Goal: Task Accomplishment & Management: Manage account settings

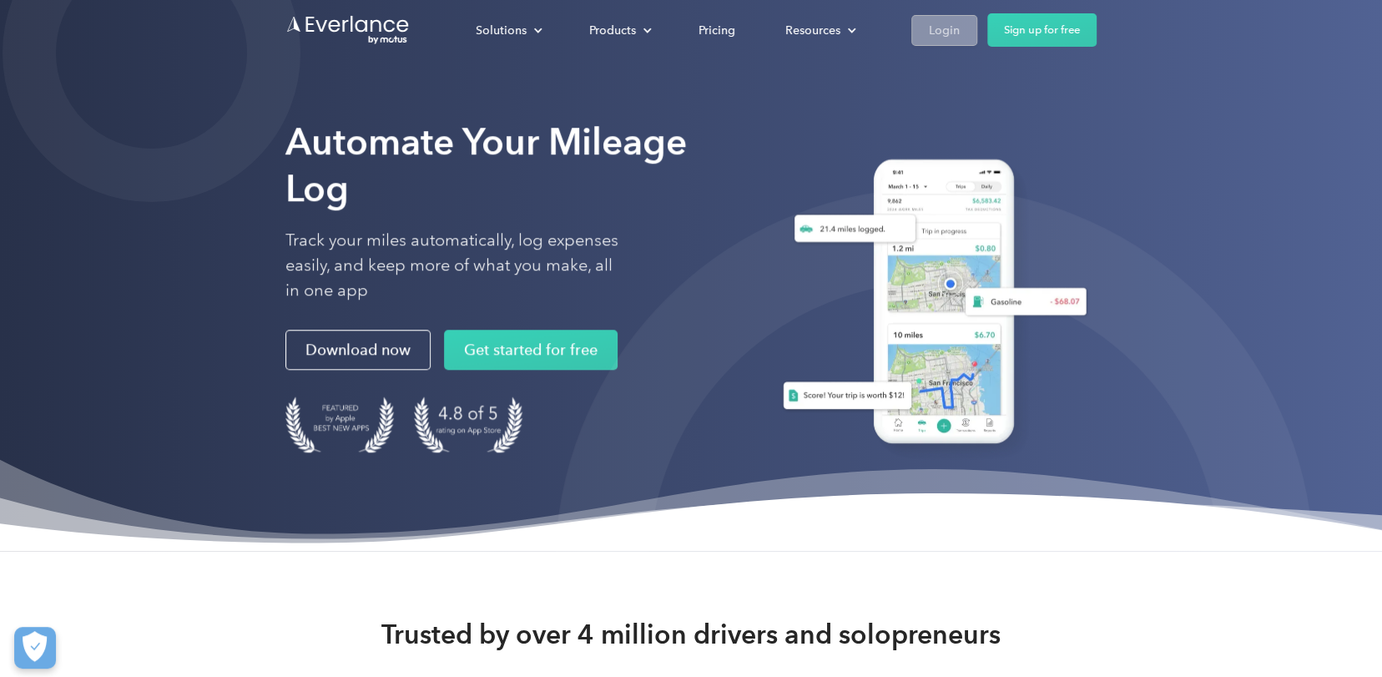
click at [939, 23] on div "Login" at bounding box center [944, 30] width 31 height 21
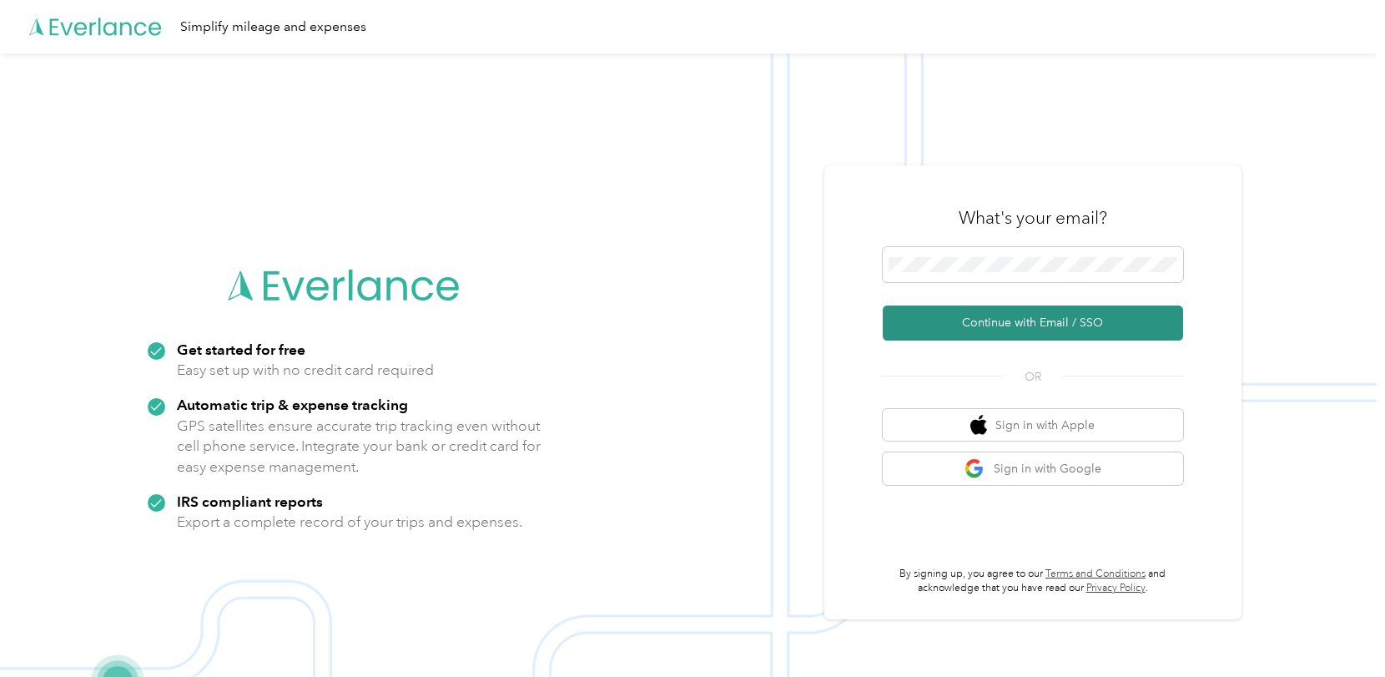
click at [1001, 325] on button "Continue with Email / SSO" at bounding box center [1033, 322] width 300 height 35
click at [1023, 328] on button "Continue with Email / SSO" at bounding box center [1033, 322] width 300 height 35
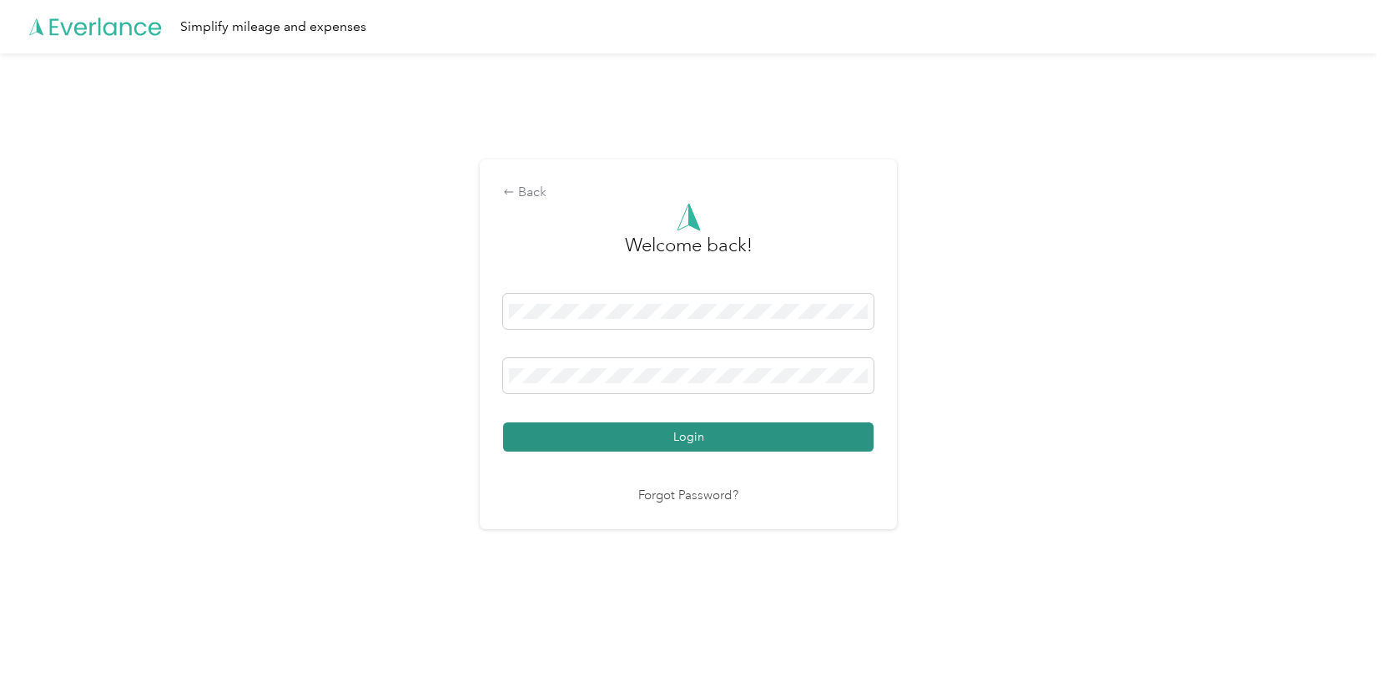
click at [702, 440] on button "Login" at bounding box center [688, 436] width 370 height 29
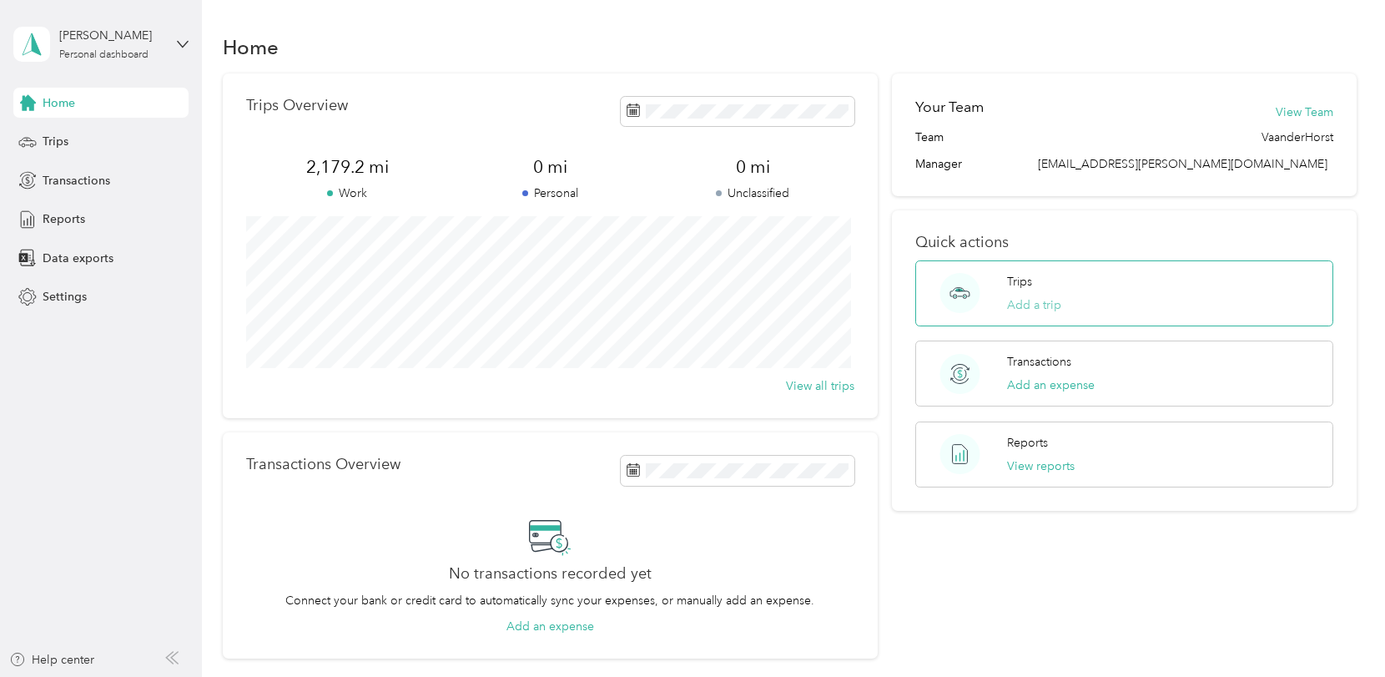
click at [1029, 296] on button "Add a trip" at bounding box center [1034, 305] width 54 height 18
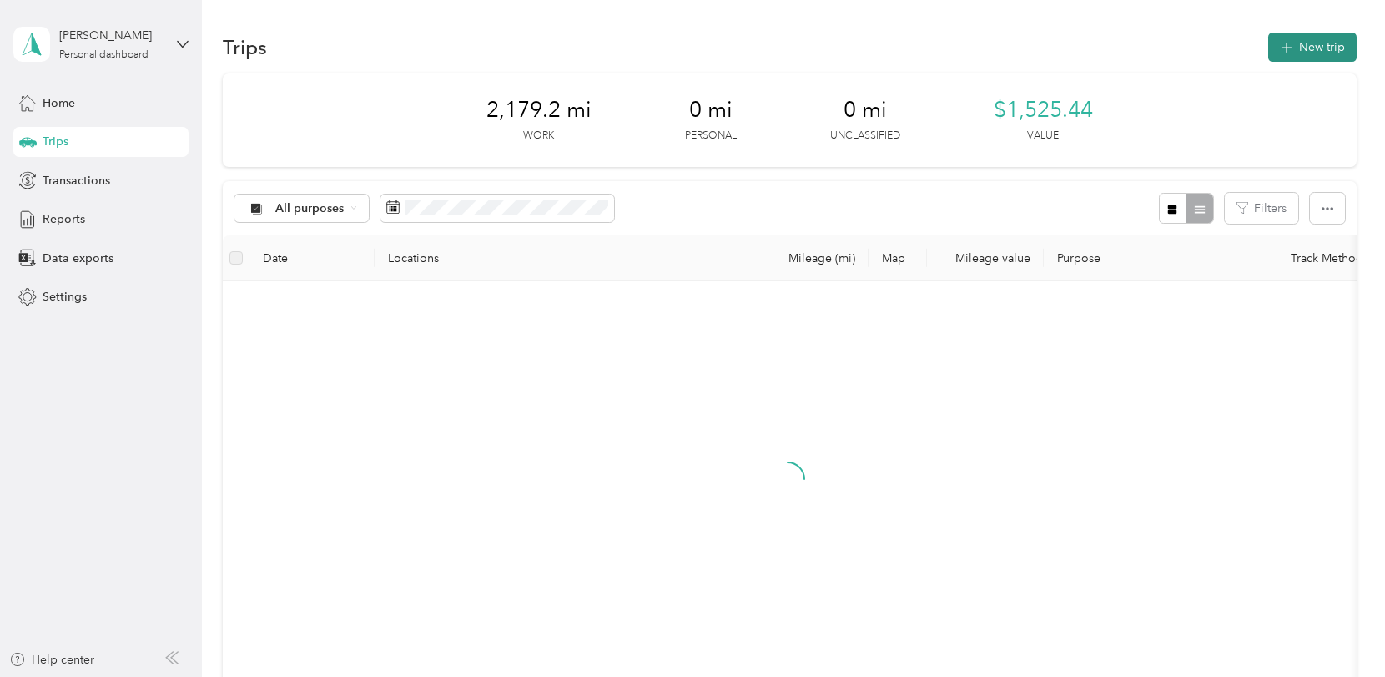
click at [1316, 47] on button "New trip" at bounding box center [1312, 47] width 88 height 29
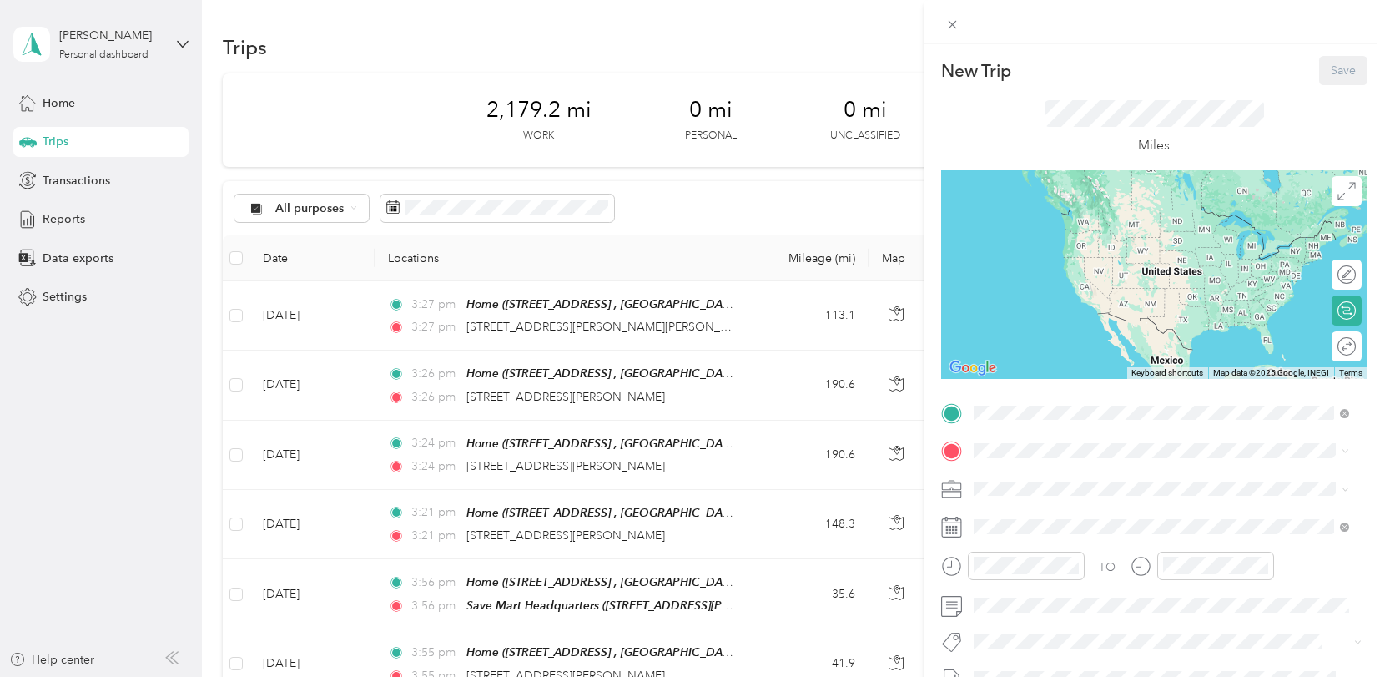
click at [1047, 508] on span "1569 River Birch St, Manteca, CA, United States , 95336, Manteca, CA, United St…" at bounding box center [1151, 514] width 294 height 49
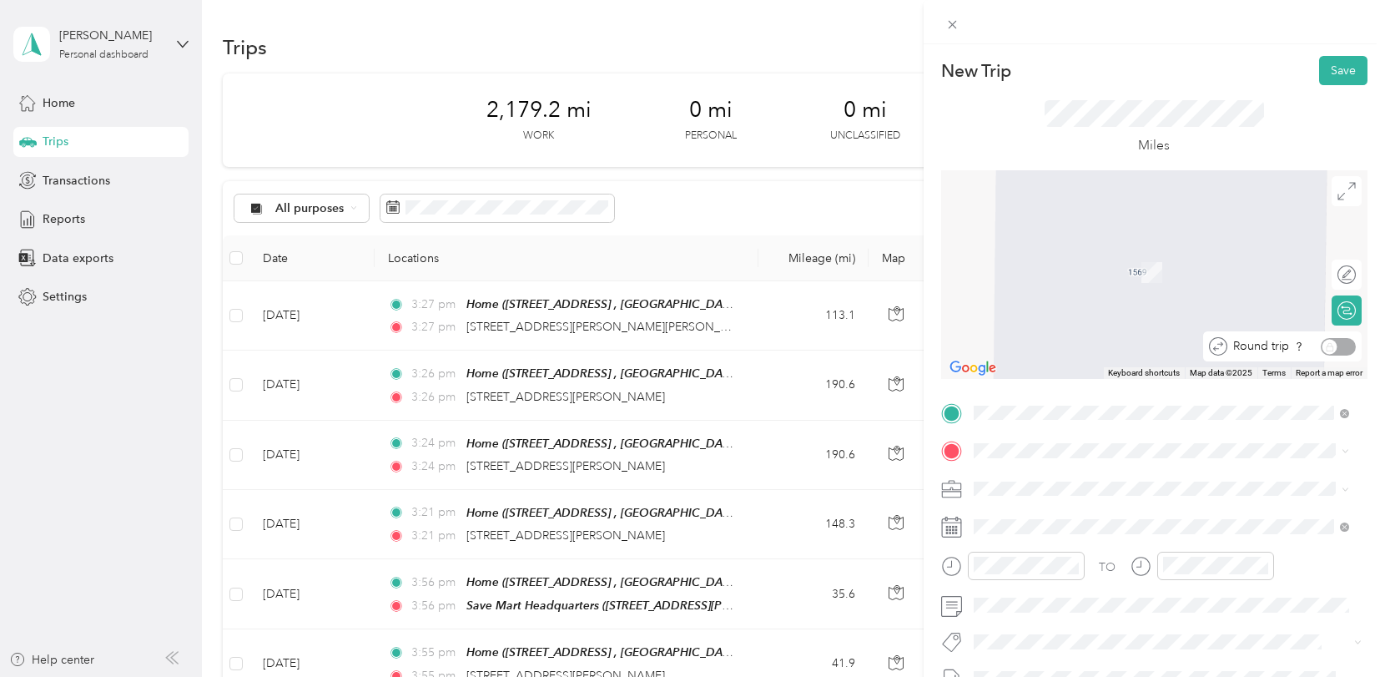
click at [1333, 341] on div "Round trip" at bounding box center [1291, 347] width 128 height 18
click at [1122, 255] on strong "Save Mart Headquarters" at bounding box center [1128, 256] width 133 height 15
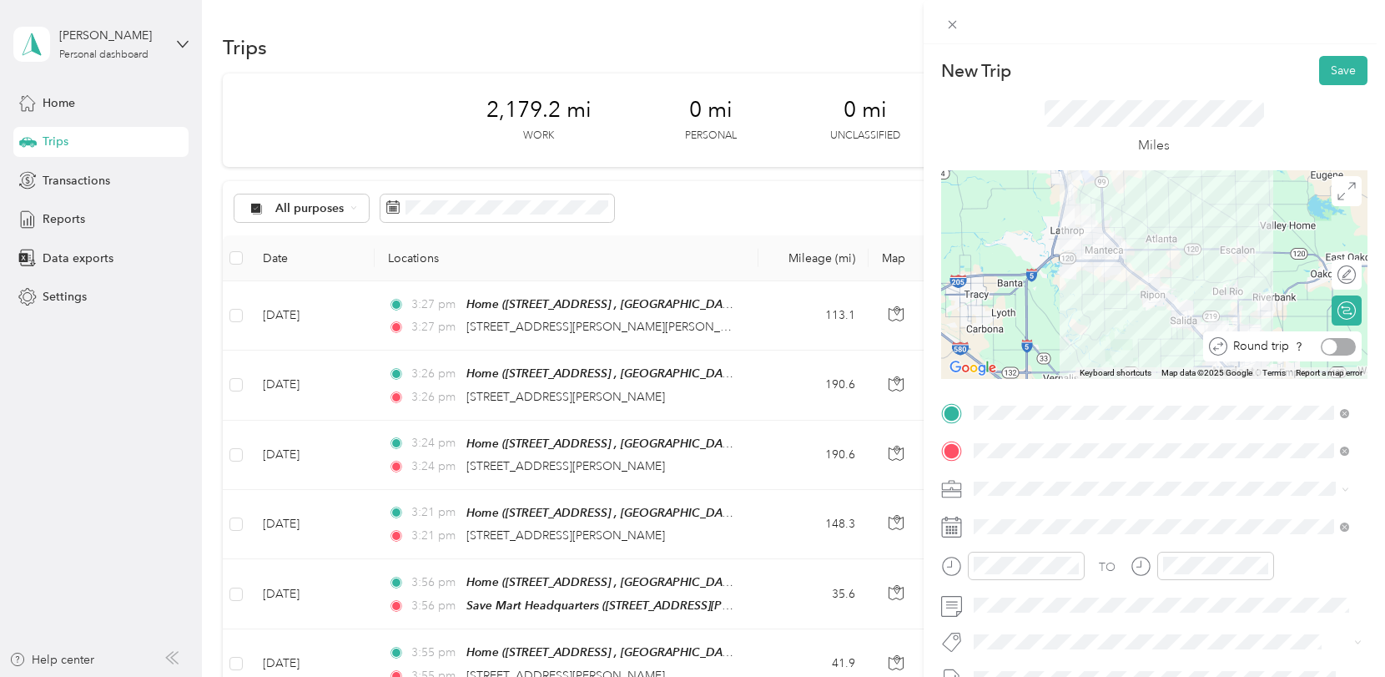
click at [1334, 343] on div at bounding box center [1338, 347] width 35 height 18
click at [1323, 64] on button "Save" at bounding box center [1343, 70] width 48 height 29
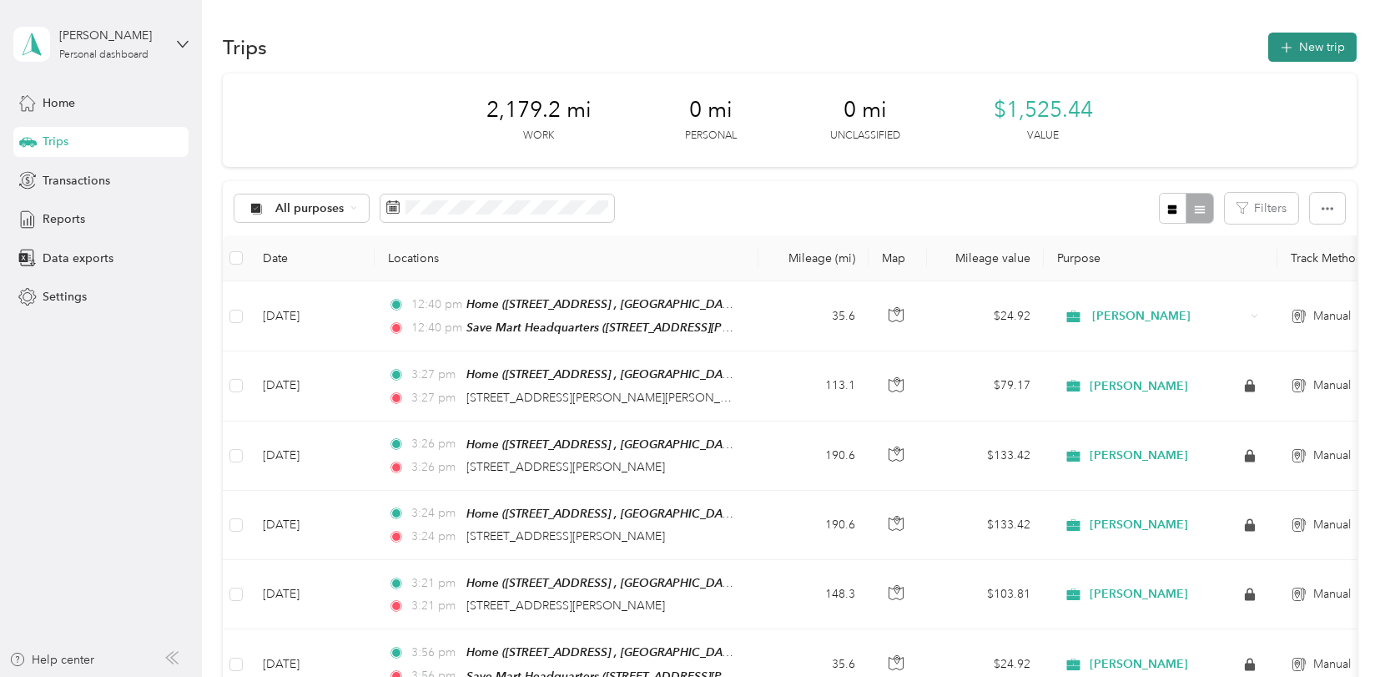
click at [1300, 45] on button "New trip" at bounding box center [1312, 47] width 88 height 29
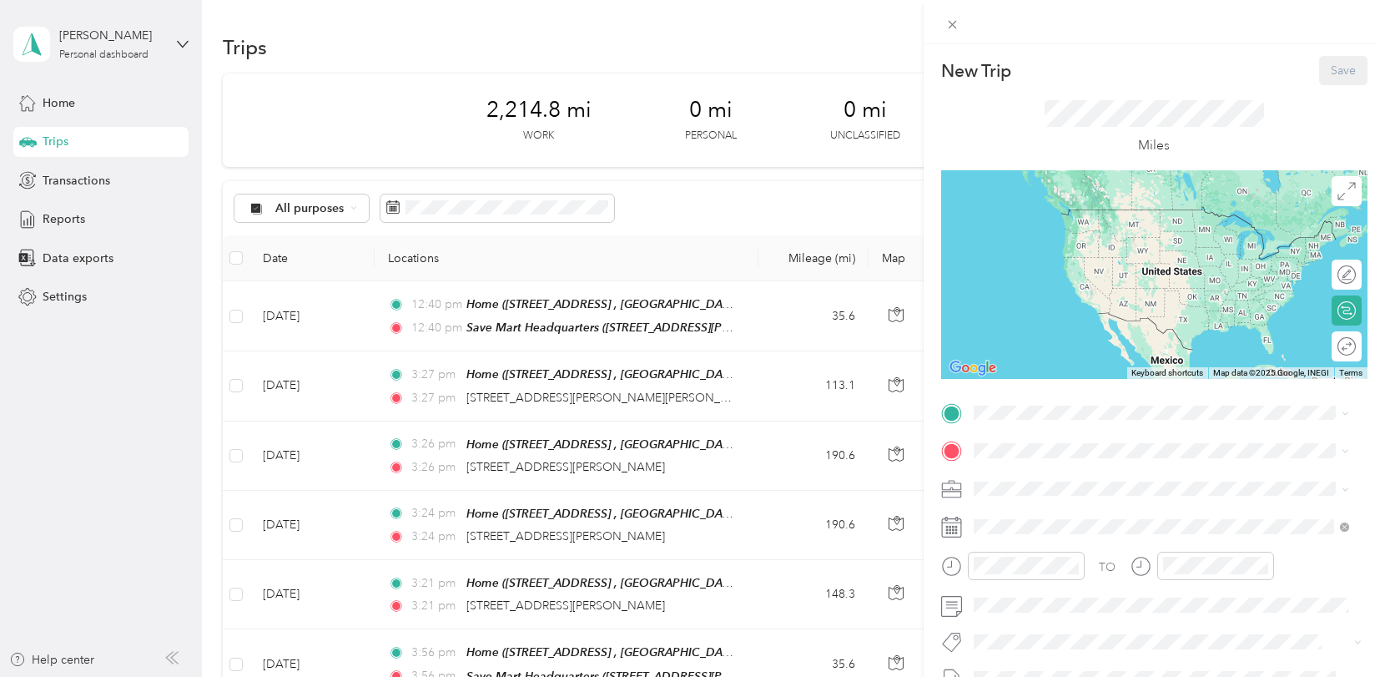
click at [1034, 503] on span "1569 River Birch St, Manteca, CA, United States , 95336, Manteca, CA, United St…" at bounding box center [1151, 511] width 294 height 49
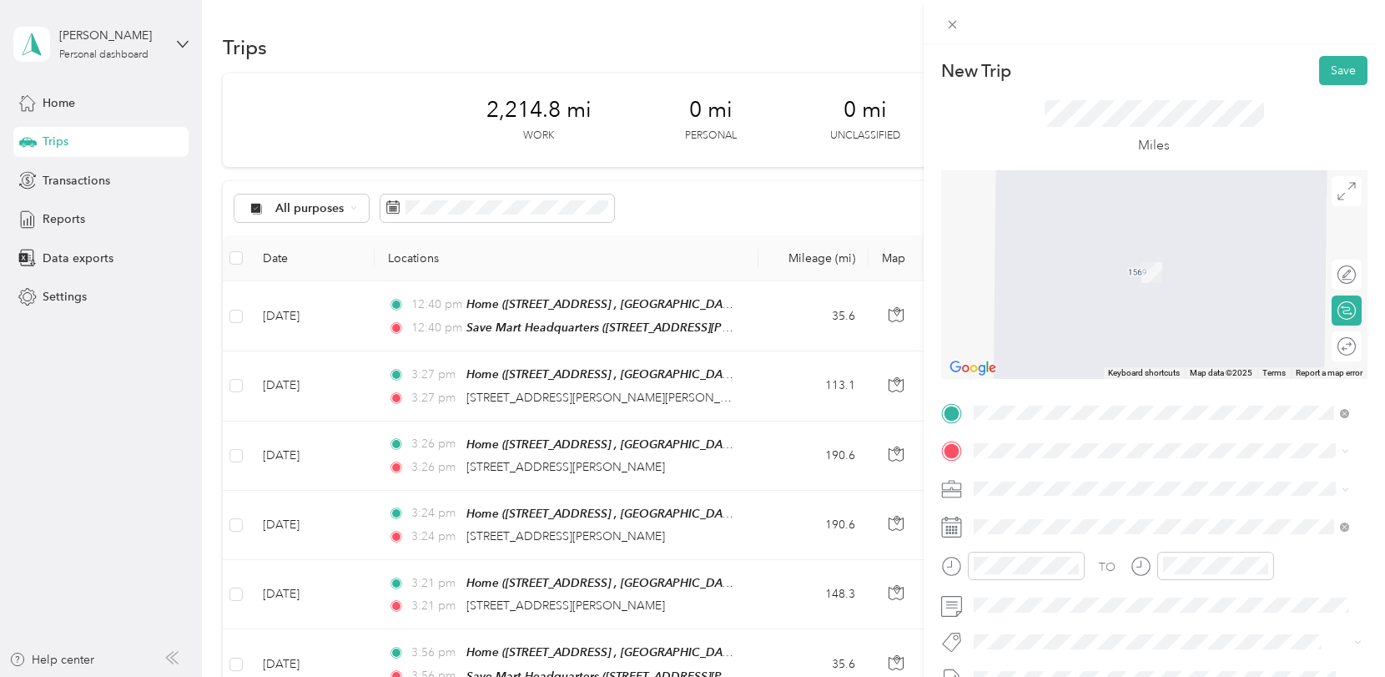
click at [1116, 272] on span "2707 South Virginia St., 89502, RENO, NV, USA" at bounding box center [1087, 275] width 167 height 14
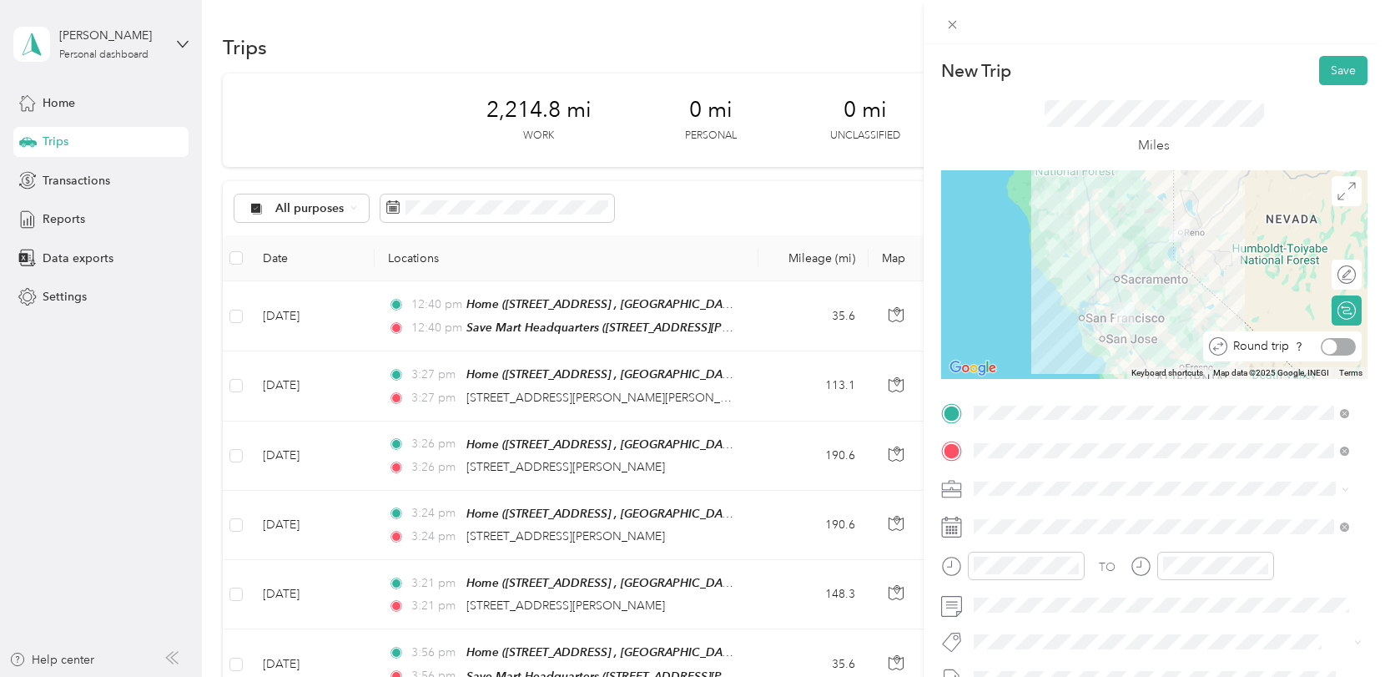
click at [1331, 344] on div at bounding box center [1338, 347] width 35 height 18
click at [1321, 342] on div at bounding box center [1338, 347] width 35 height 18
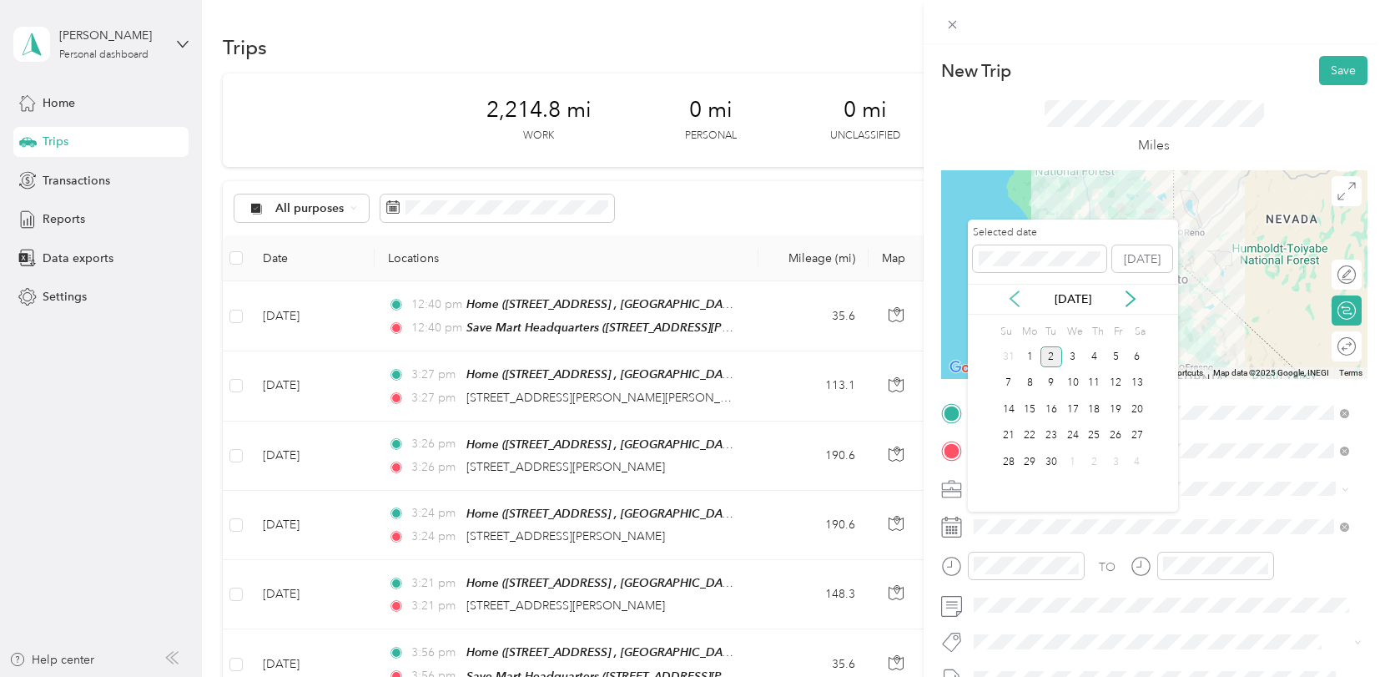
click at [1011, 298] on icon at bounding box center [1014, 299] width 8 height 15
click at [1032, 435] on div "18" at bounding box center [1030, 435] width 22 height 21
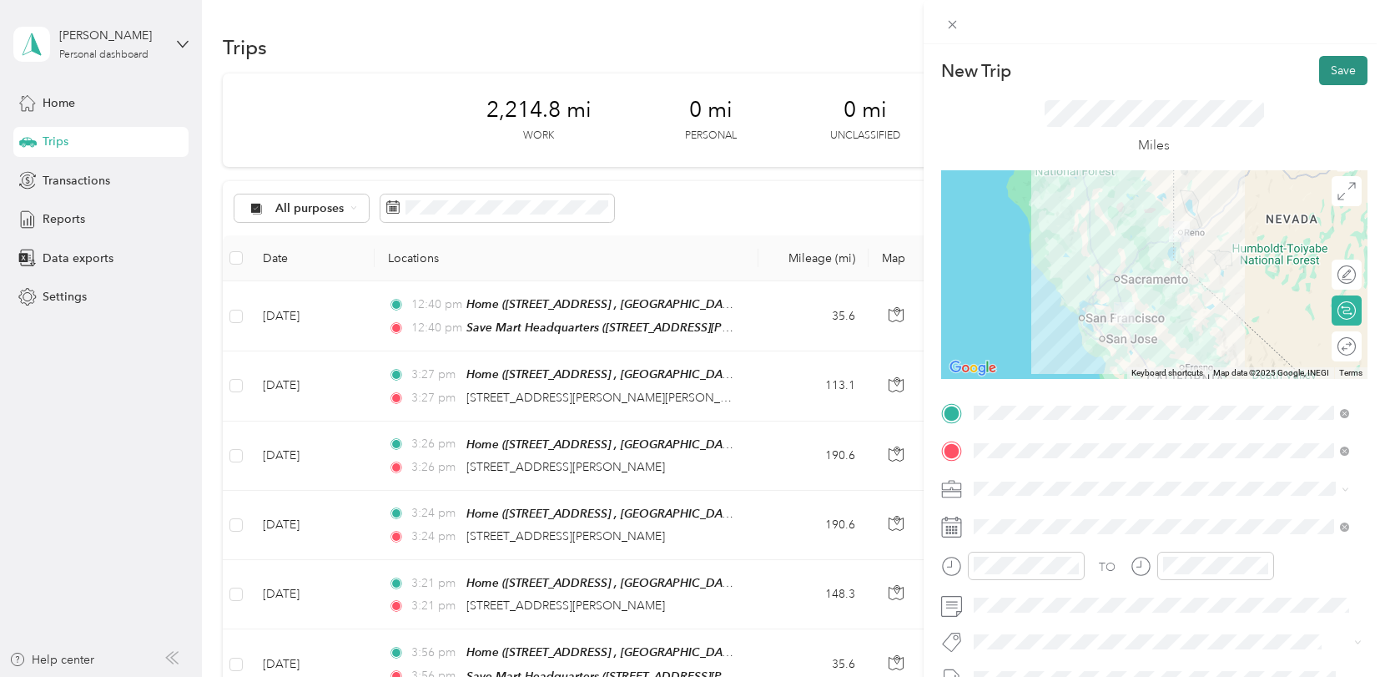
click at [1329, 64] on button "Save" at bounding box center [1343, 70] width 48 height 29
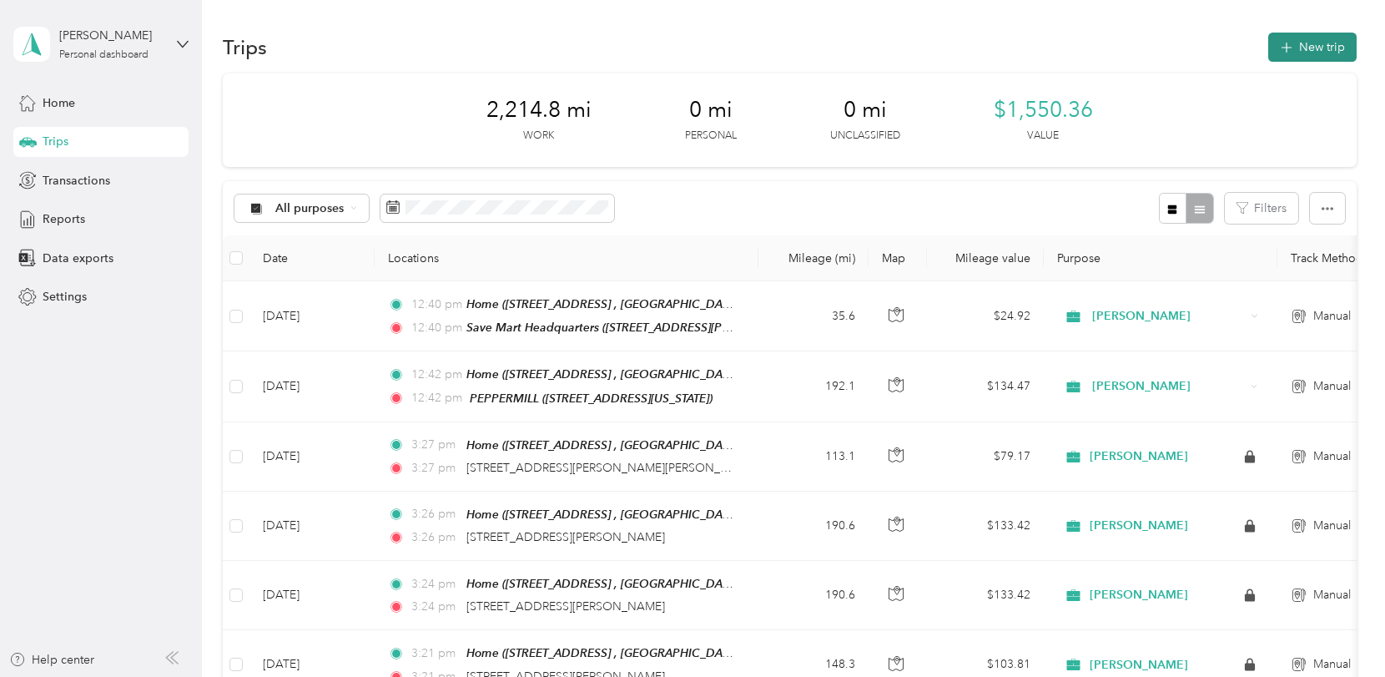
click at [1313, 43] on button "New trip" at bounding box center [1312, 47] width 88 height 29
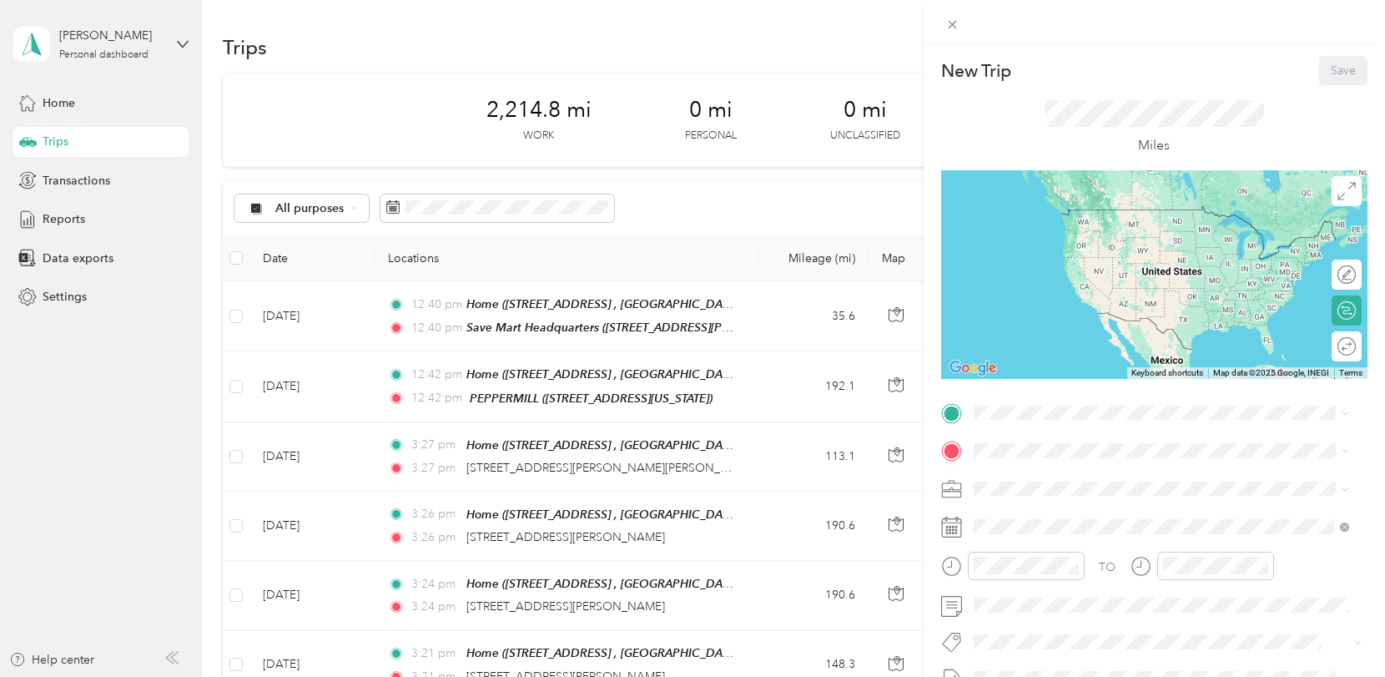
click at [944, 528] on icon at bounding box center [951, 526] width 21 height 21
click at [1090, 487] on div "TEAM PEPPERMILL 2707 South Virginia St., 89502, RENO, NV, USA" at bounding box center [1087, 485] width 167 height 41
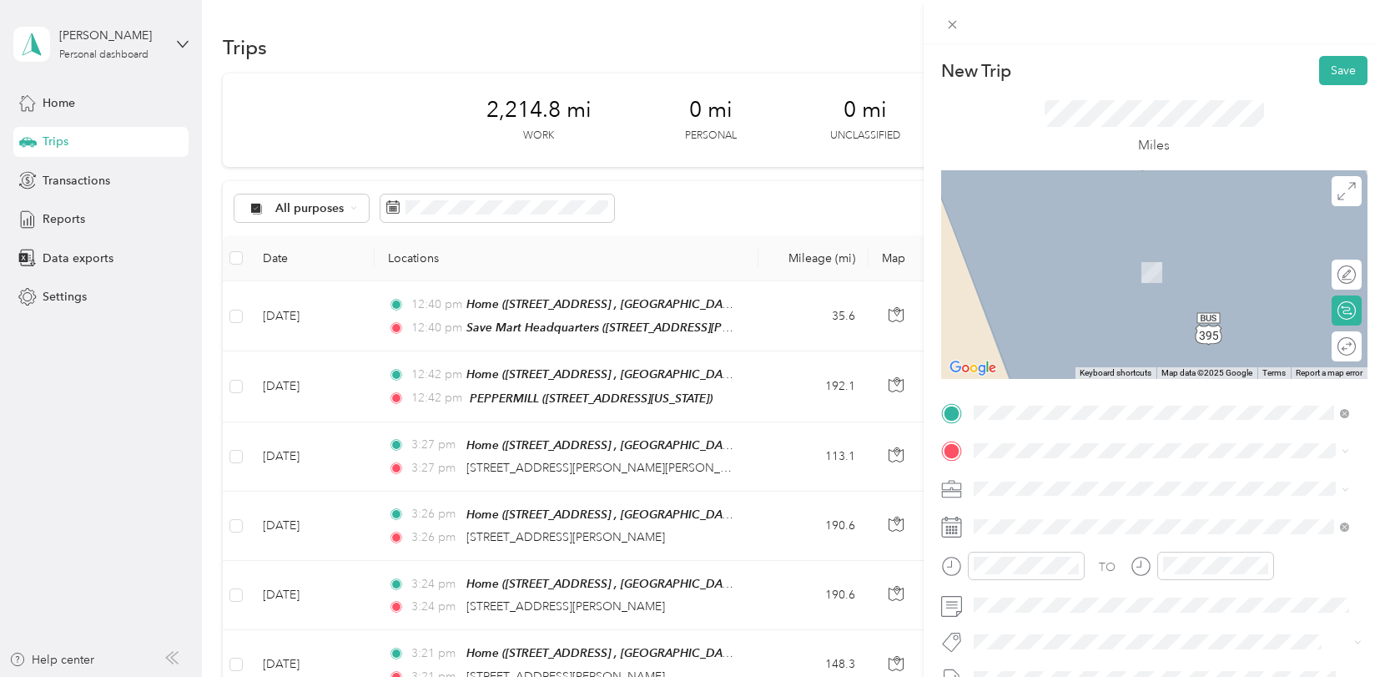
click at [1075, 271] on div "Home 1569 River Birch St, Manteca, CA, United States , 95336, Manteca, CA, Unit…" at bounding box center [1173, 274] width 339 height 70
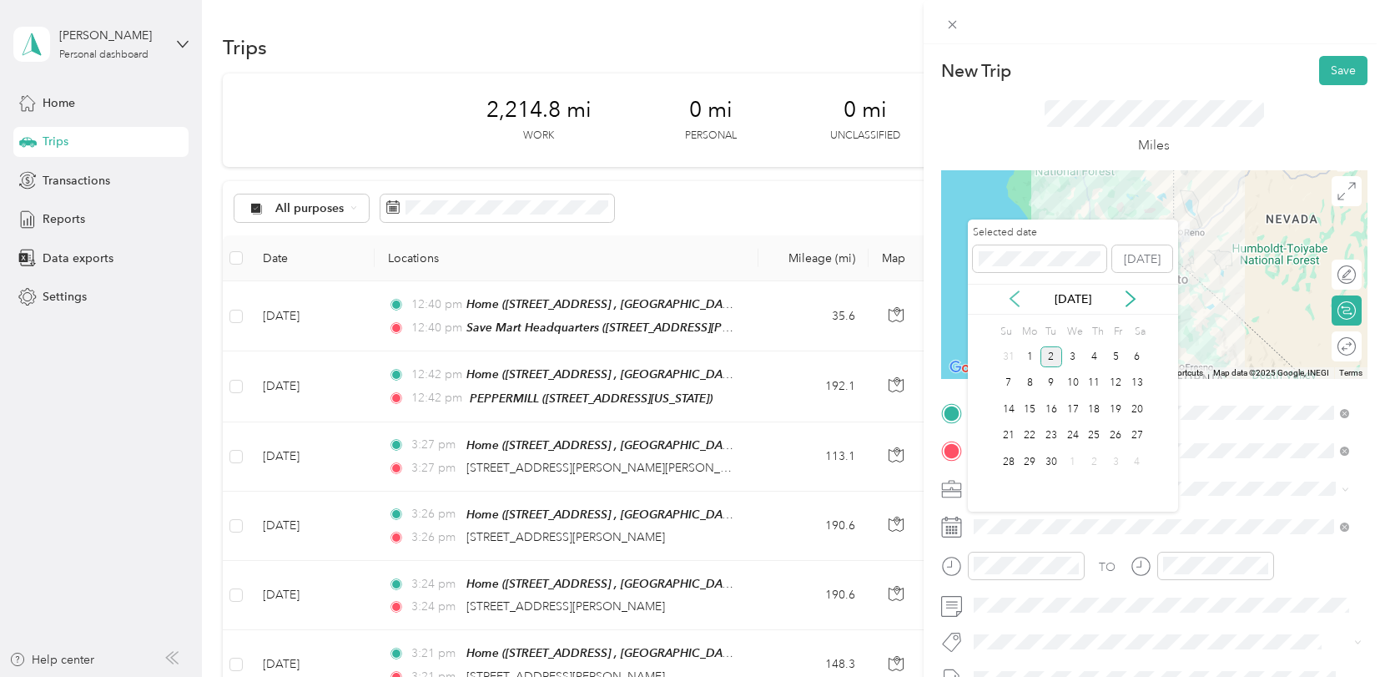
click at [1015, 300] on icon at bounding box center [1014, 298] width 17 height 17
click at [1073, 433] on div "20" at bounding box center [1073, 435] width 22 height 21
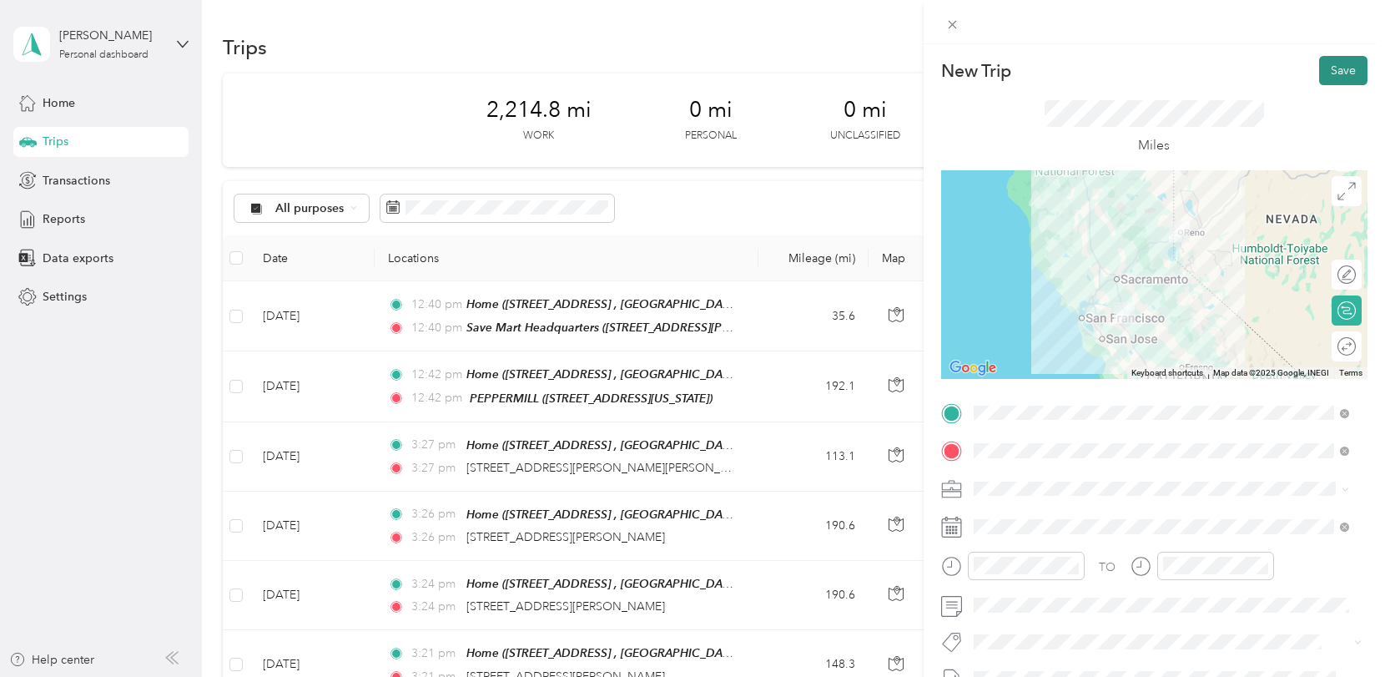
click at [1337, 69] on button "Save" at bounding box center [1343, 70] width 48 height 29
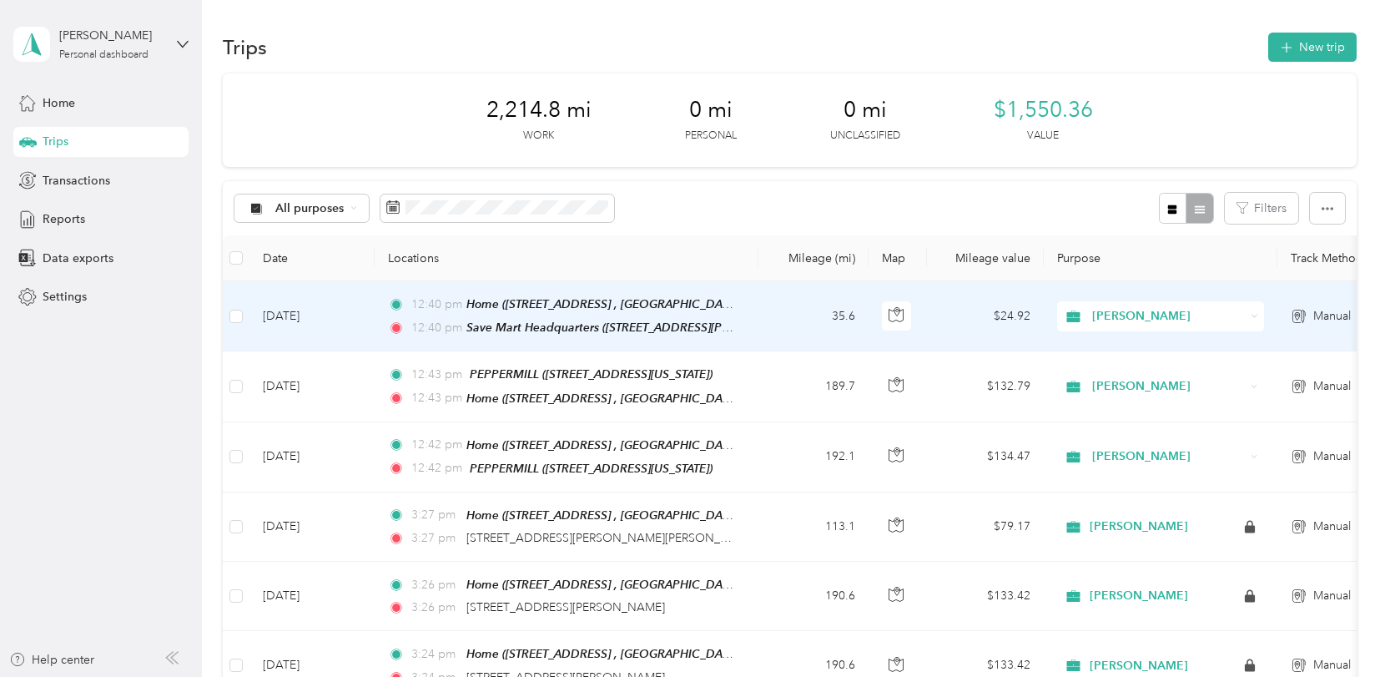
click at [303, 313] on td "Sep 2, 2025" at bounding box center [311, 316] width 125 height 70
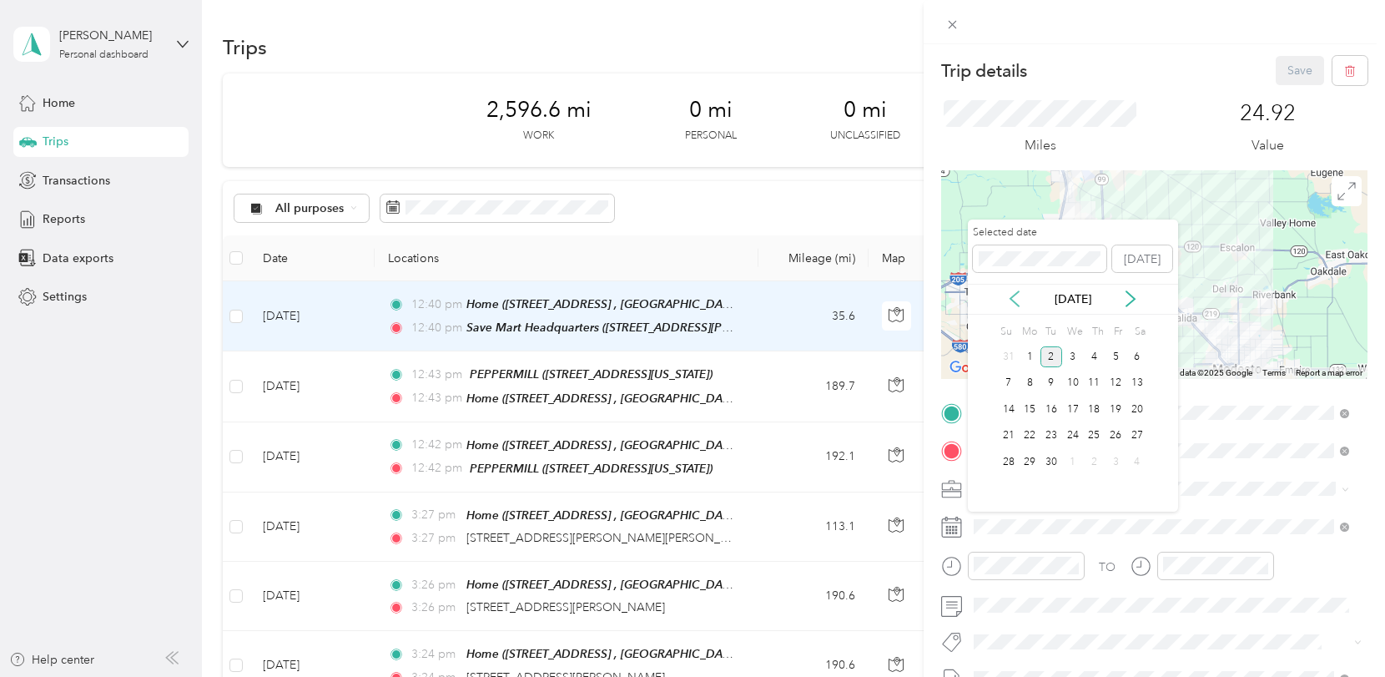
click at [1007, 299] on icon at bounding box center [1014, 298] width 17 height 17
click at [1116, 355] on div "1" at bounding box center [1116, 356] width 22 height 21
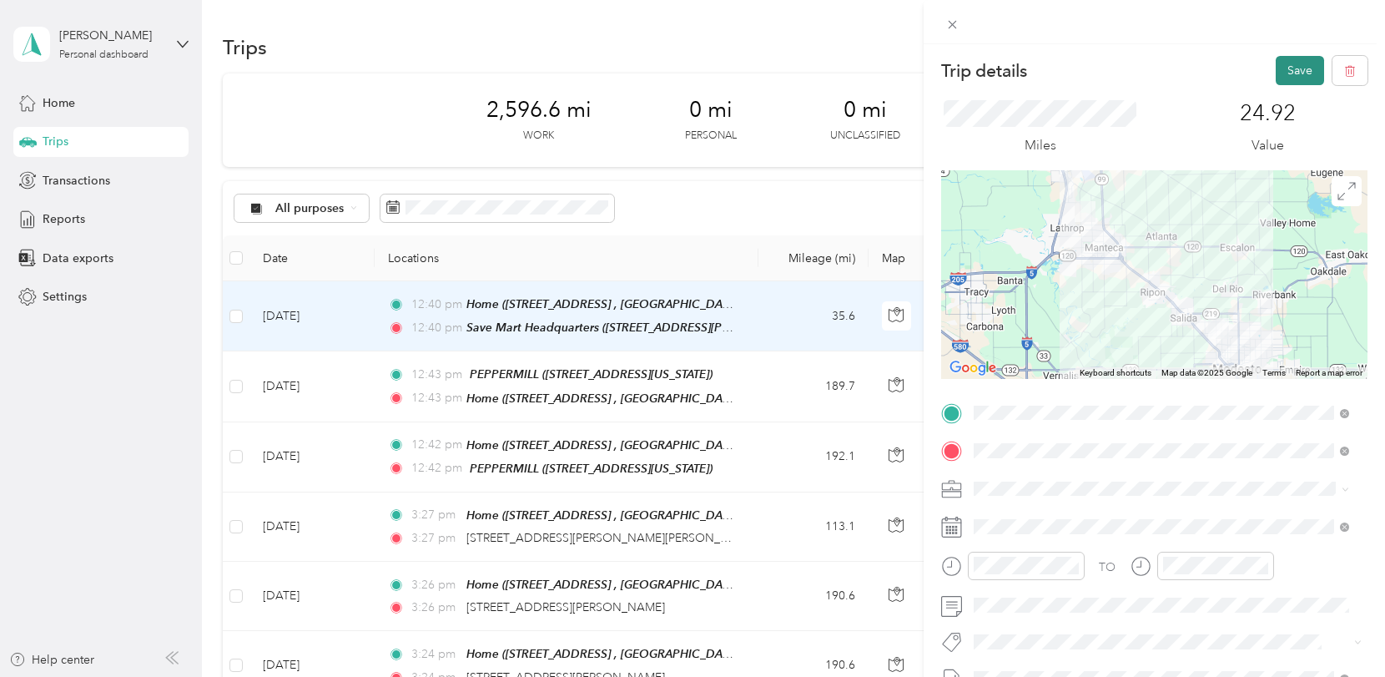
click at [1282, 68] on button "Save" at bounding box center [1300, 70] width 48 height 29
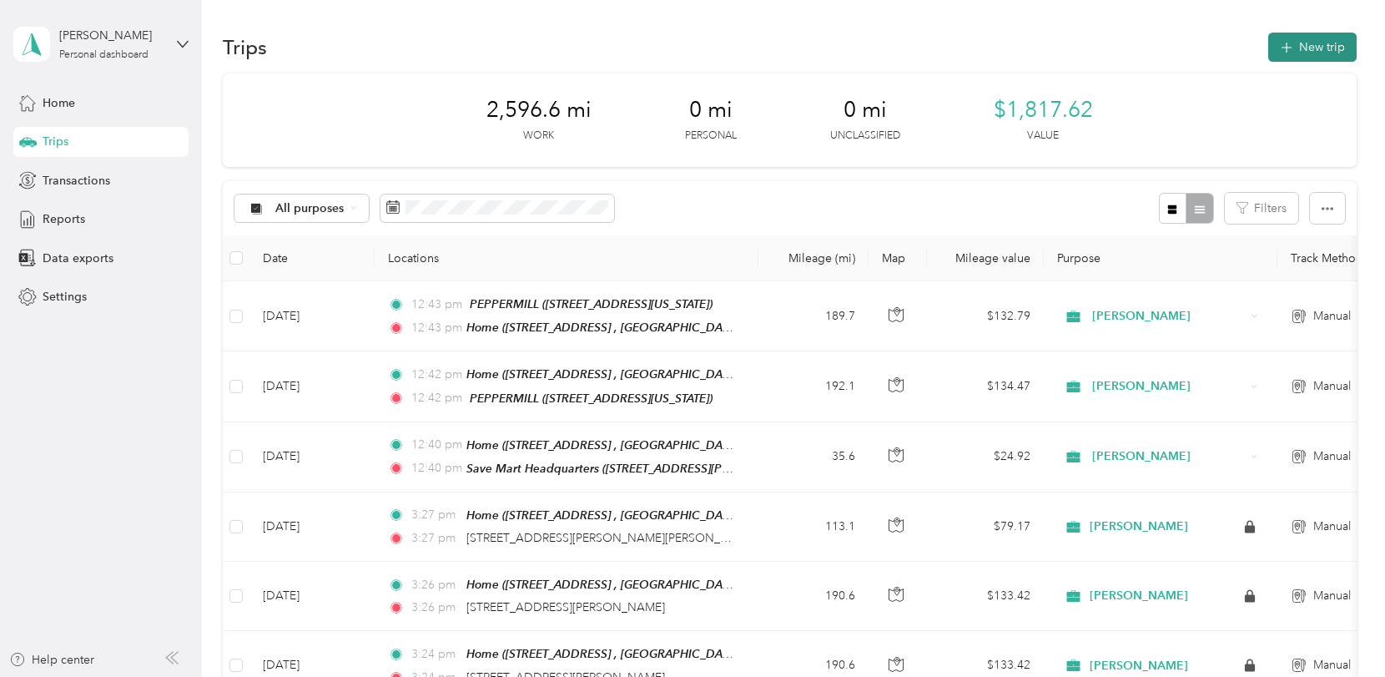
click at [1286, 43] on icon "button" at bounding box center [1285, 47] width 19 height 19
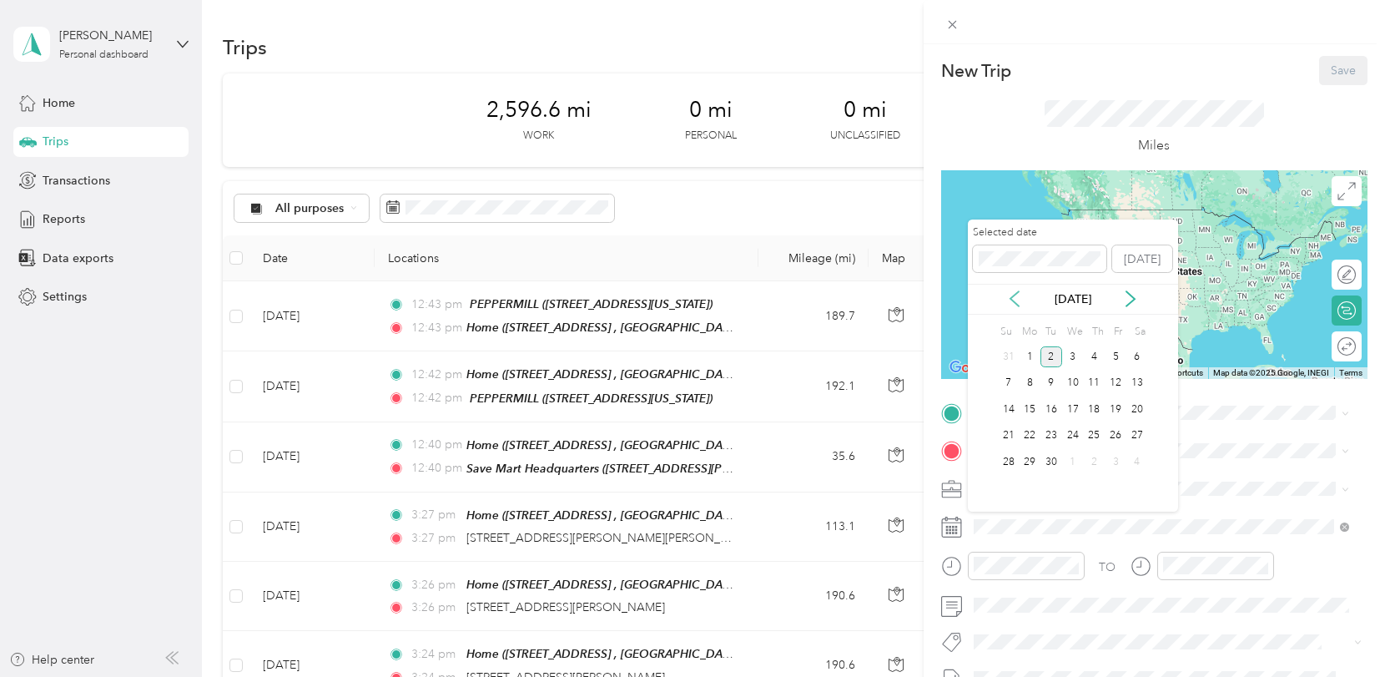
click at [1015, 299] on icon at bounding box center [1014, 298] width 17 height 17
click at [1090, 434] on div "21" at bounding box center [1095, 435] width 22 height 21
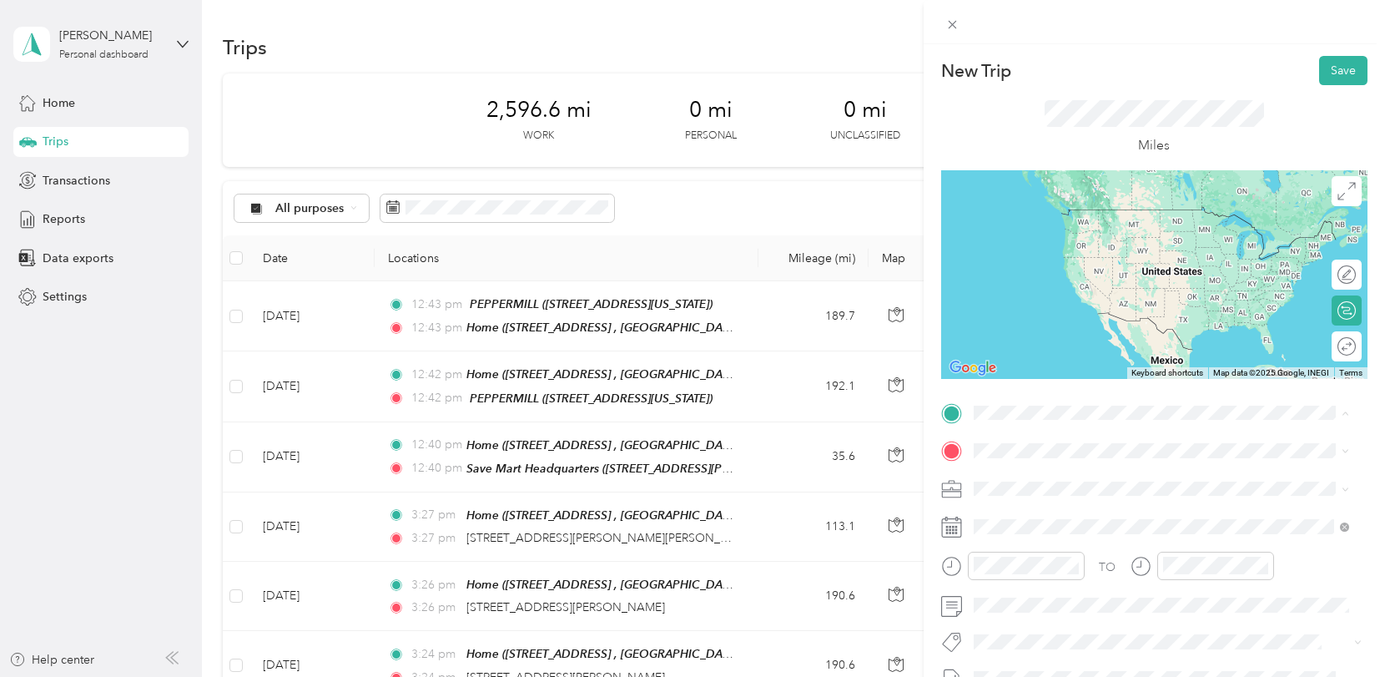
click at [1034, 491] on span "1569 River Birch St, Manteca, CA, United States , 95336, Manteca, CA, United St…" at bounding box center [1151, 514] width 294 height 49
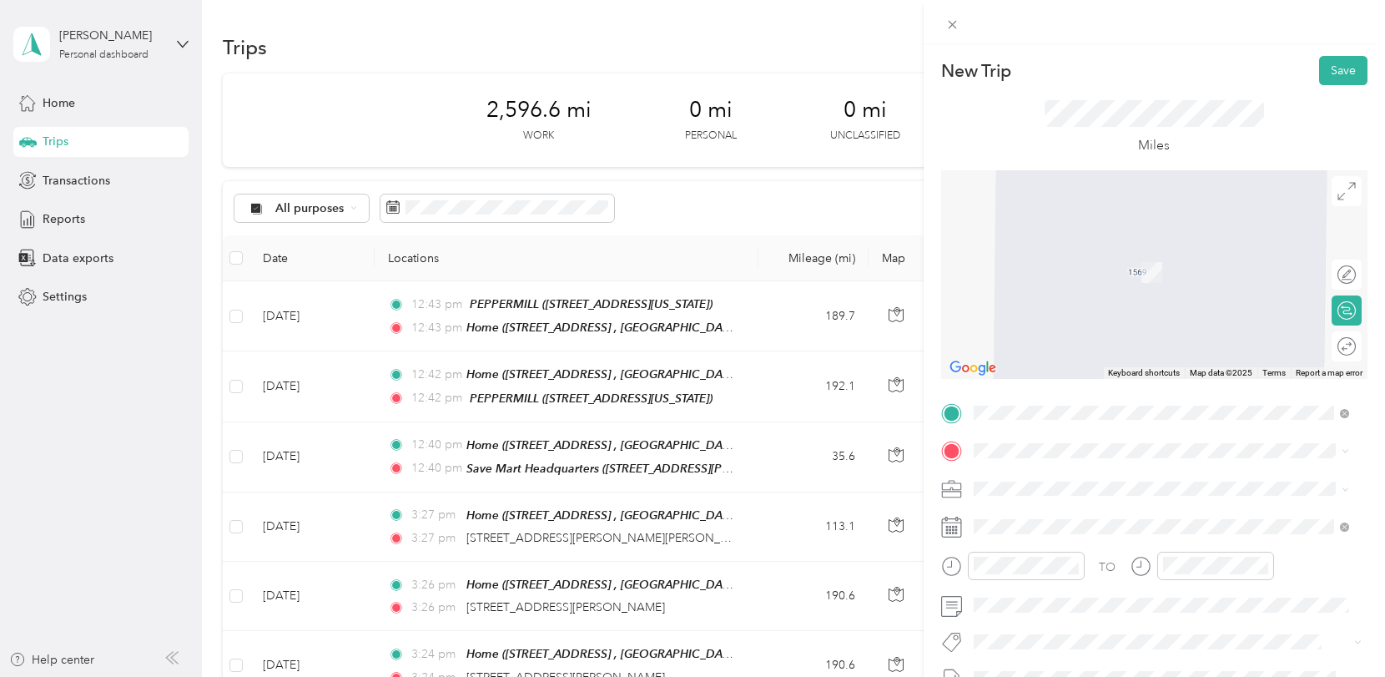
click at [1096, 259] on div "TEAM Save Mart Headquarters 1800 Standiford Ave, 95350, Modesto, CA, USA" at bounding box center [1103, 263] width 199 height 41
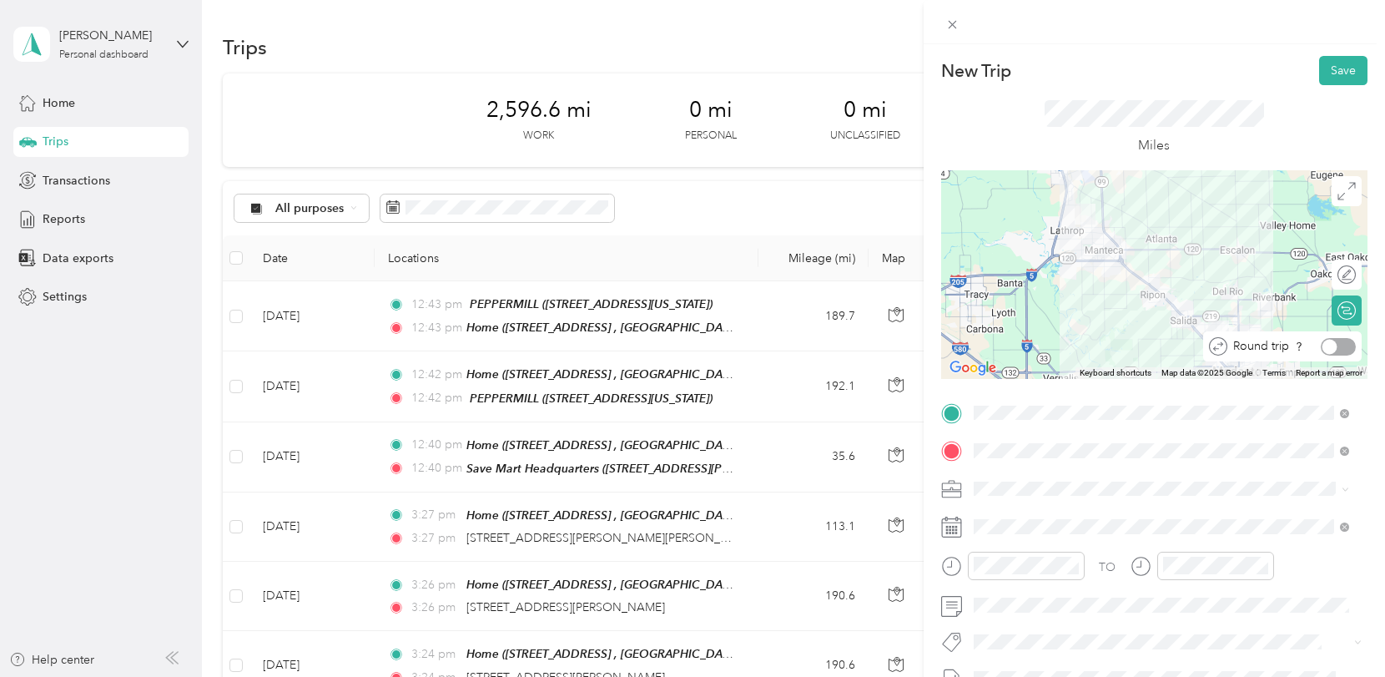
click at [1336, 347] on div at bounding box center [1338, 347] width 35 height 18
click at [1330, 65] on button "Save" at bounding box center [1343, 70] width 48 height 29
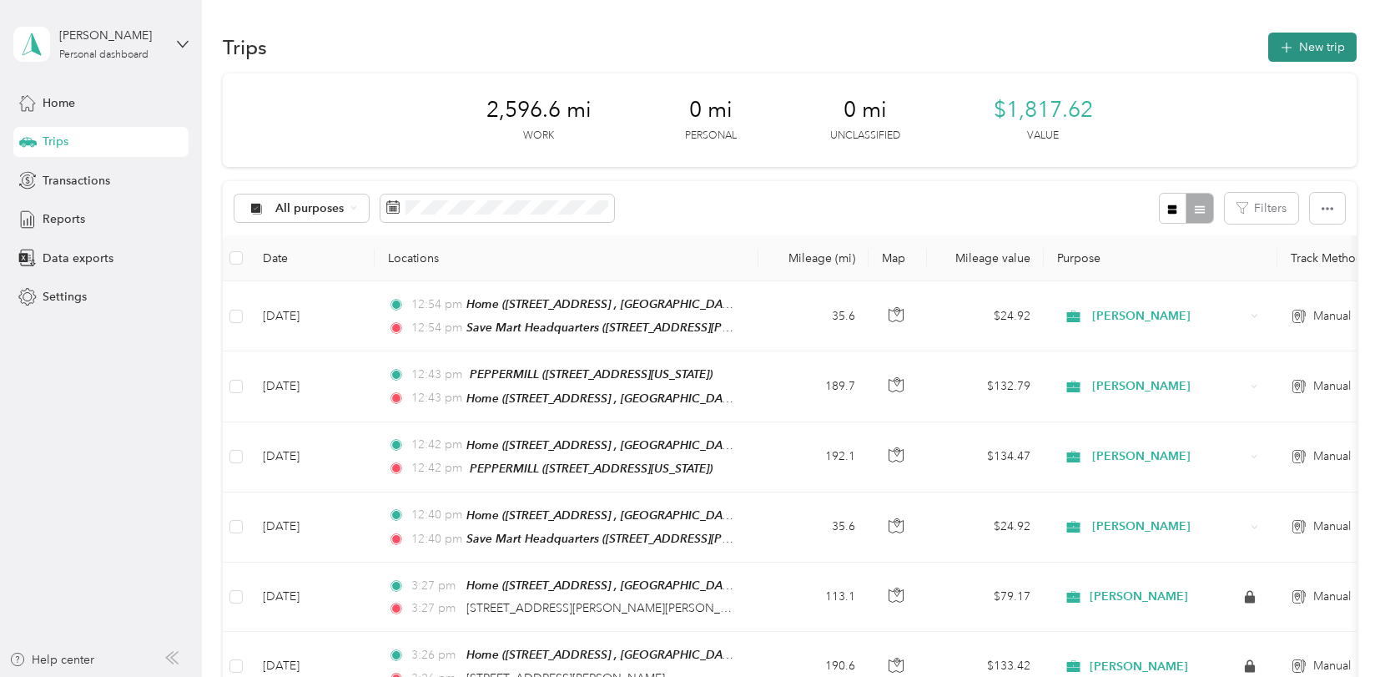
click at [1312, 45] on button "New trip" at bounding box center [1312, 47] width 88 height 29
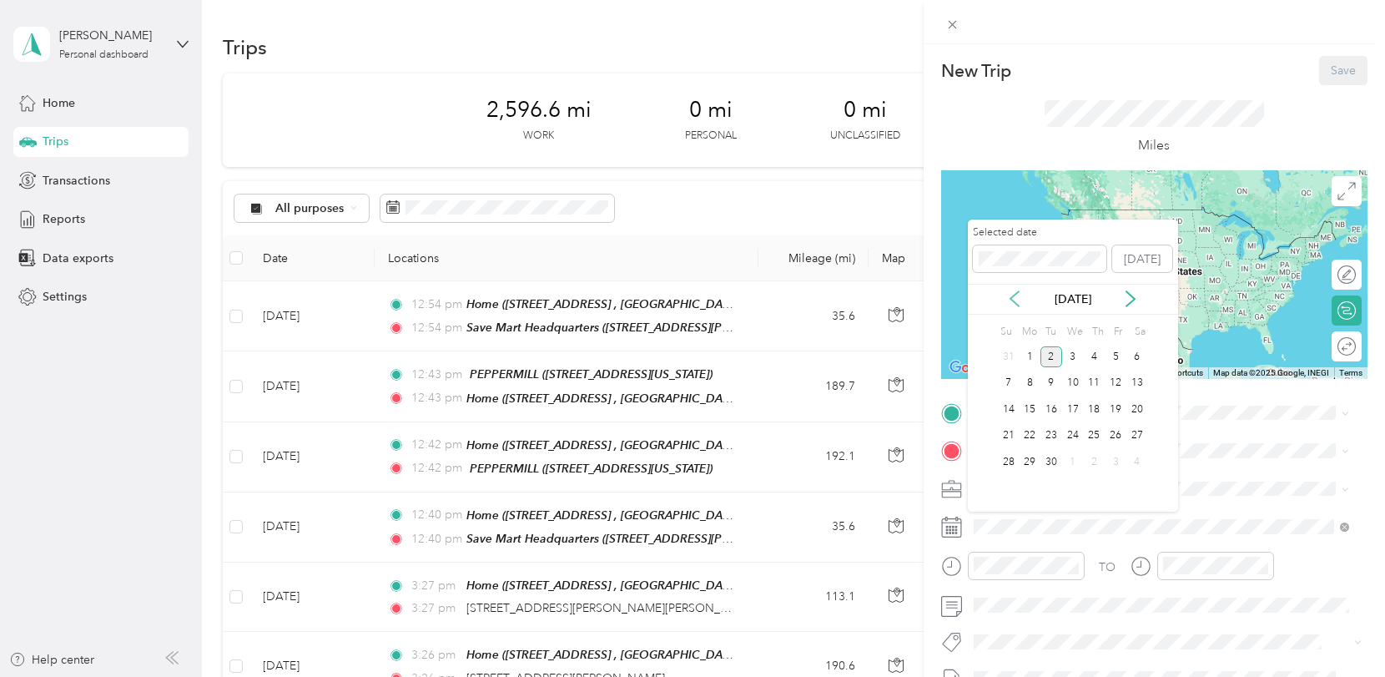
click at [1010, 299] on icon at bounding box center [1014, 299] width 8 height 15
click at [1120, 430] on div "22" at bounding box center [1116, 435] width 22 height 21
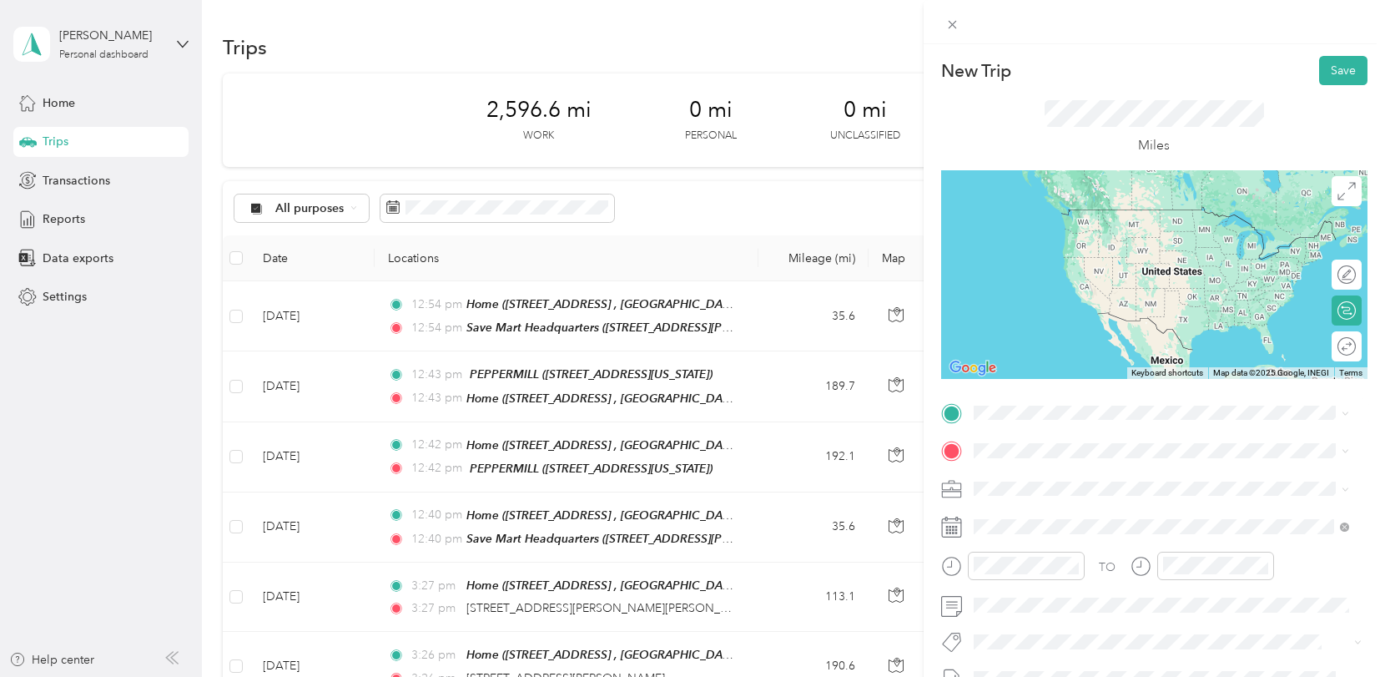
click at [1046, 496] on div "Home 1569 River Birch St, Manteca, CA, United States , 95336, Manteca, CA, Unit…" at bounding box center [1173, 503] width 339 height 70
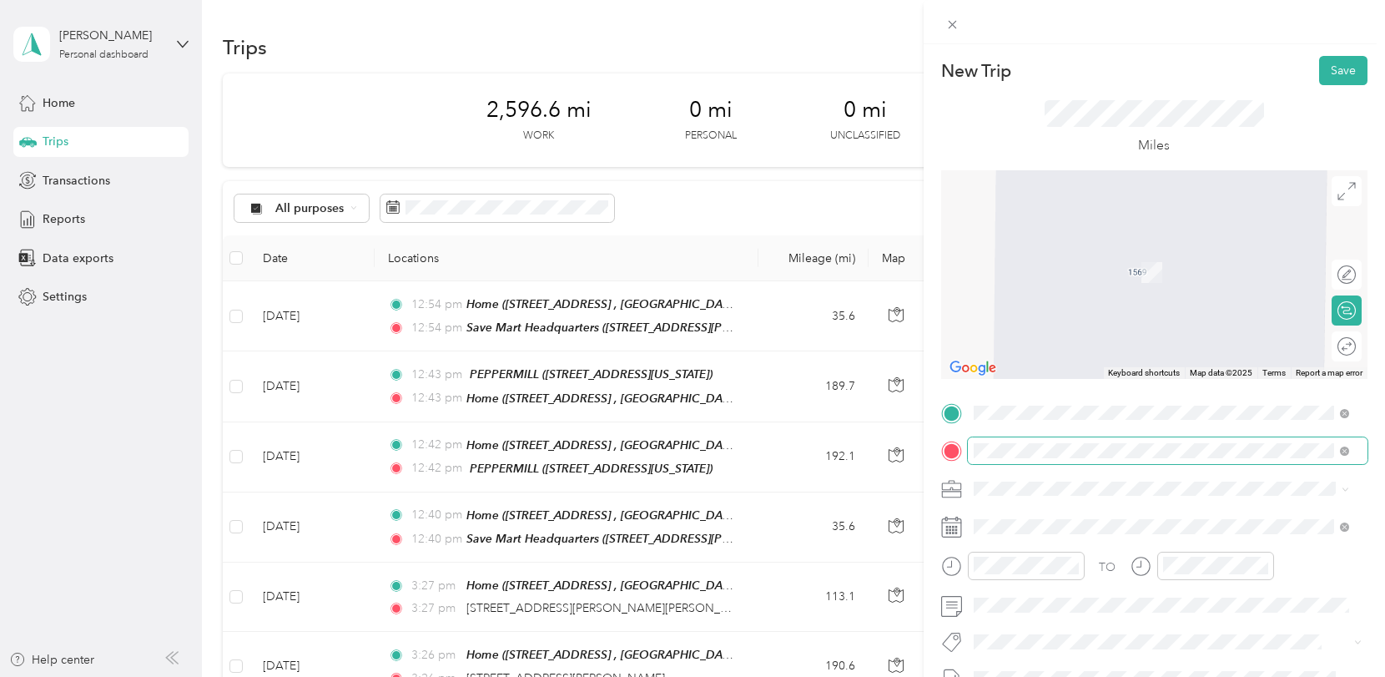
click at [1134, 456] on span at bounding box center [1168, 450] width 400 height 27
drag, startPoint x: 567, startPoint y: -59, endPoint x: 399, endPoint y: 14, distance: 183.8
click at [399, 14] on div "New Trip Save This trip cannot be edited because it is either under review, app…" at bounding box center [692, 338] width 1385 height 677
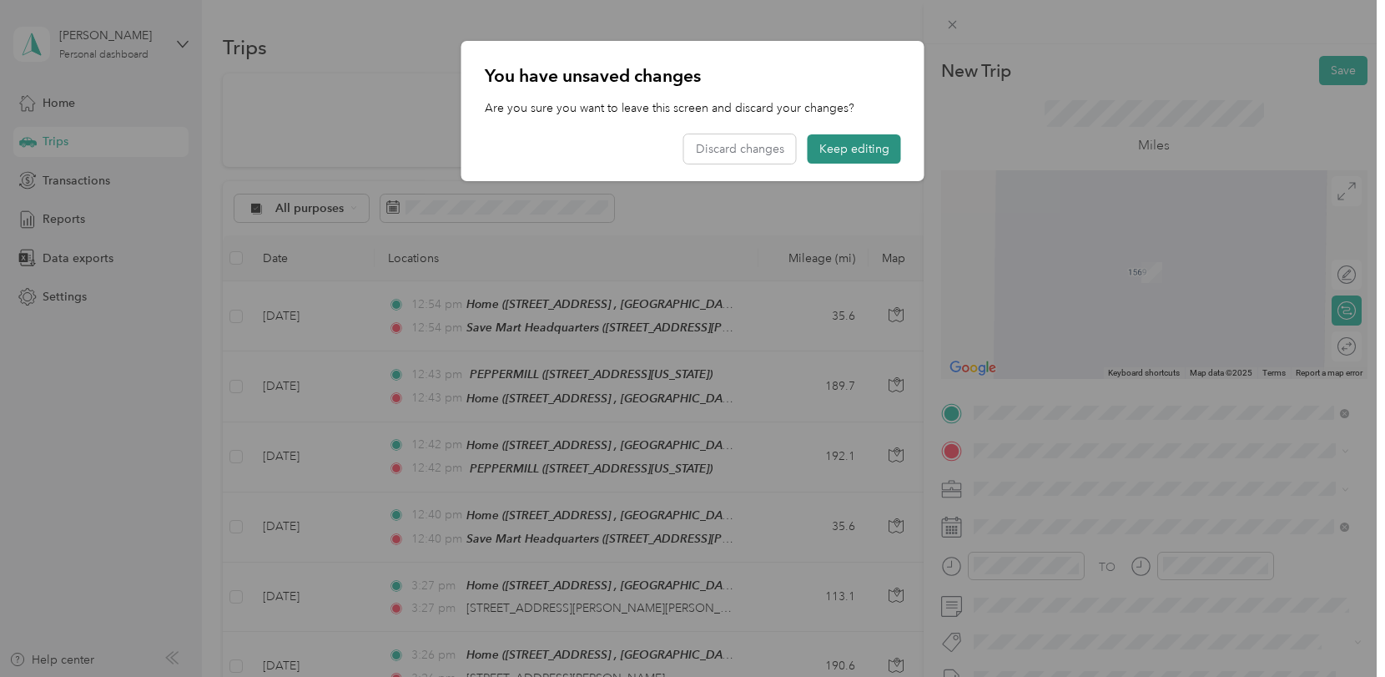
click at [879, 144] on button "Keep editing" at bounding box center [854, 148] width 93 height 29
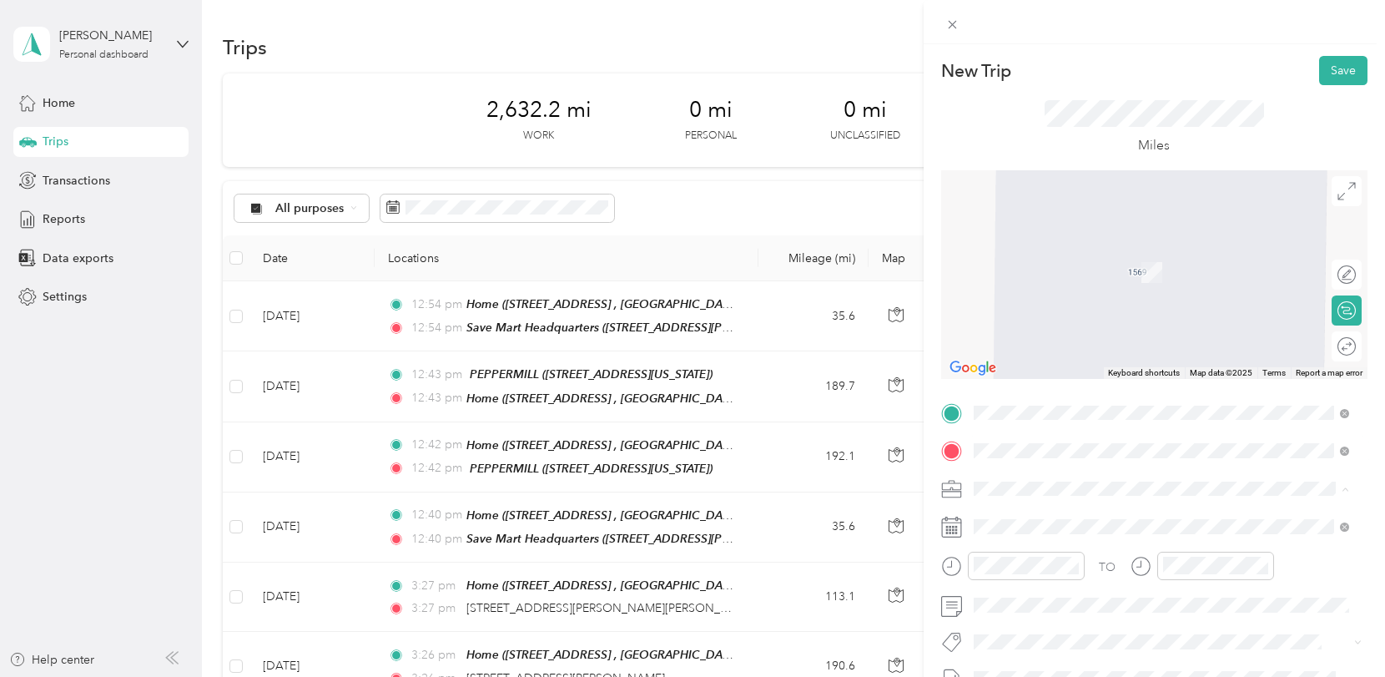
click at [1070, 254] on span "2700 Seventeen Mile Drive Pebble Beach, California 93953, United States" at bounding box center [1087, 246] width 167 height 15
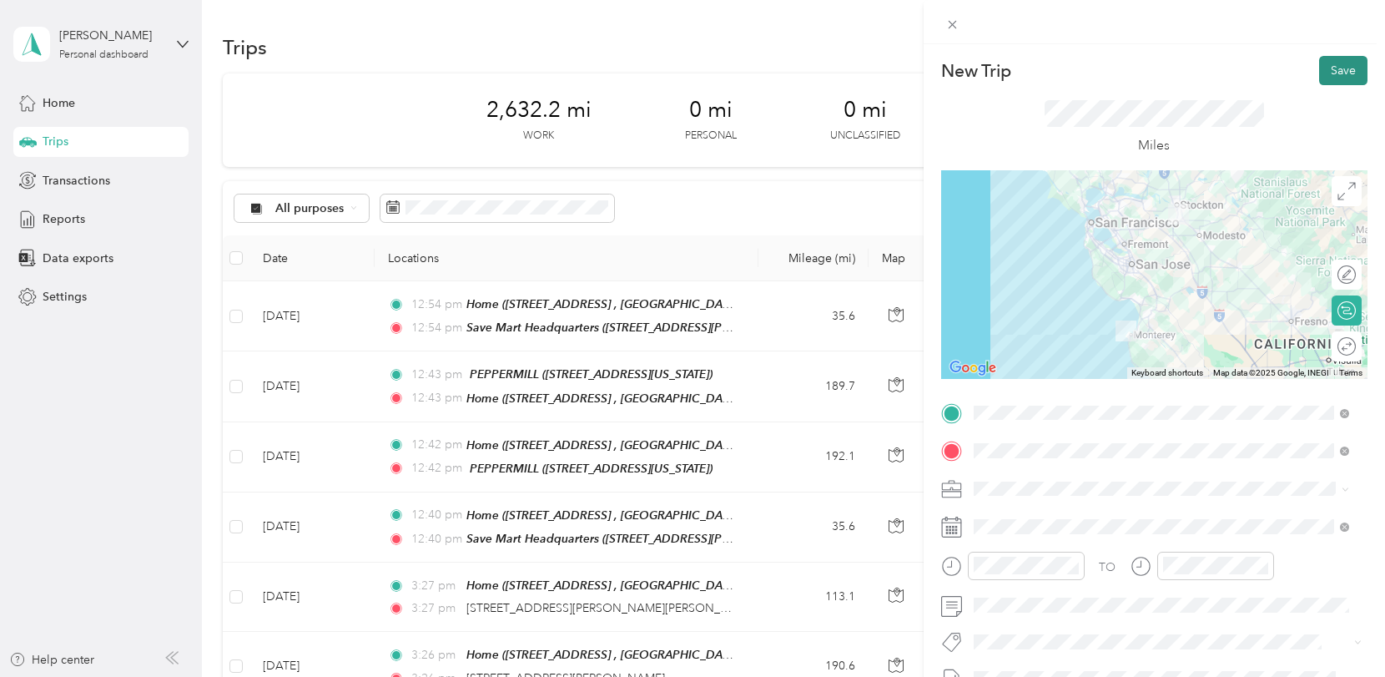
click at [1331, 69] on button "Save" at bounding box center [1343, 70] width 48 height 29
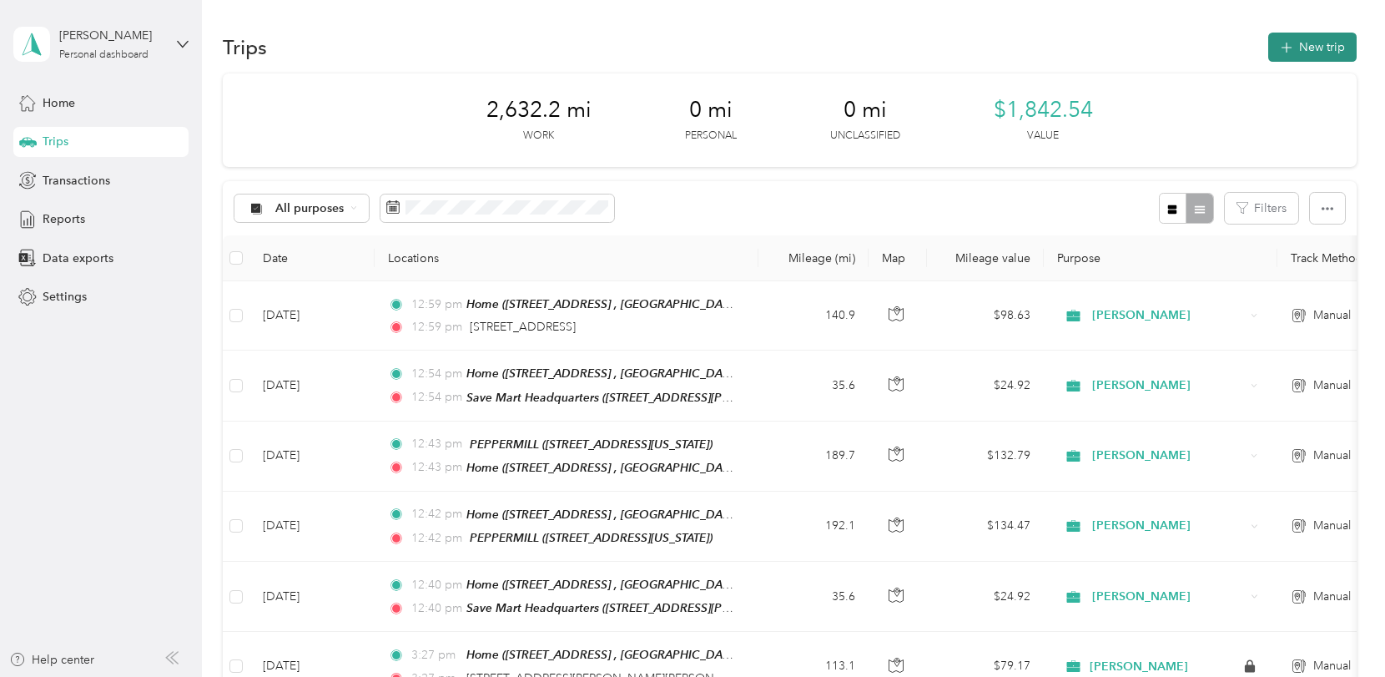
click at [1323, 41] on button "New trip" at bounding box center [1312, 47] width 88 height 29
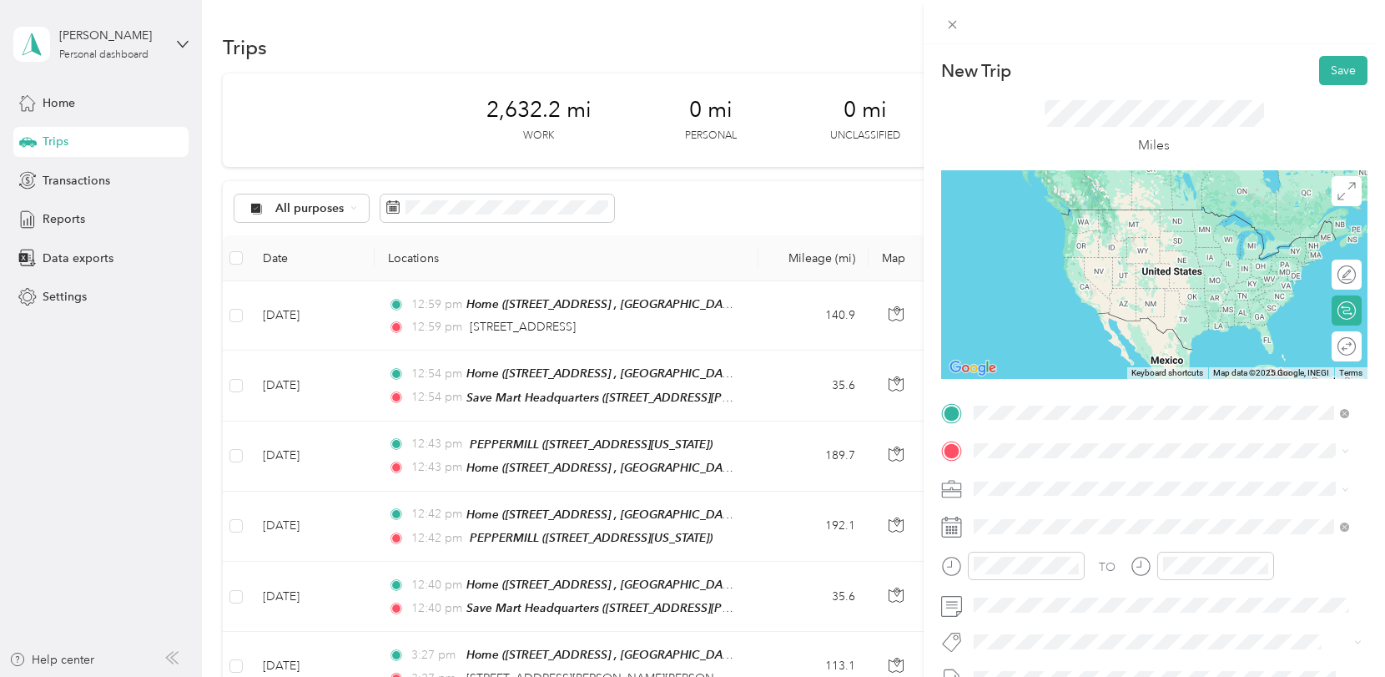
click at [1067, 480] on span "2700 Seventeen Mile Drive Pebble Beach, California 93953, United States" at bounding box center [1087, 472] width 167 height 15
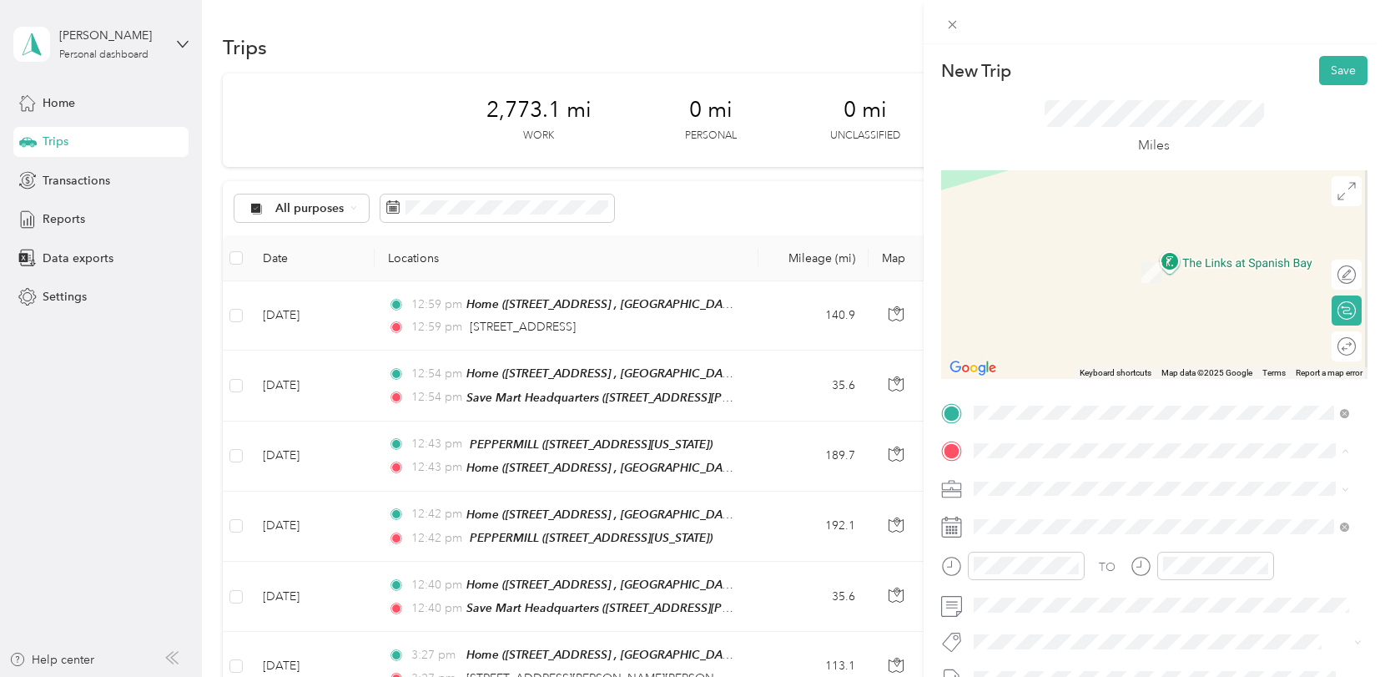
click at [1062, 266] on span "1569 River Birch St, Manteca, CA, United States , 95336, Manteca, CA, United St…" at bounding box center [1151, 288] width 294 height 49
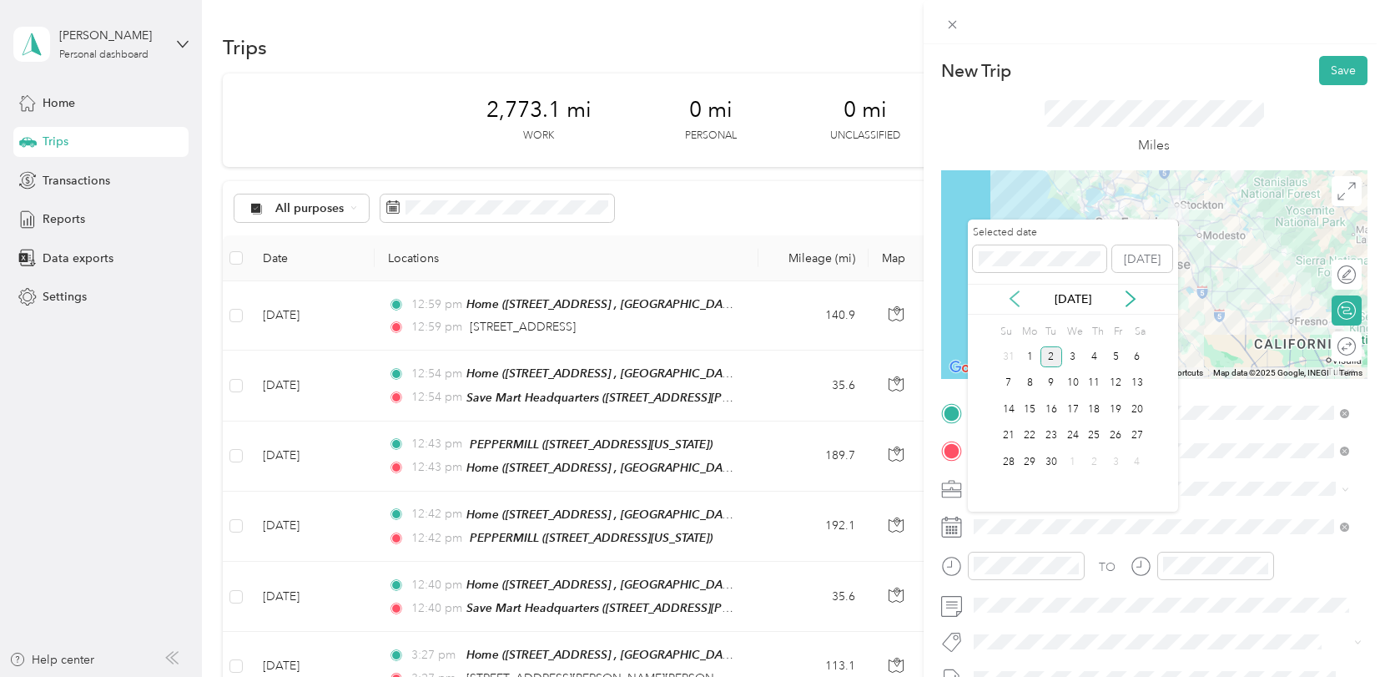
click at [1011, 298] on icon at bounding box center [1014, 299] width 8 height 15
click at [1010, 461] on div "24" at bounding box center [1009, 461] width 22 height 21
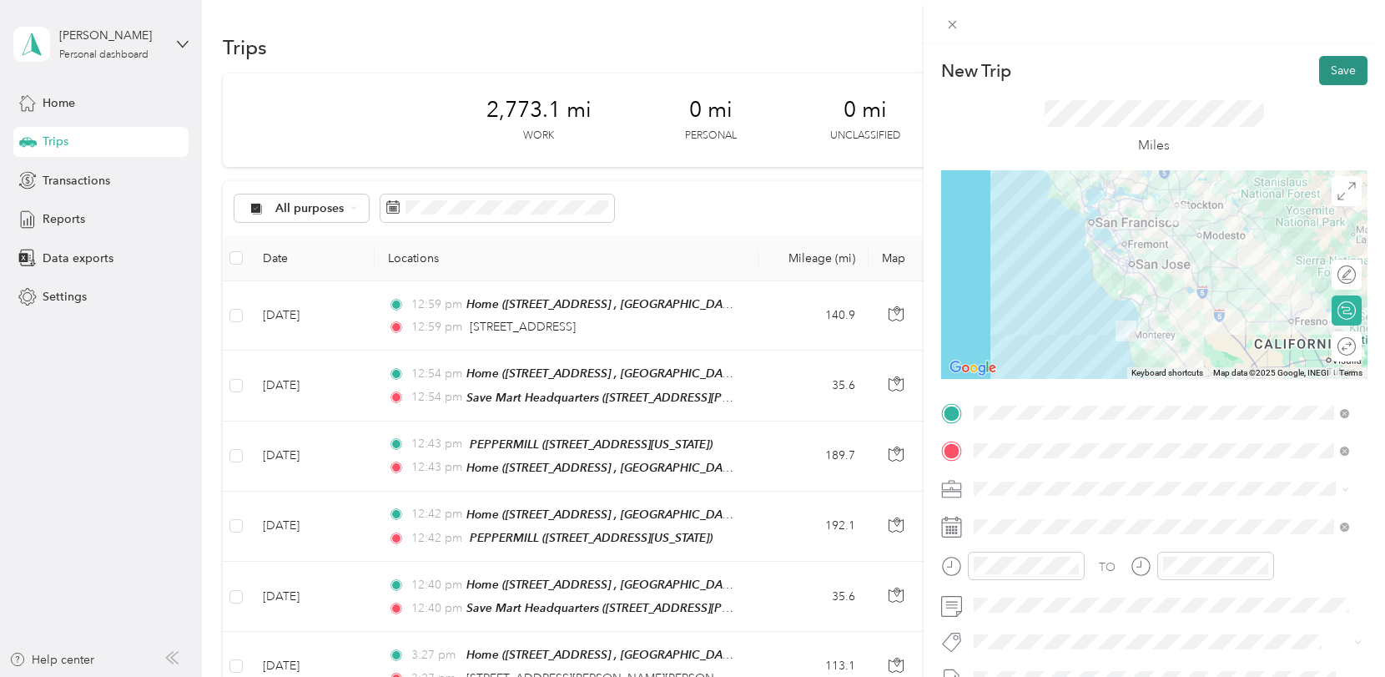
click at [1323, 71] on button "Save" at bounding box center [1343, 70] width 48 height 29
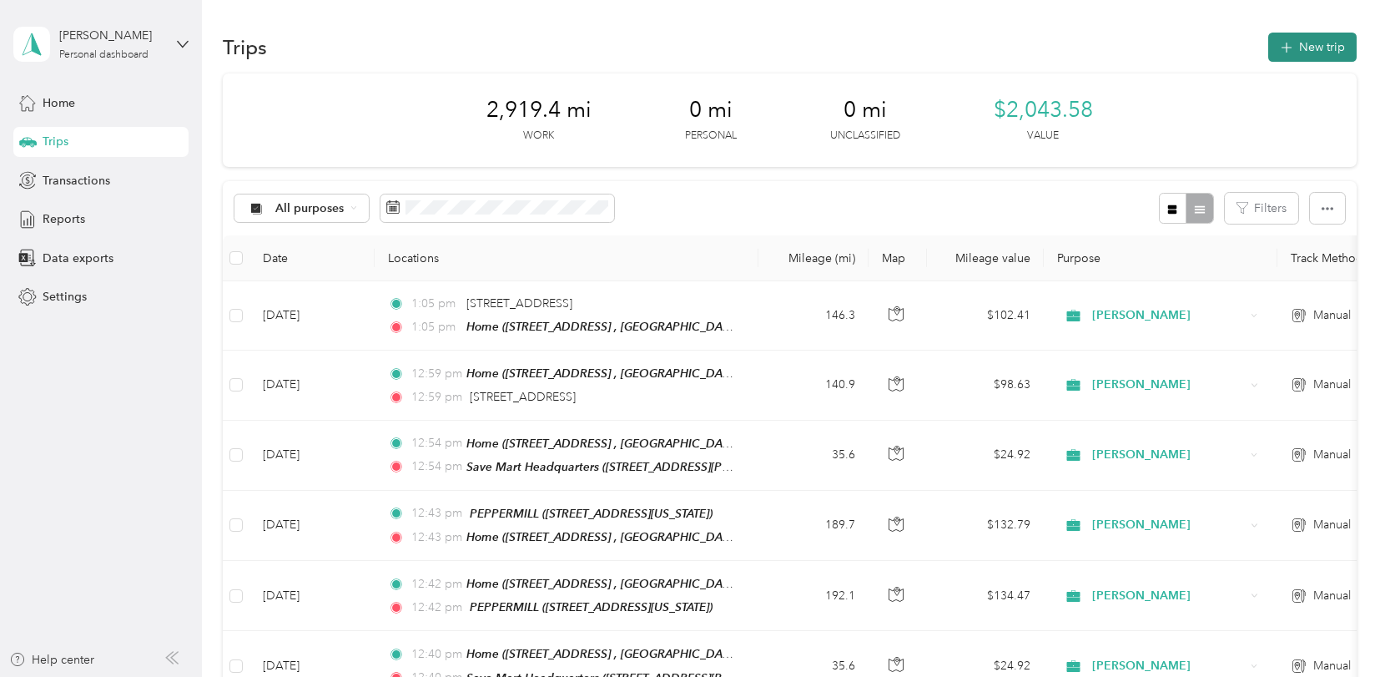
click at [1317, 41] on button "New trip" at bounding box center [1312, 47] width 88 height 29
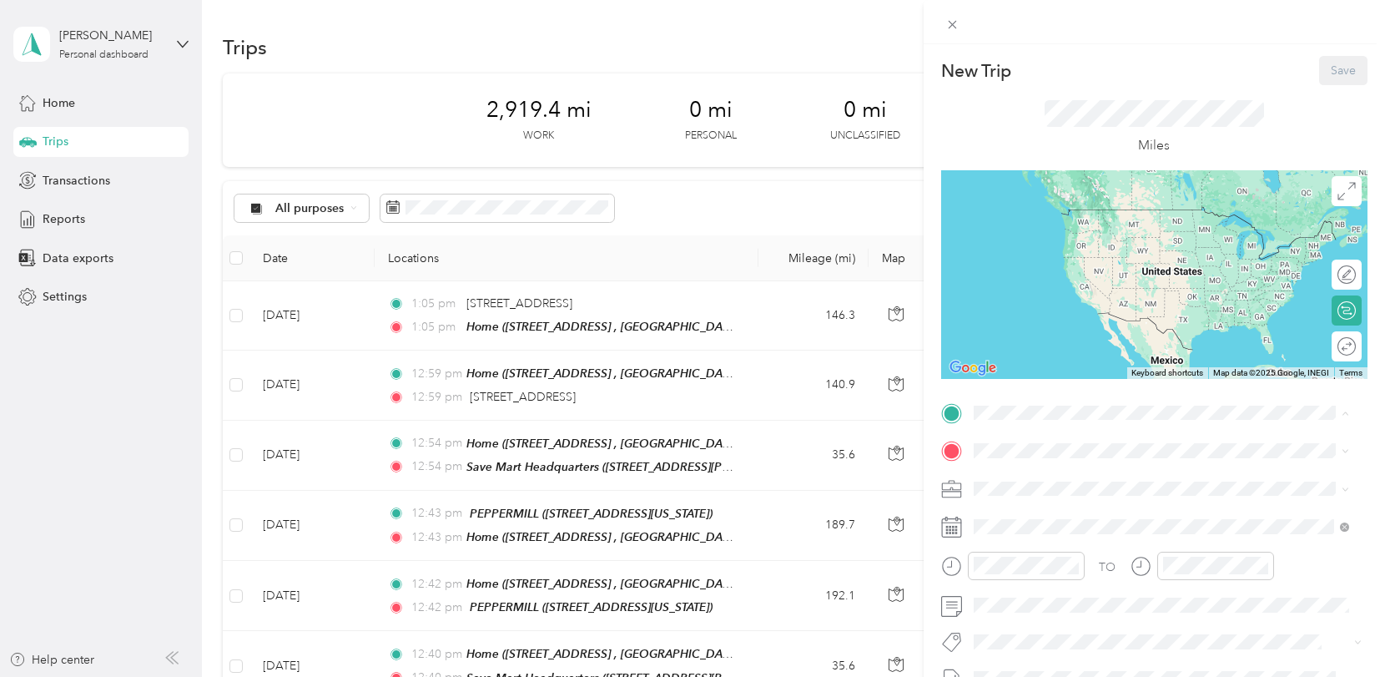
click at [1038, 502] on span "1569 River Birch St, Manteca, CA, United States , 95336, Manteca, CA, United St…" at bounding box center [1151, 514] width 294 height 49
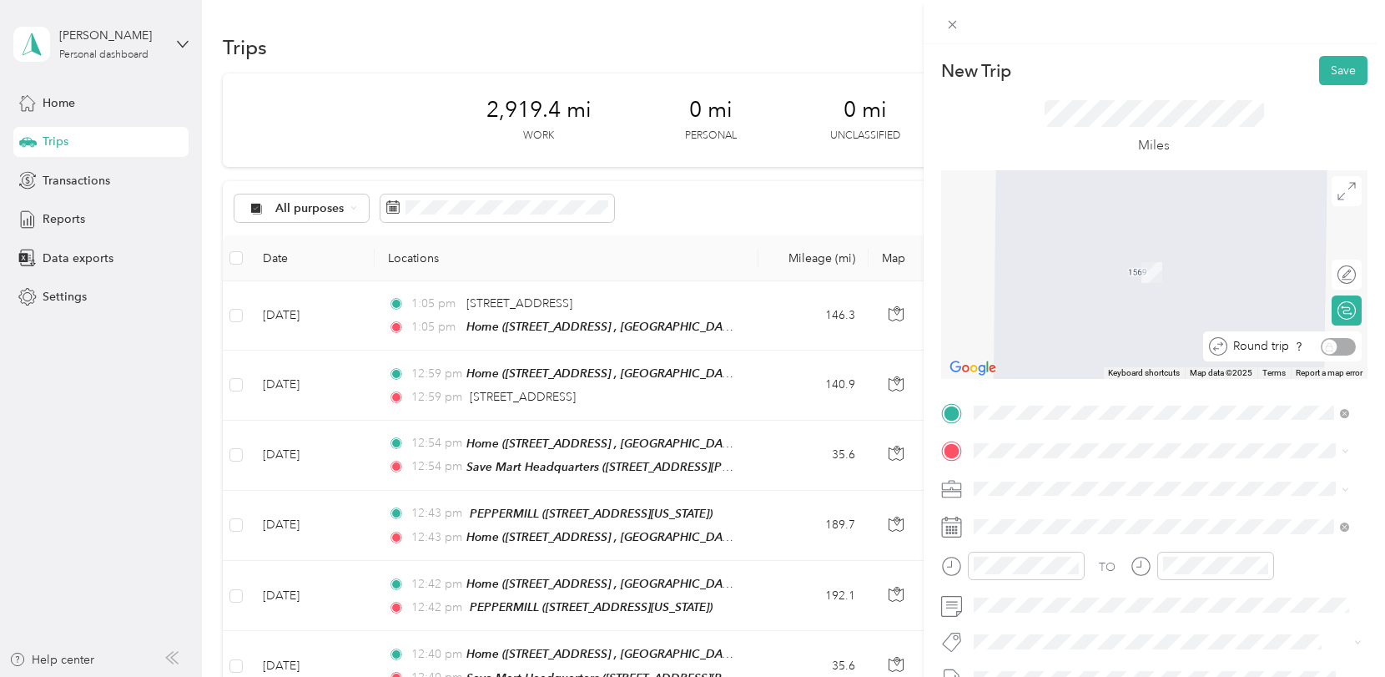
click at [1330, 676] on div "New Trip Save This trip cannot be edited because it is either under review, app…" at bounding box center [688, 677] width 1377 height 0
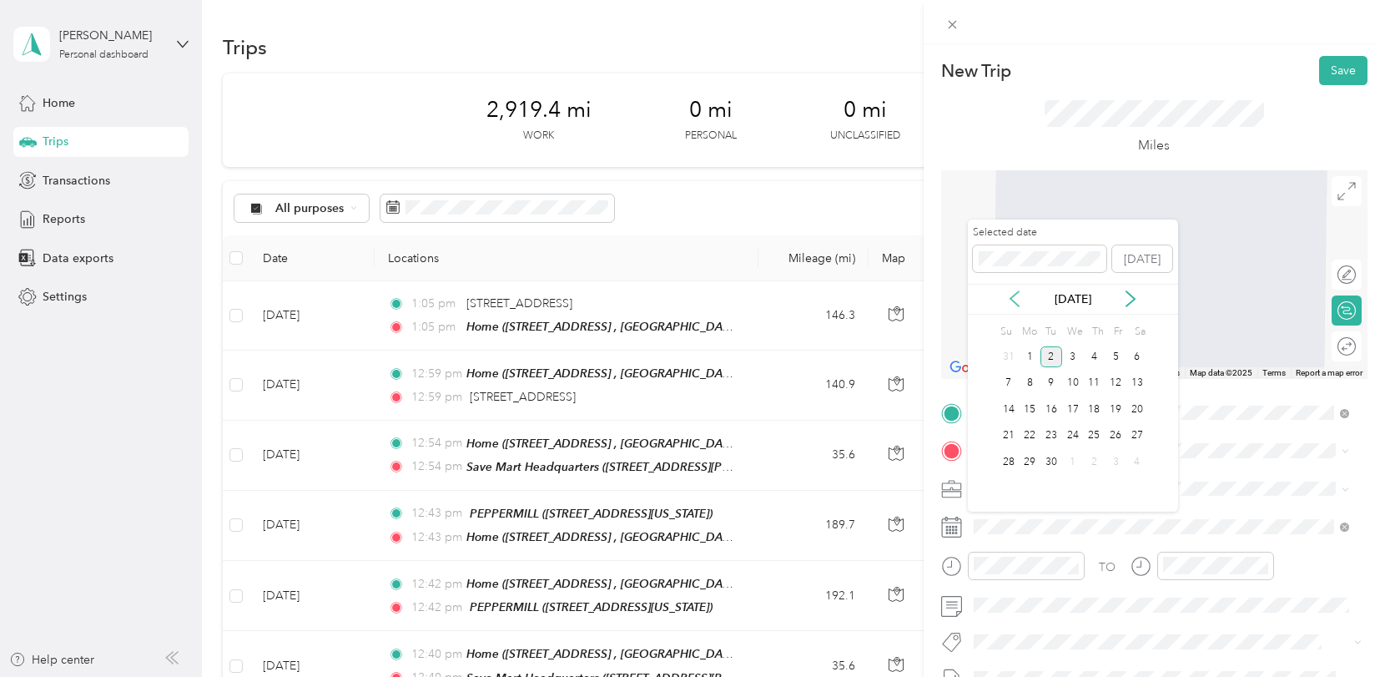
click at [1012, 299] on icon at bounding box center [1014, 298] width 17 height 17
click at [1055, 461] on div "26" at bounding box center [1051, 461] width 22 height 21
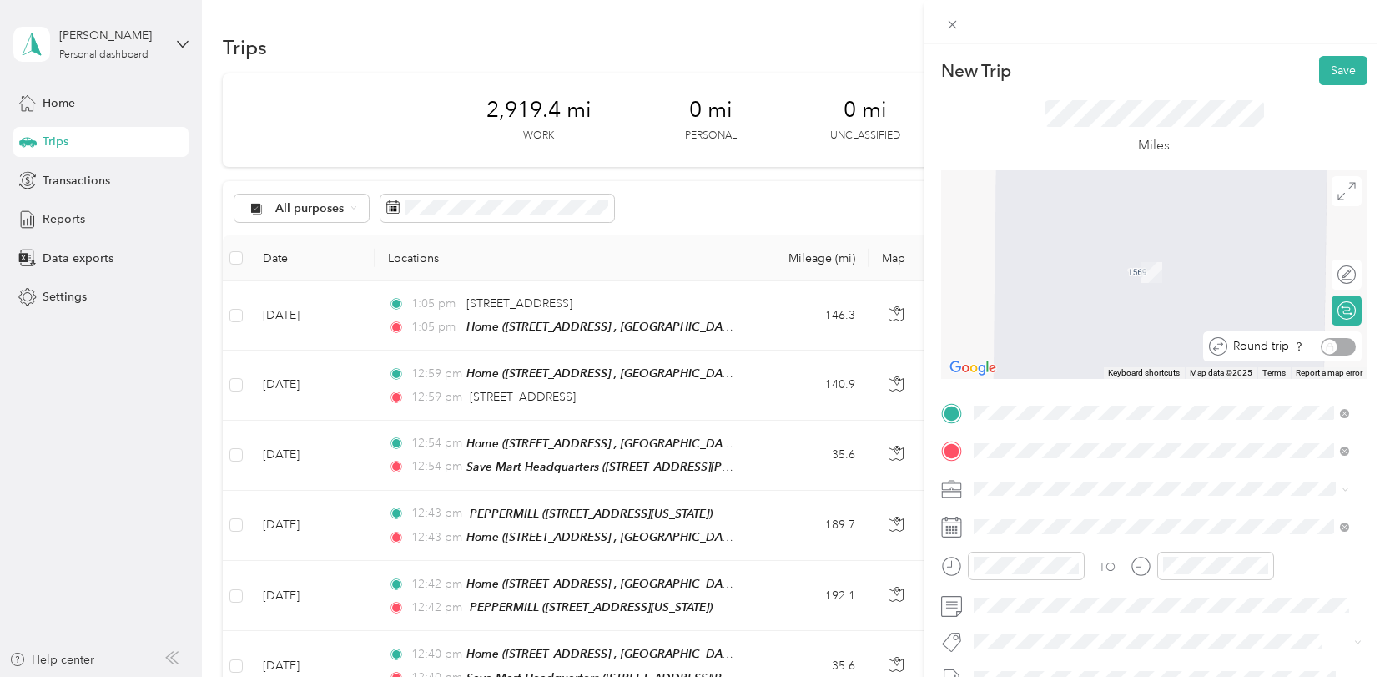
click at [1334, 345] on div "Round trip" at bounding box center [1291, 347] width 128 height 18
click at [1225, 652] on span at bounding box center [1168, 641] width 400 height 23
click at [1069, 345] on span "3021 Reynolds Ranch Parkway Lodi, California 95240, United States" at bounding box center [1133, 340] width 259 height 15
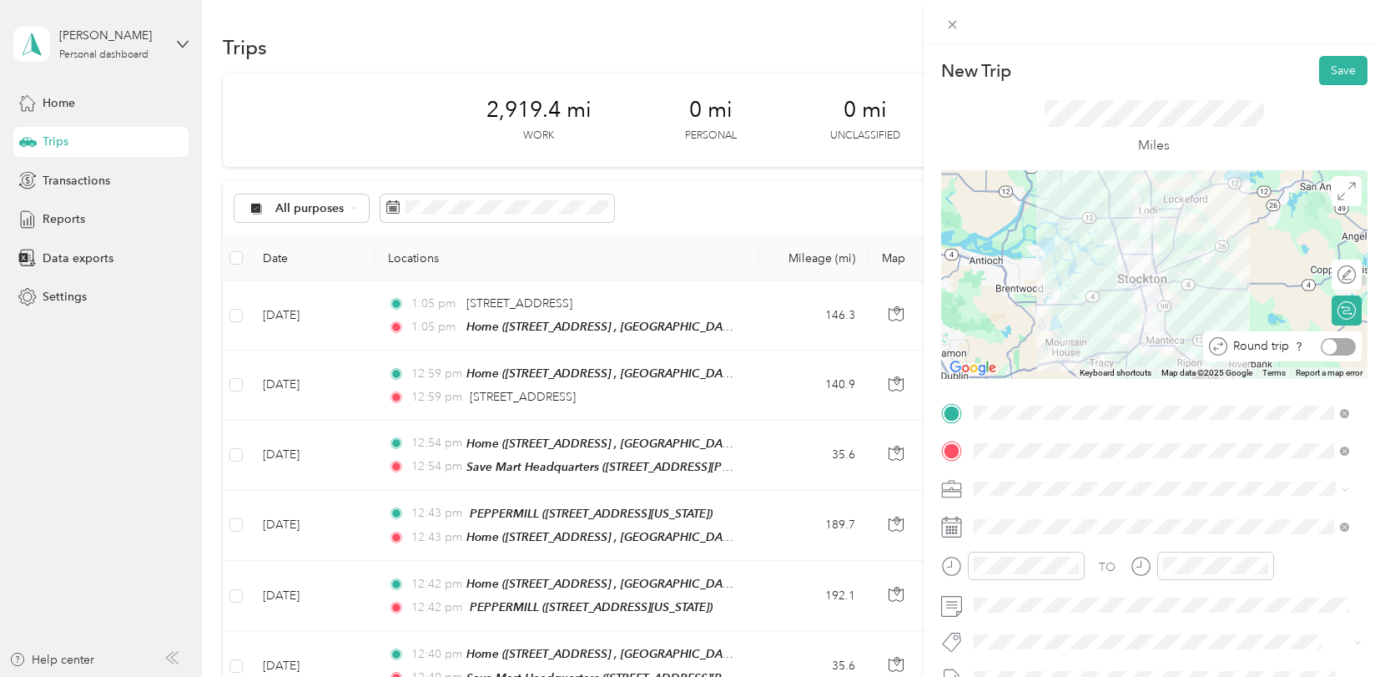
click at [1328, 346] on div at bounding box center [1338, 347] width 35 height 18
click at [1333, 65] on button "Save" at bounding box center [1343, 70] width 48 height 29
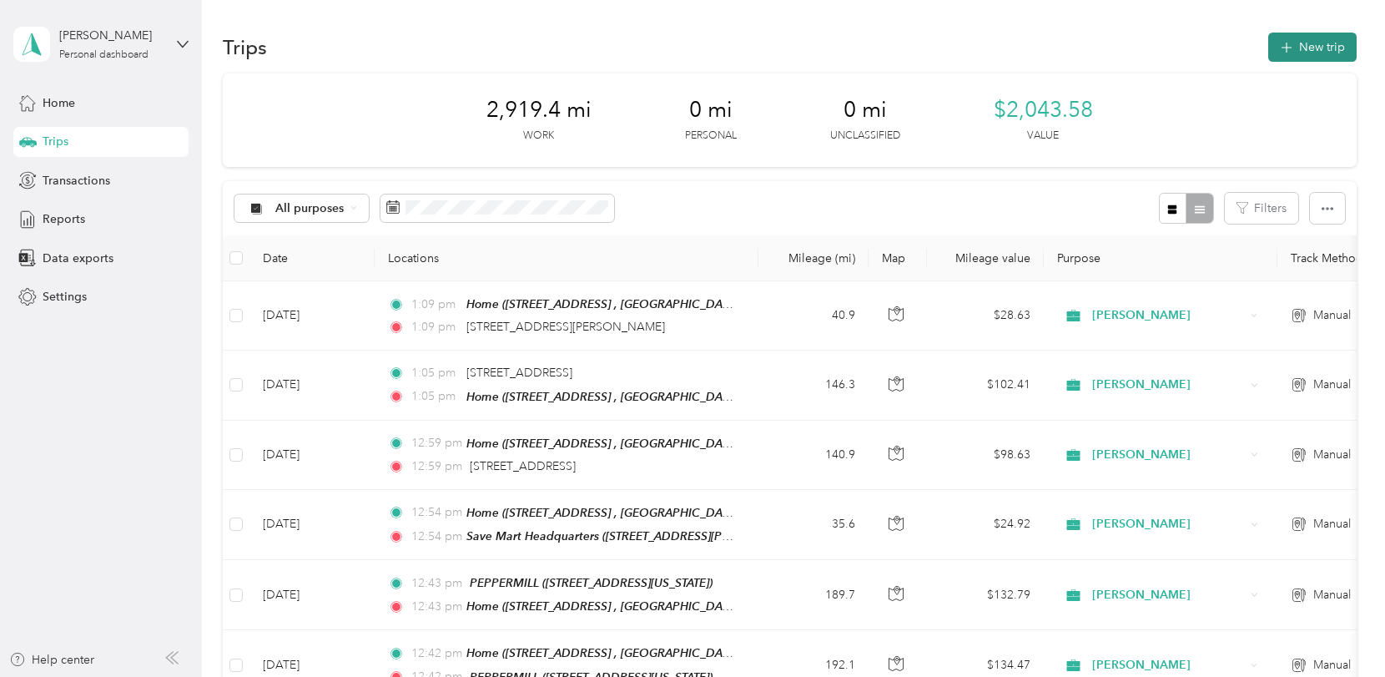
click at [1316, 48] on button "New trip" at bounding box center [1312, 47] width 88 height 29
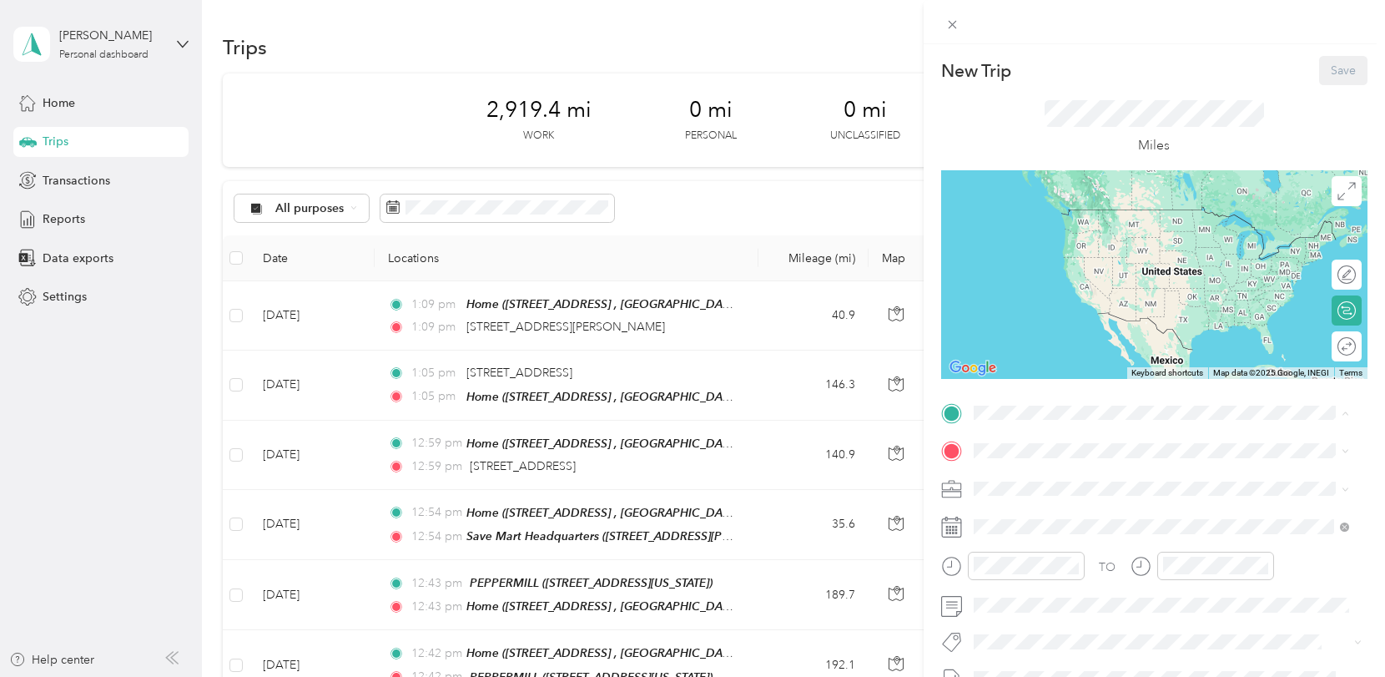
click at [1044, 493] on span "1569 River Birch St, Manteca, CA, United States , 95336, Manteca, CA, United St…" at bounding box center [1151, 514] width 294 height 49
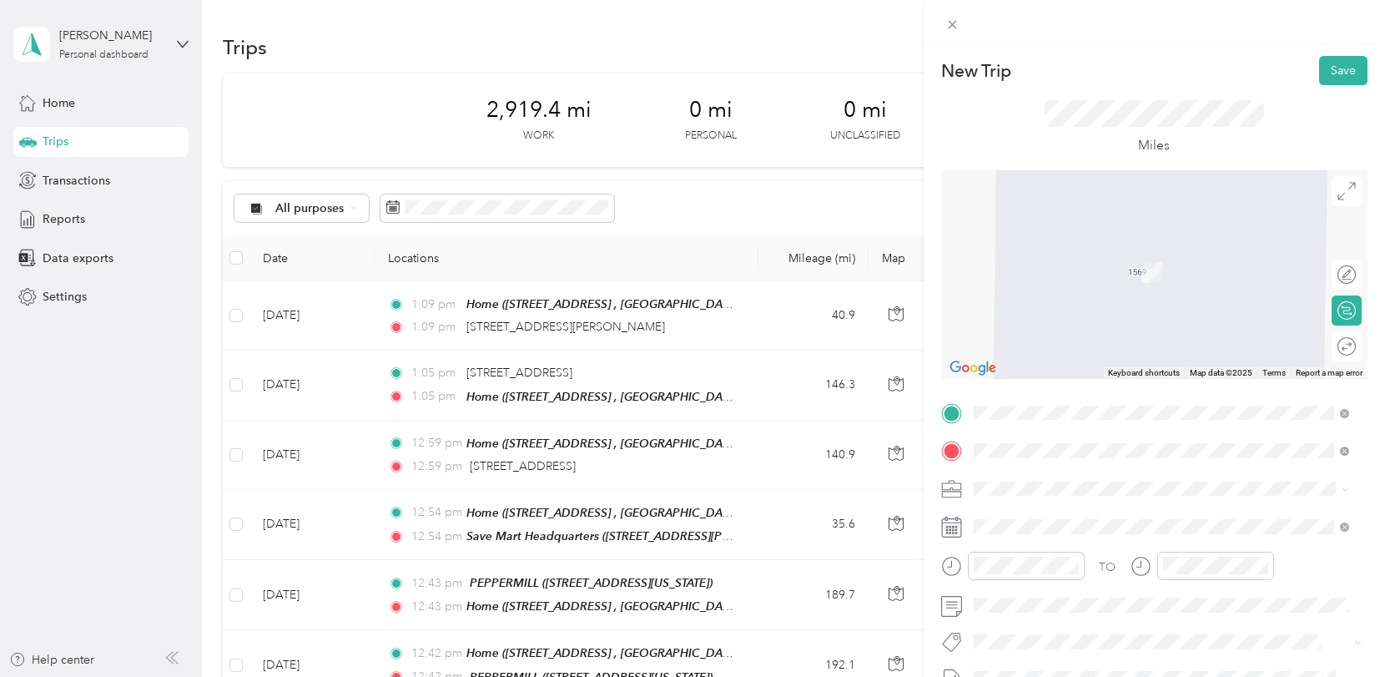
click at [1101, 268] on div "TEAM Save Mart Headquarters 1800 Standiford Ave, 95350, Modesto, CA, USA" at bounding box center [1103, 265] width 199 height 41
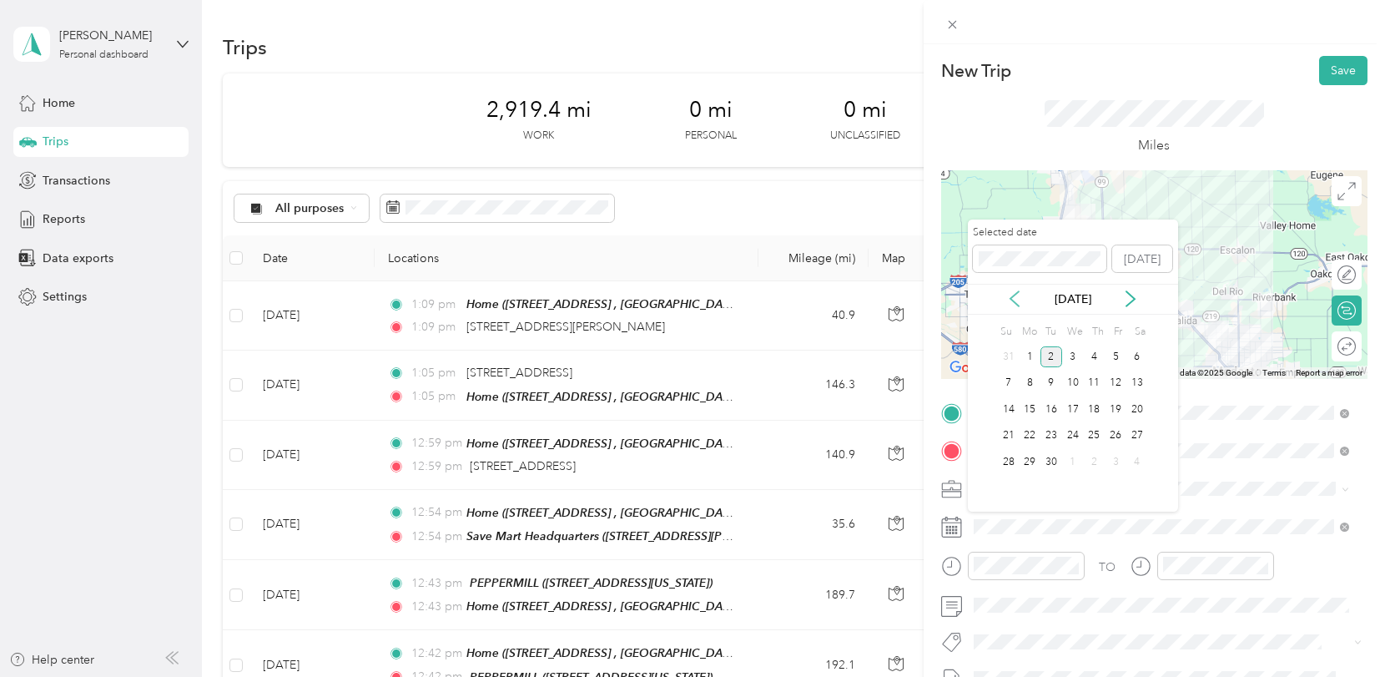
click at [1020, 299] on icon at bounding box center [1014, 298] width 17 height 17
click at [1070, 456] on div "27" at bounding box center [1073, 461] width 22 height 21
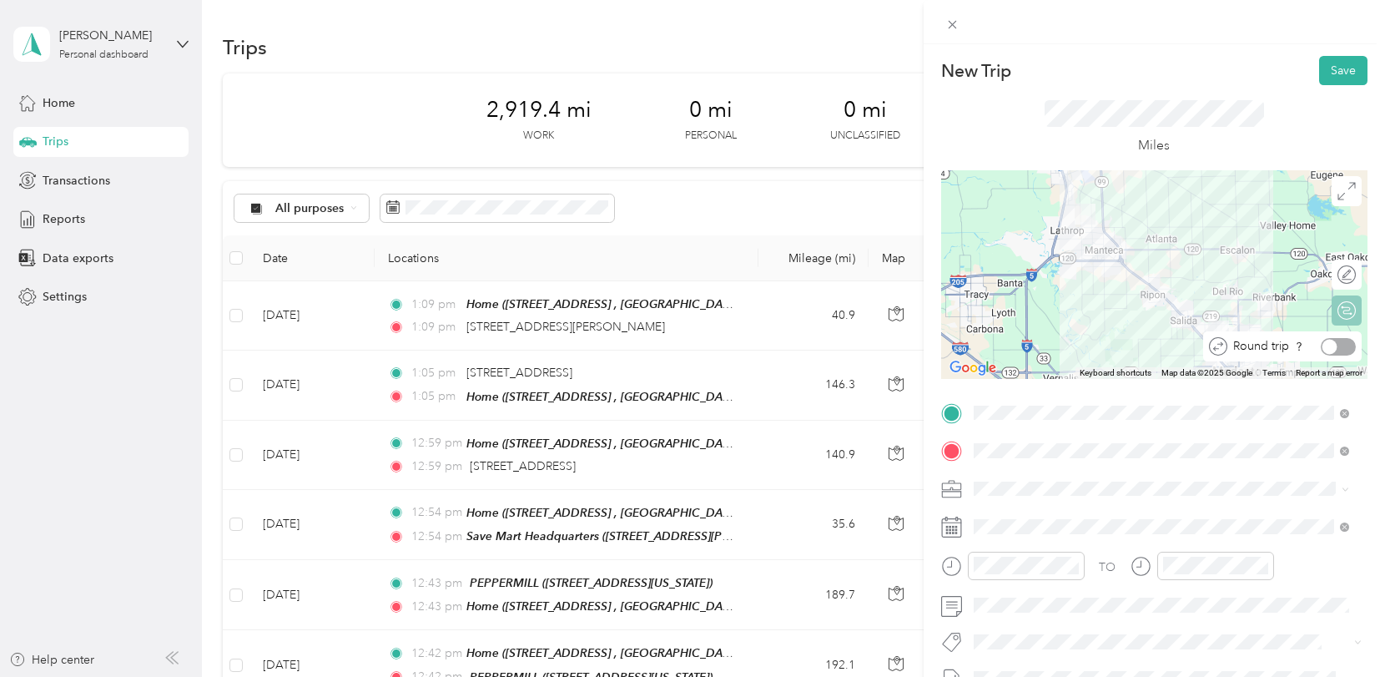
click at [1337, 340] on div "Round trip" at bounding box center [1291, 347] width 128 height 18
click at [1336, 339] on div at bounding box center [1338, 347] width 35 height 18
click at [1330, 70] on button "Save" at bounding box center [1343, 70] width 48 height 29
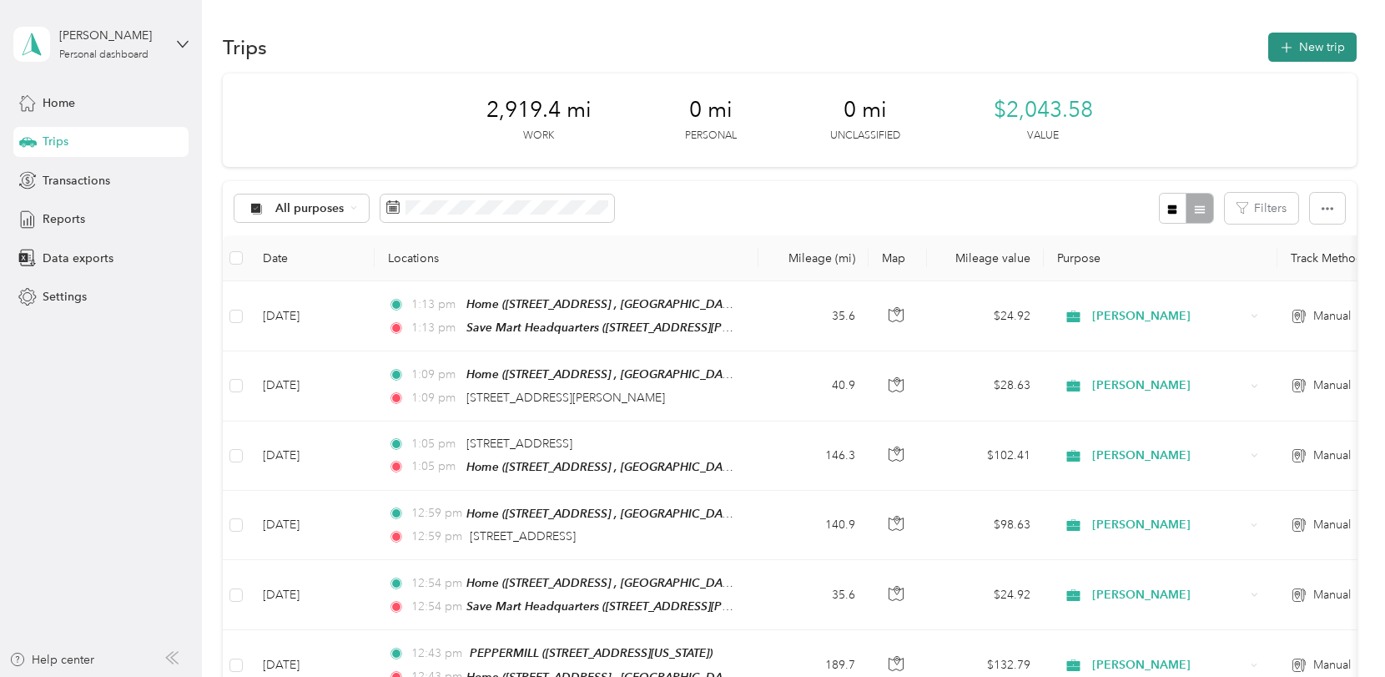
click at [1318, 44] on button "New trip" at bounding box center [1312, 47] width 88 height 29
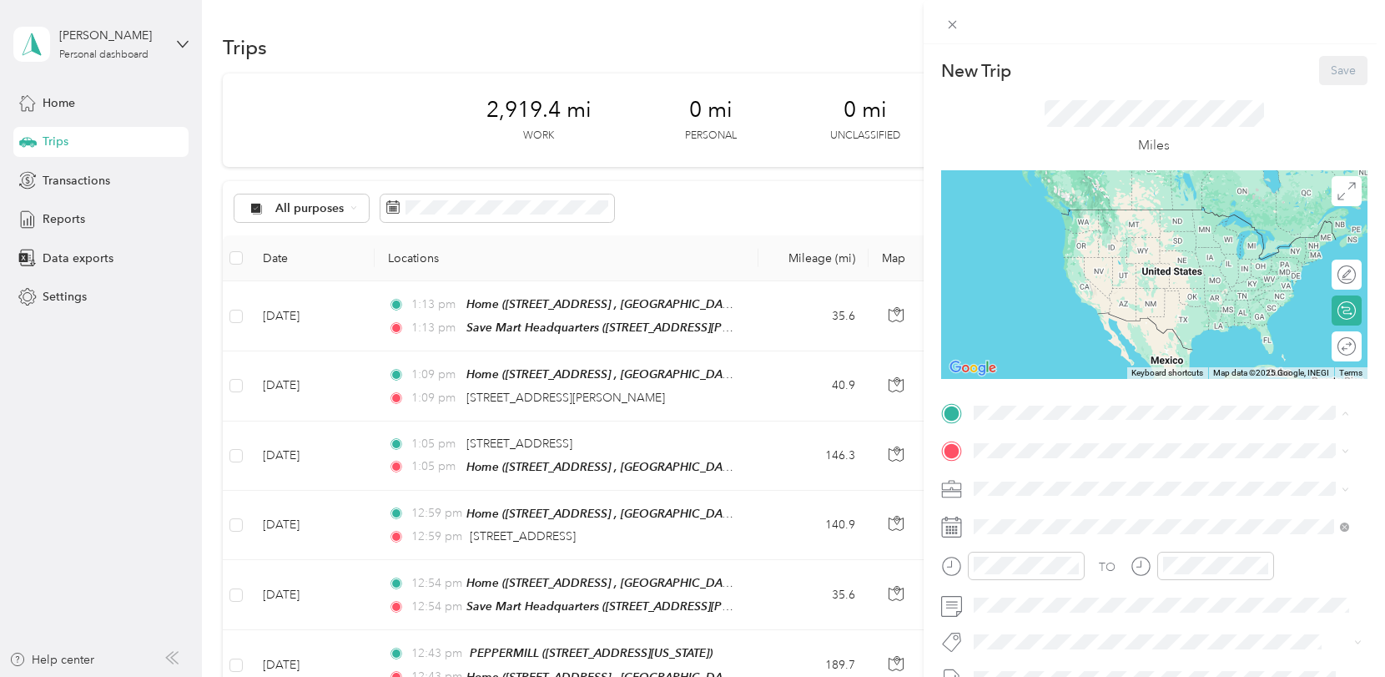
click at [1040, 496] on span "1569 River Birch St, Manteca, CA, United States , 95336, Manteca, CA, United St…" at bounding box center [1151, 514] width 294 height 49
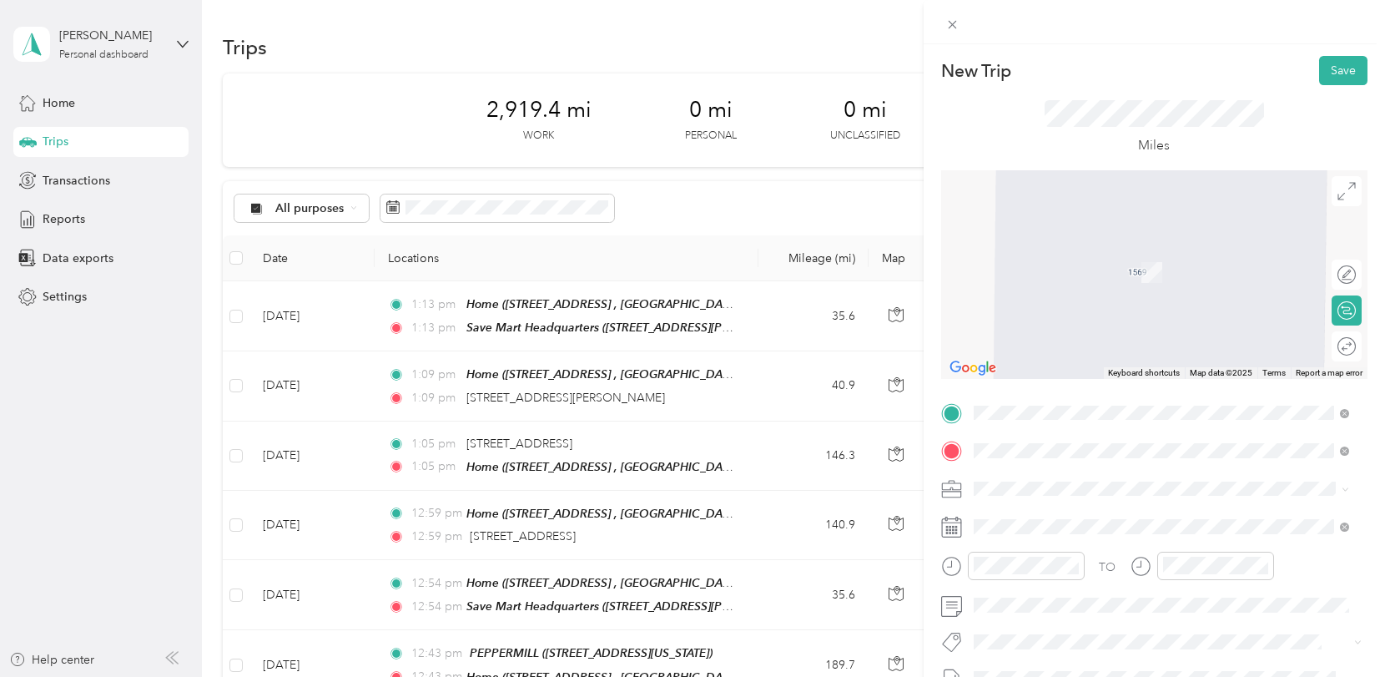
click at [1114, 263] on div "TEAM Save Mart Headquarters 1800 Standiford Ave, 95350, Modesto, CA, USA" at bounding box center [1103, 265] width 199 height 41
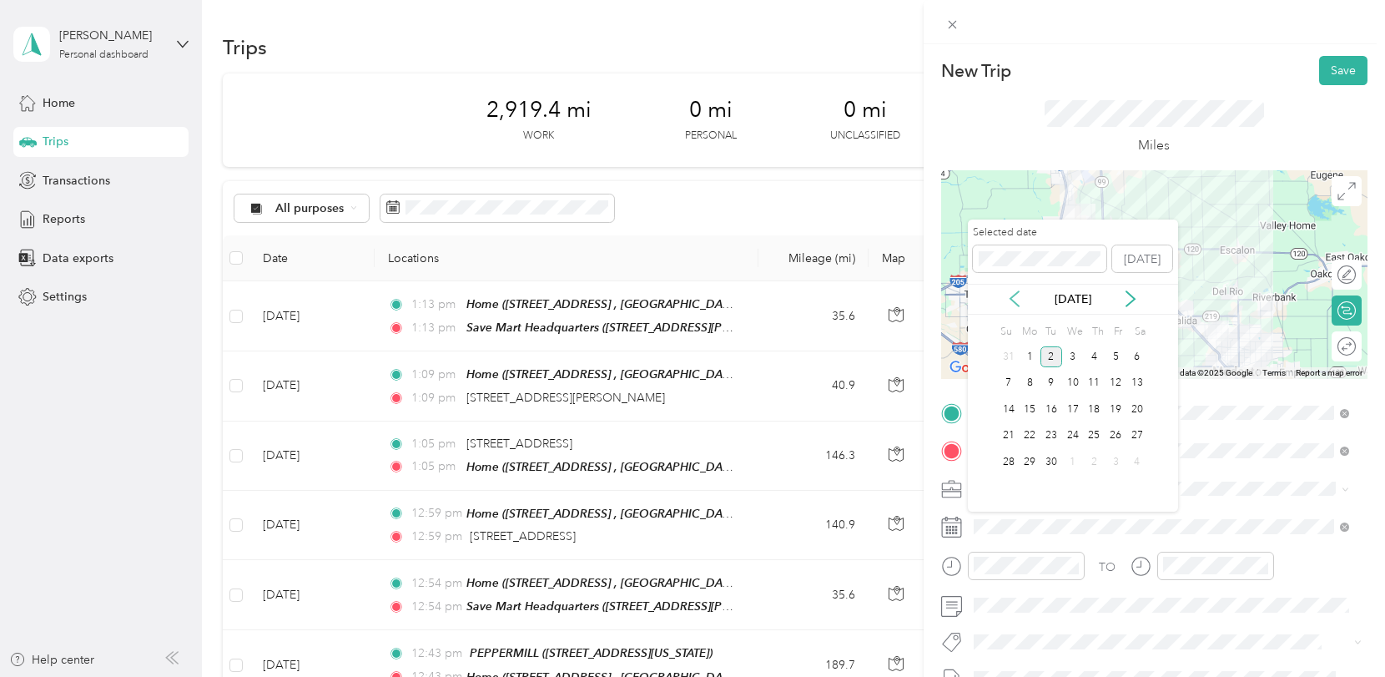
click at [1019, 296] on icon at bounding box center [1014, 298] width 17 height 17
click at [1114, 451] on div "29" at bounding box center [1116, 461] width 22 height 21
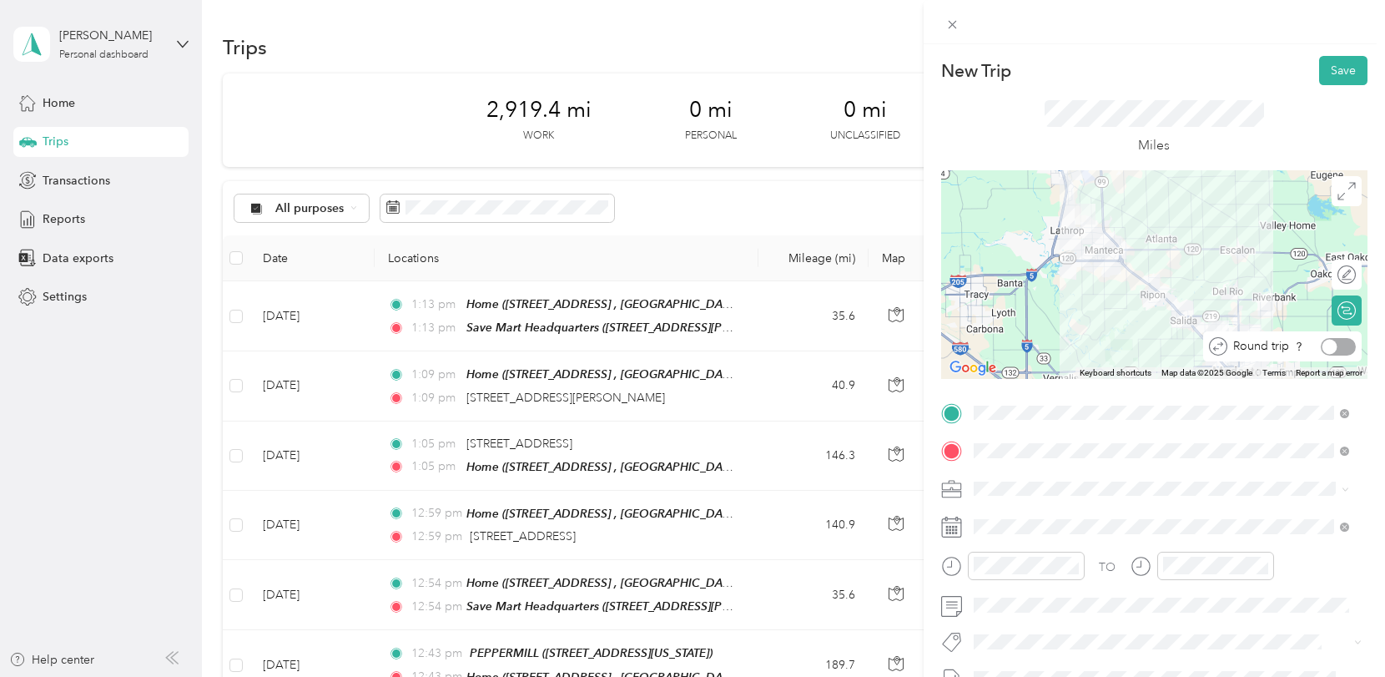
click at [1336, 340] on div at bounding box center [1338, 347] width 35 height 18
click at [1335, 71] on button "Save" at bounding box center [1343, 70] width 48 height 29
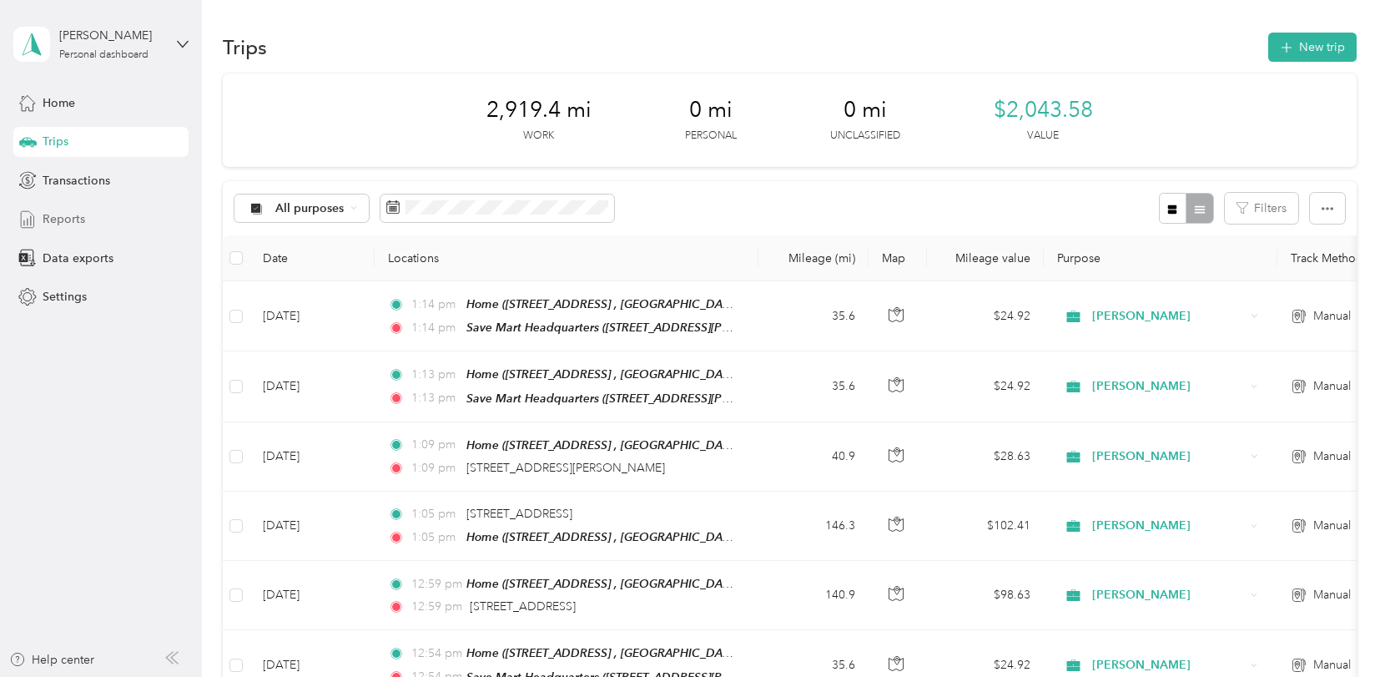
click at [67, 216] on span "Reports" at bounding box center [64, 219] width 43 height 18
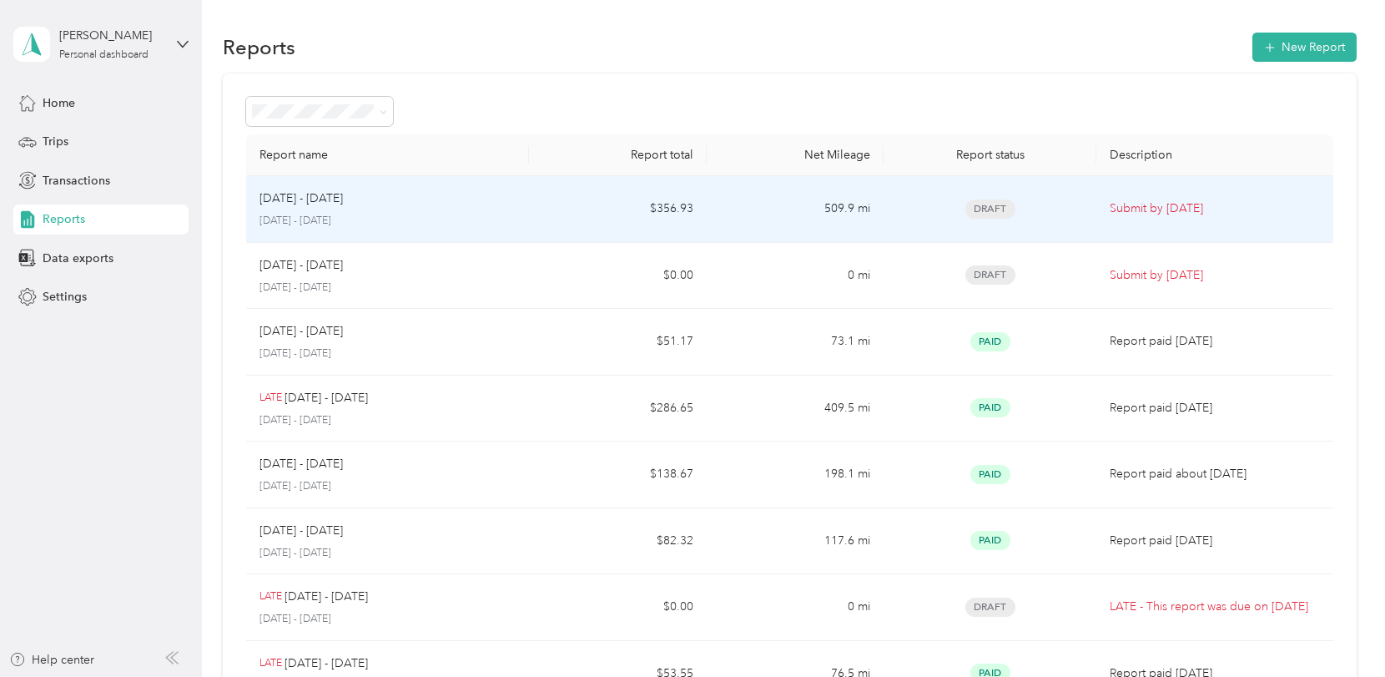
click at [990, 205] on span "Draft" at bounding box center [990, 208] width 50 height 19
click at [315, 208] on div "Aug 16 - 31, 2025 August 16 - 31, 2025" at bounding box center [387, 208] width 257 height 39
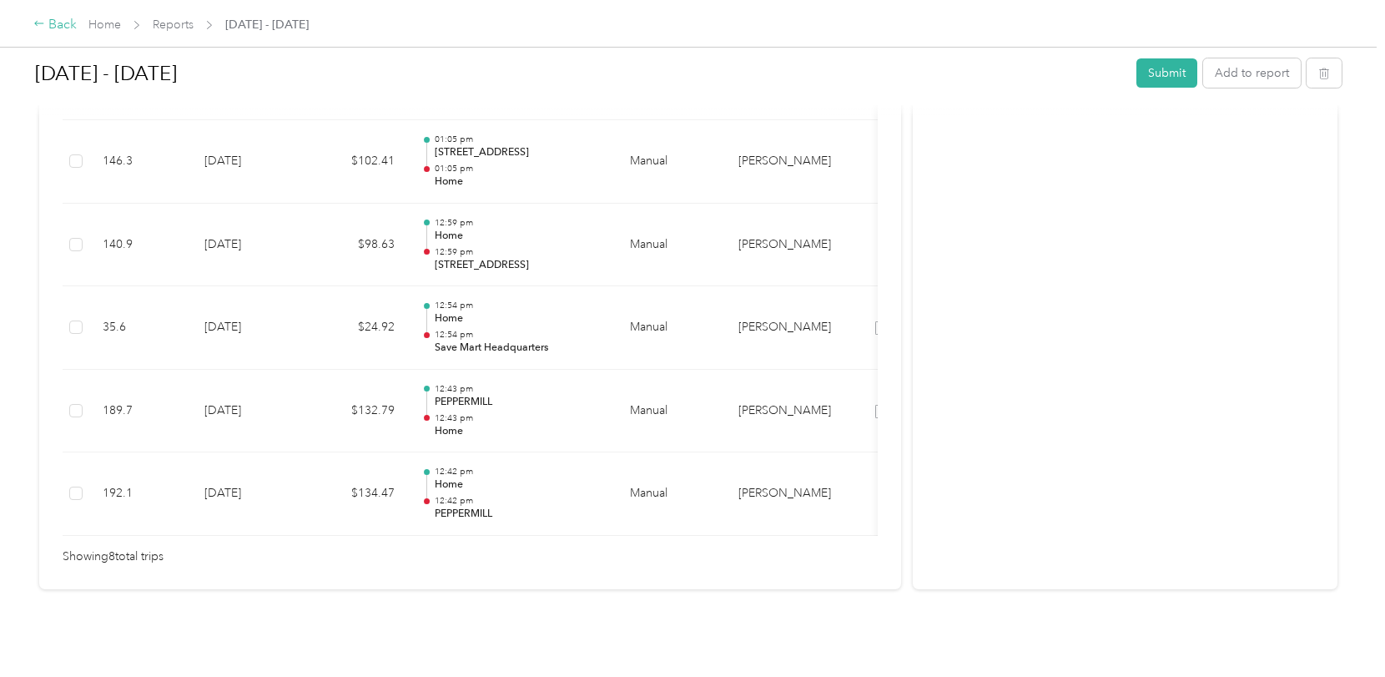
click at [55, 24] on div "Back" at bounding box center [54, 25] width 43 height 20
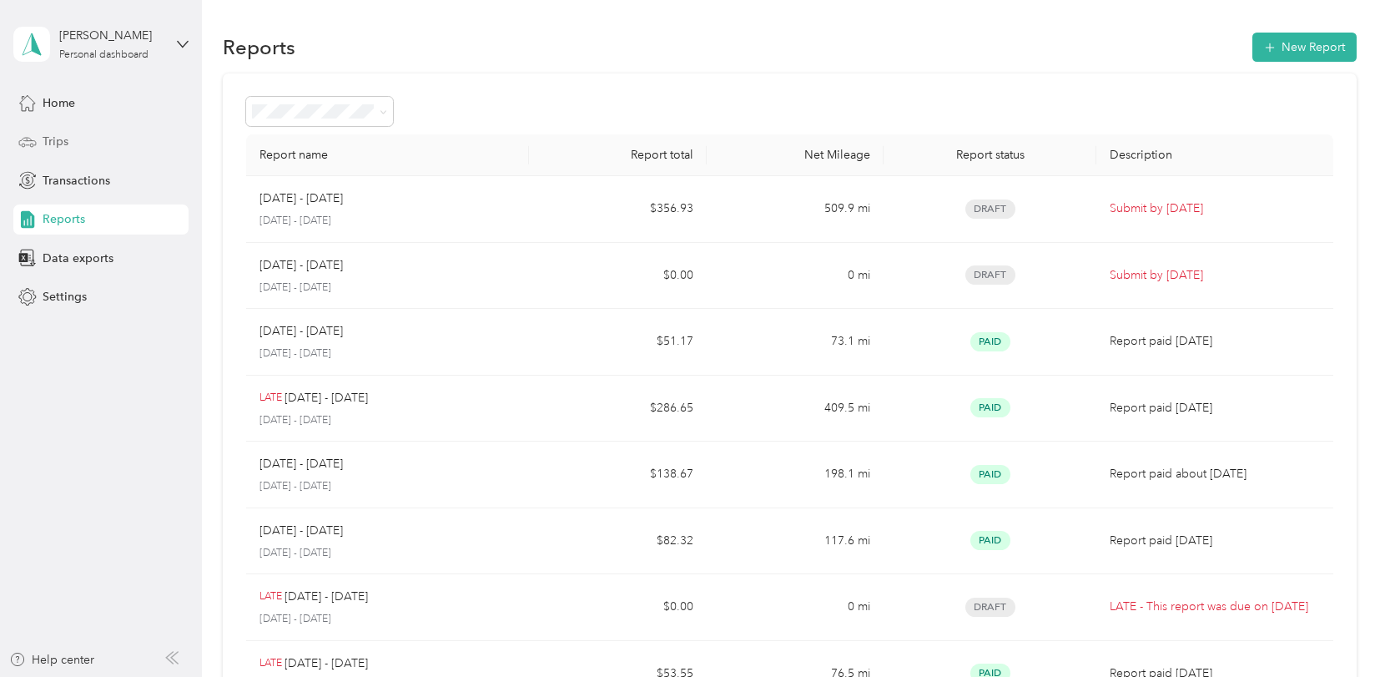
click at [61, 138] on span "Trips" at bounding box center [56, 142] width 26 height 18
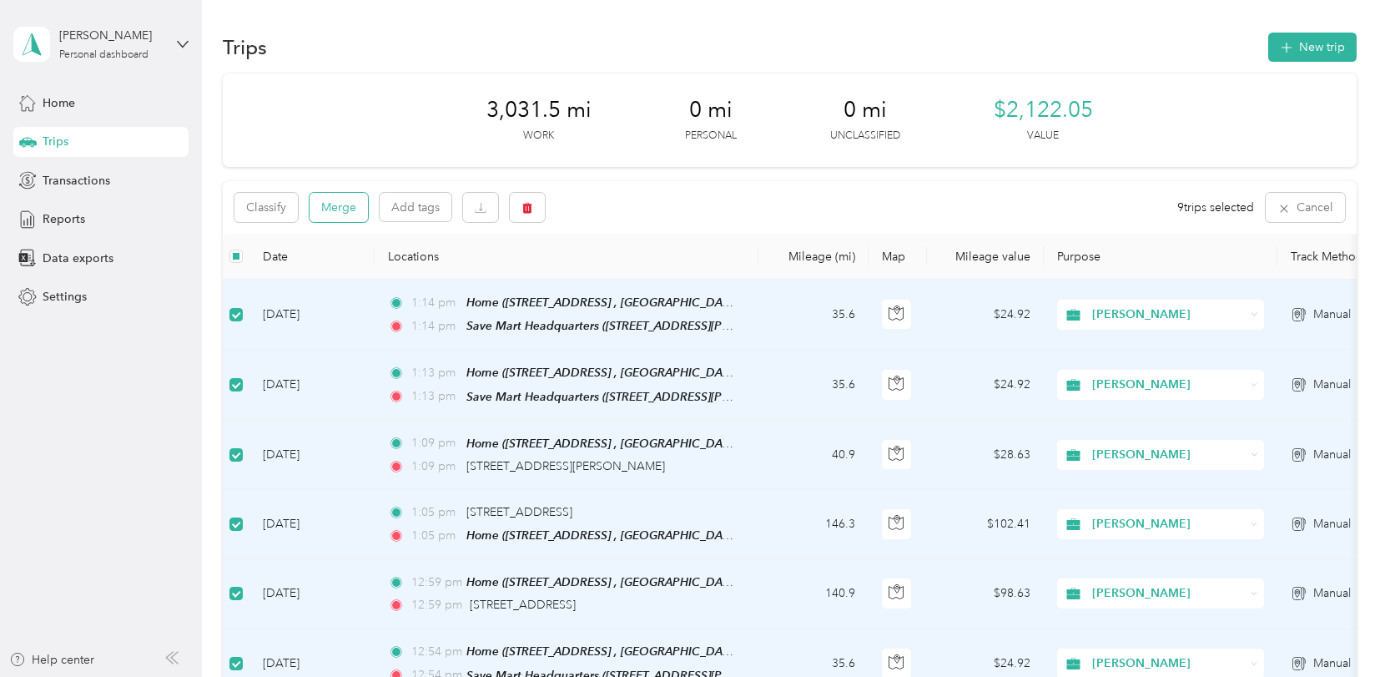
click at [349, 204] on button "Merge" at bounding box center [339, 207] width 58 height 29
click at [599, 202] on div "Classify Merge Add tags 9 trips selected Cancel" at bounding box center [790, 207] width 1134 height 53
click at [73, 220] on span "Reports" at bounding box center [64, 219] width 43 height 18
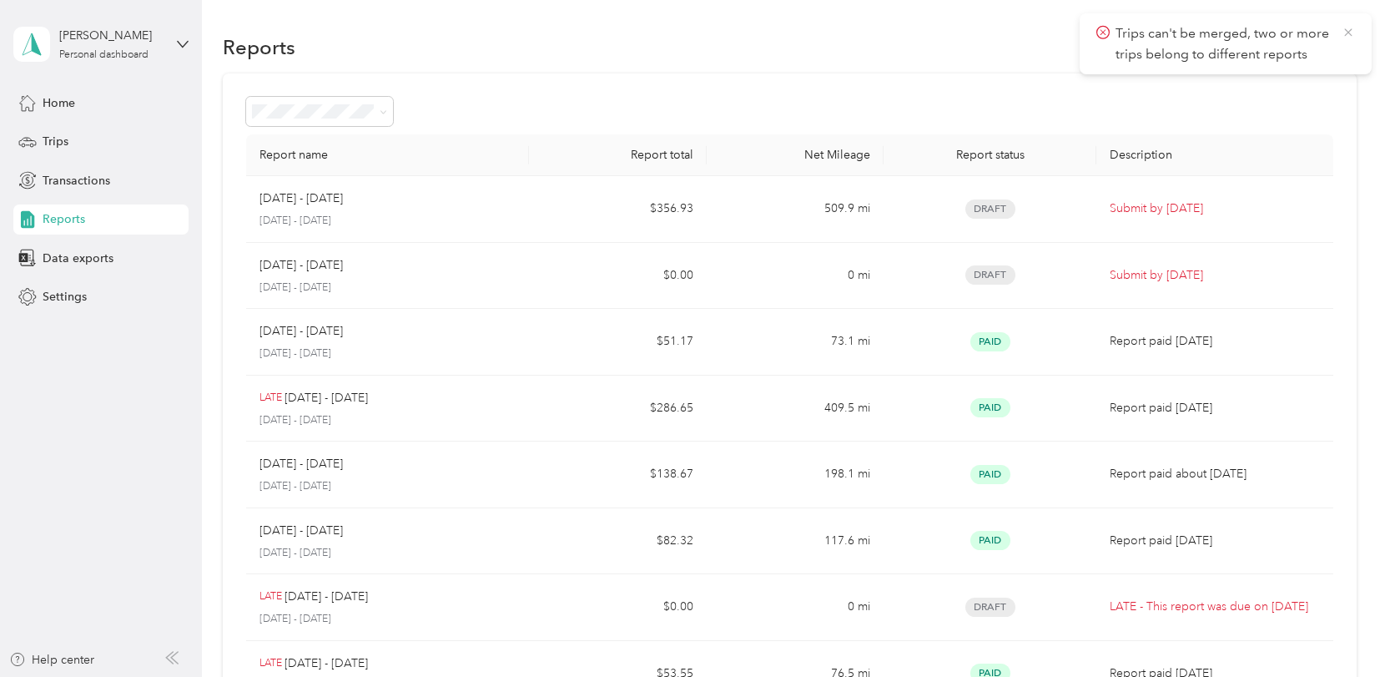
click at [1352, 32] on icon at bounding box center [1347, 32] width 13 height 15
click at [378, 105] on span at bounding box center [380, 112] width 13 height 18
click at [382, 114] on icon at bounding box center [384, 112] width 8 height 8
click at [282, 174] on li "Draft" at bounding box center [319, 170] width 147 height 29
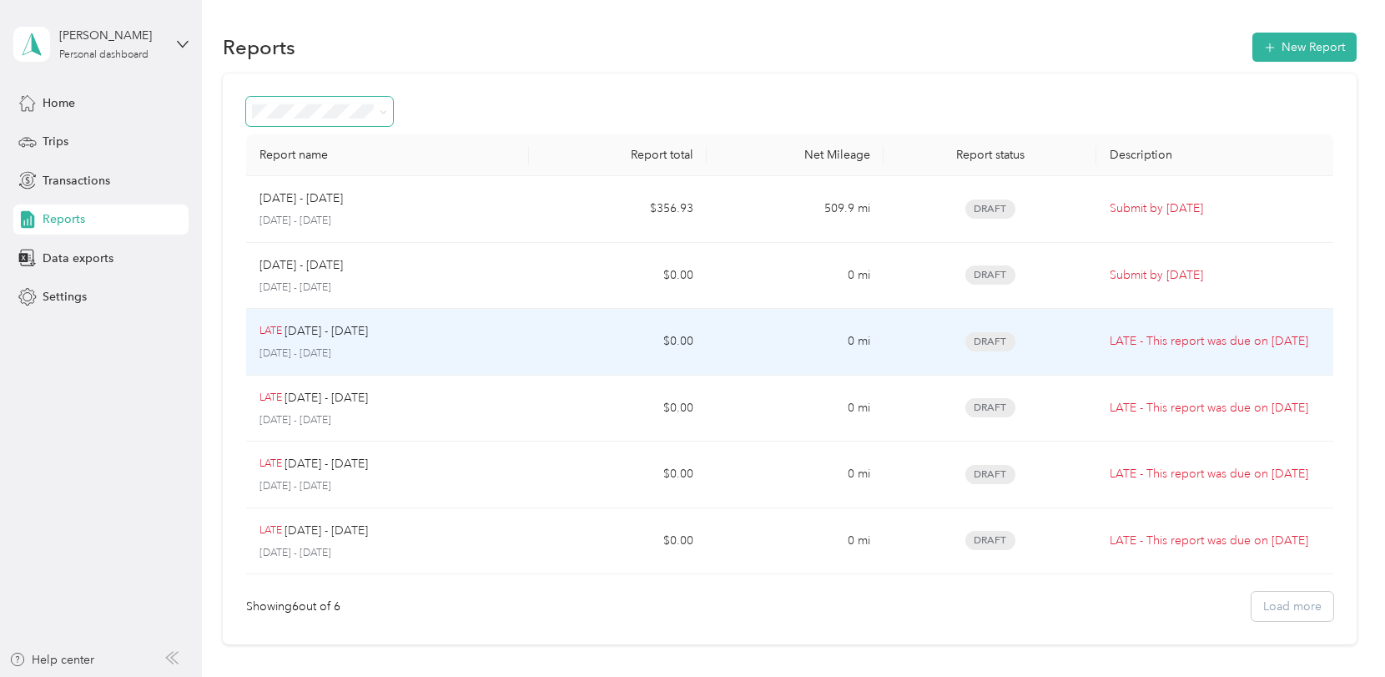
drag, startPoint x: 315, startPoint y: 324, endPoint x: 489, endPoint y: 385, distance: 184.7
click at [489, 385] on td "LATE Jan 16 - 31, 2025 January 16 - 31, 2025" at bounding box center [388, 408] width 284 height 67
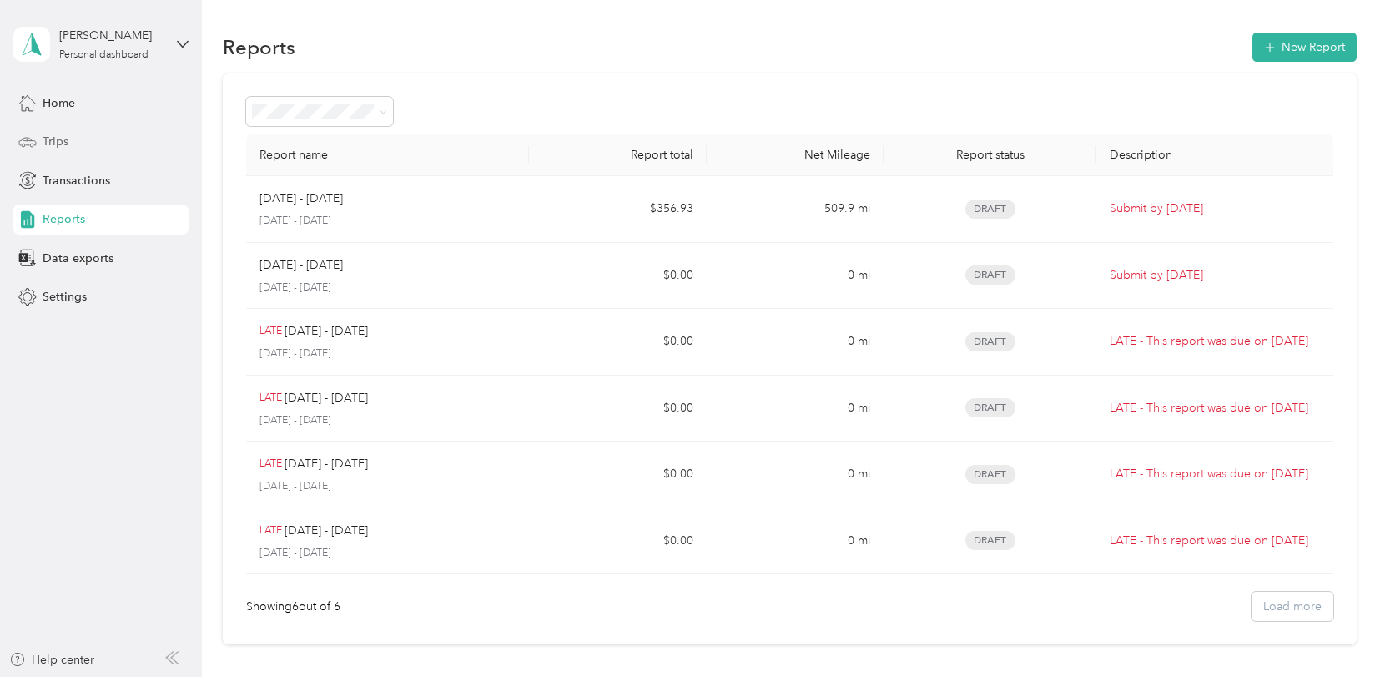
click at [54, 145] on span "Trips" at bounding box center [56, 142] width 26 height 18
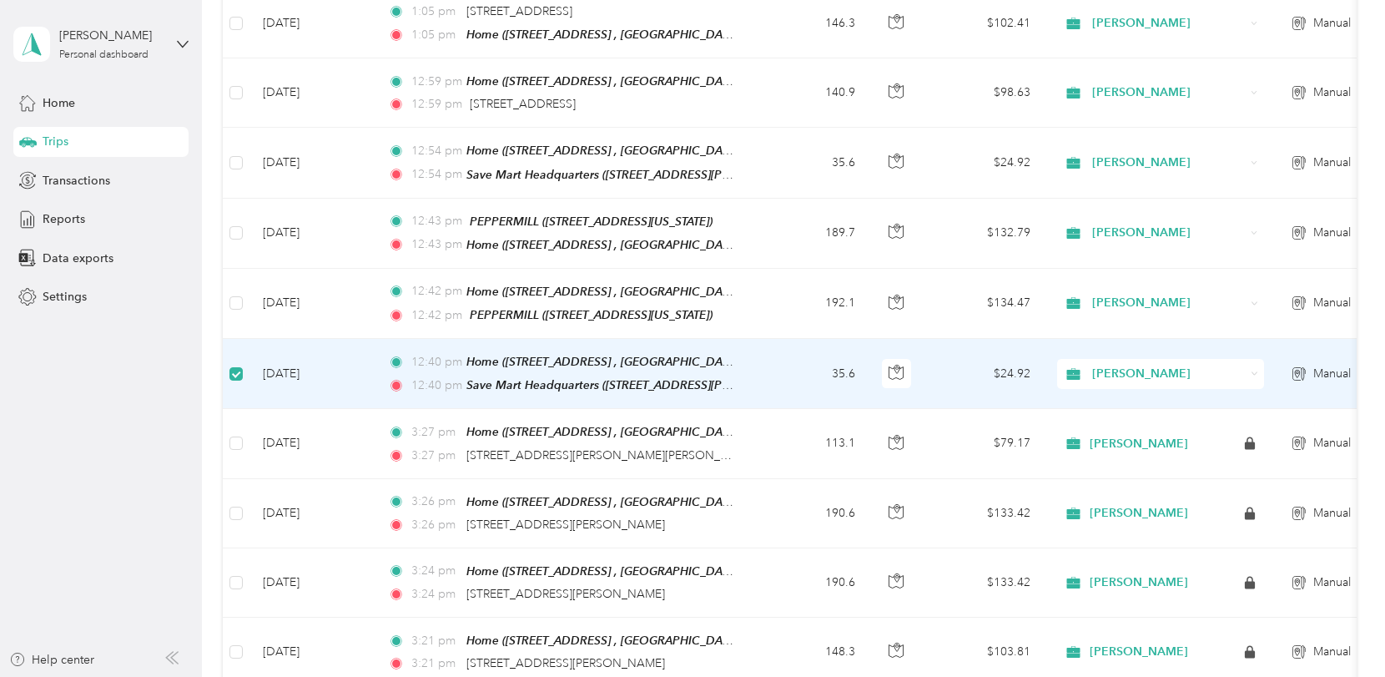
scroll to position [83, 0]
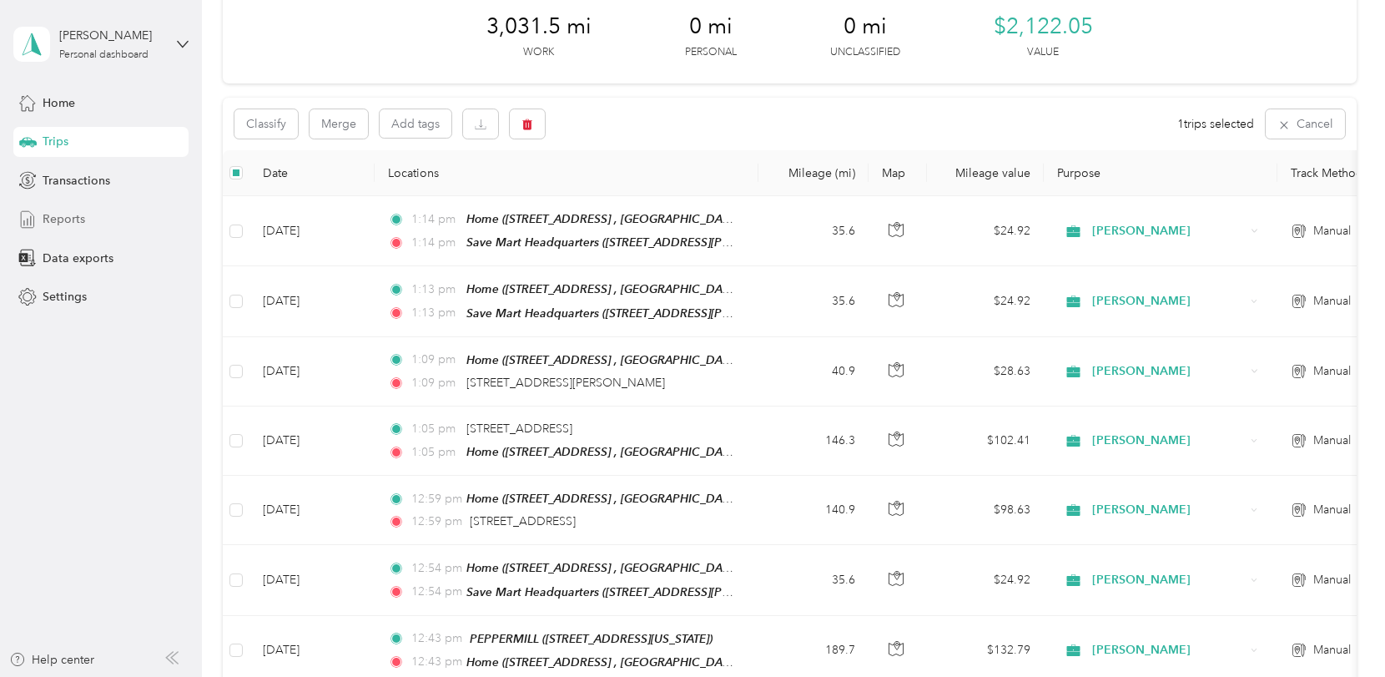
click at [63, 222] on span "Reports" at bounding box center [64, 219] width 43 height 18
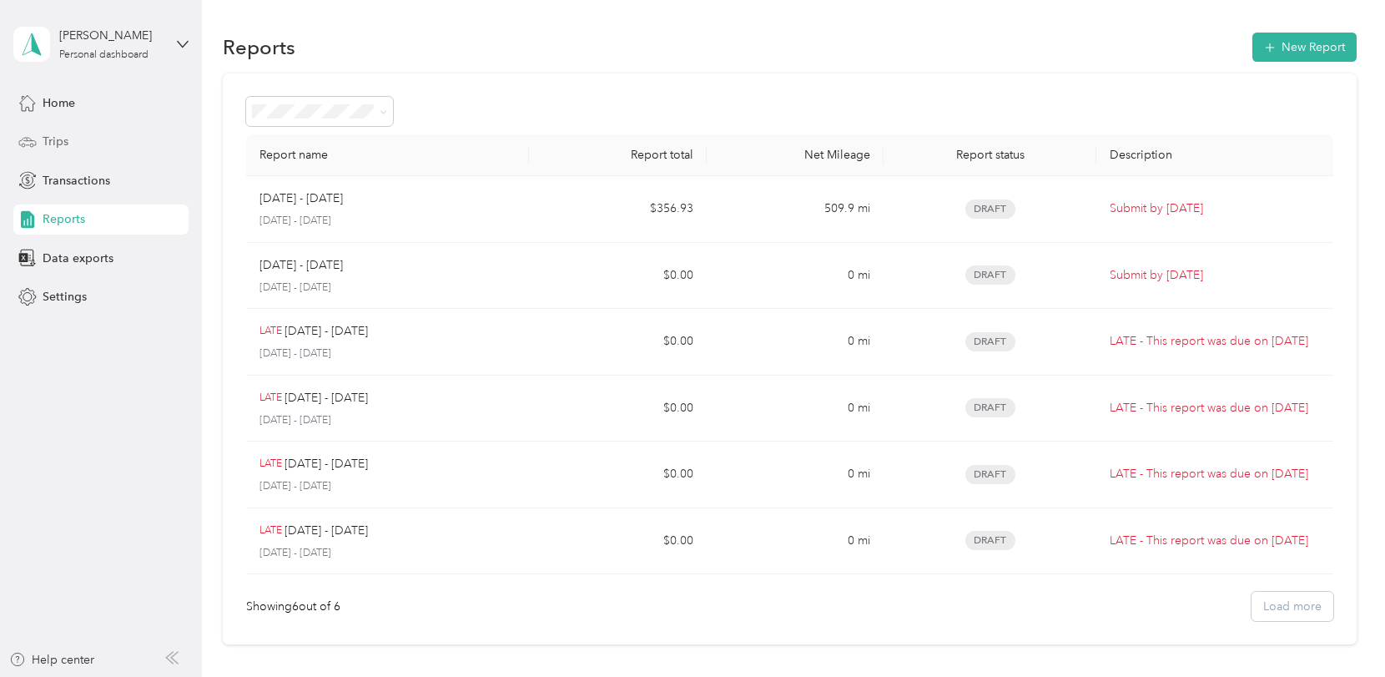
click at [56, 134] on span "Trips" at bounding box center [56, 142] width 26 height 18
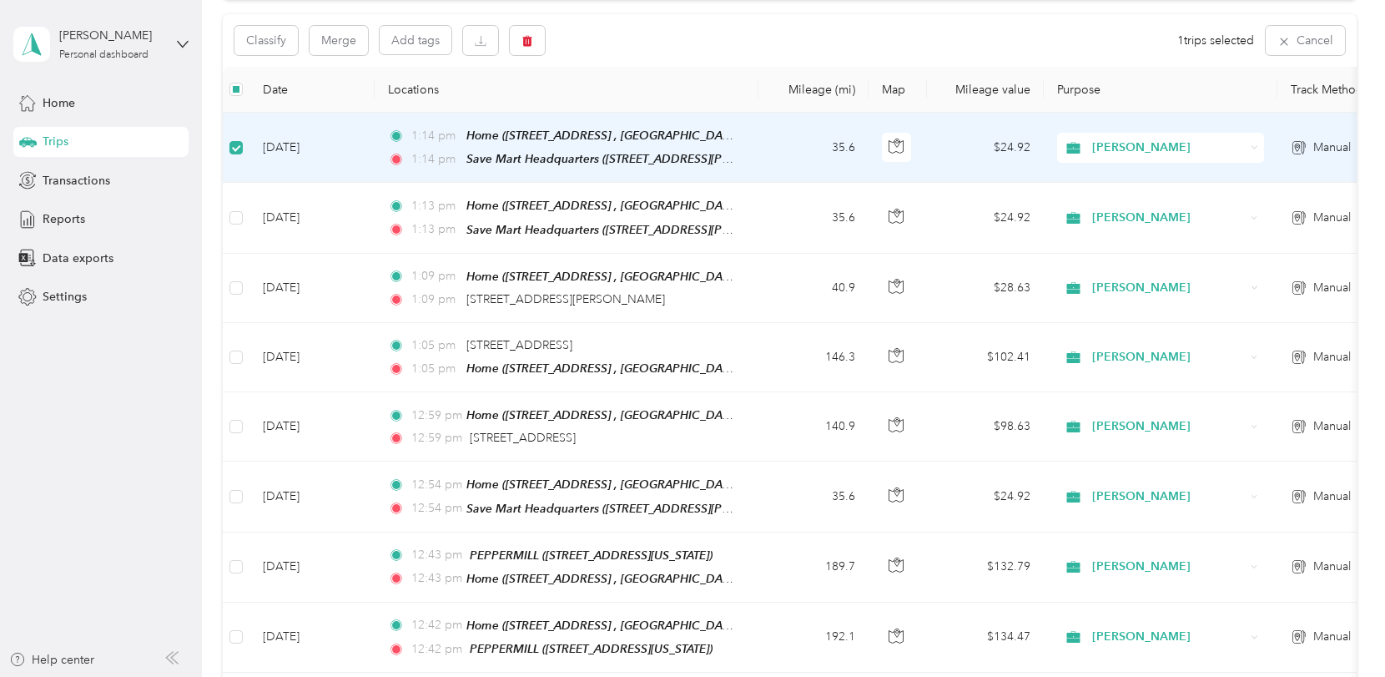
scroll to position [165, 0]
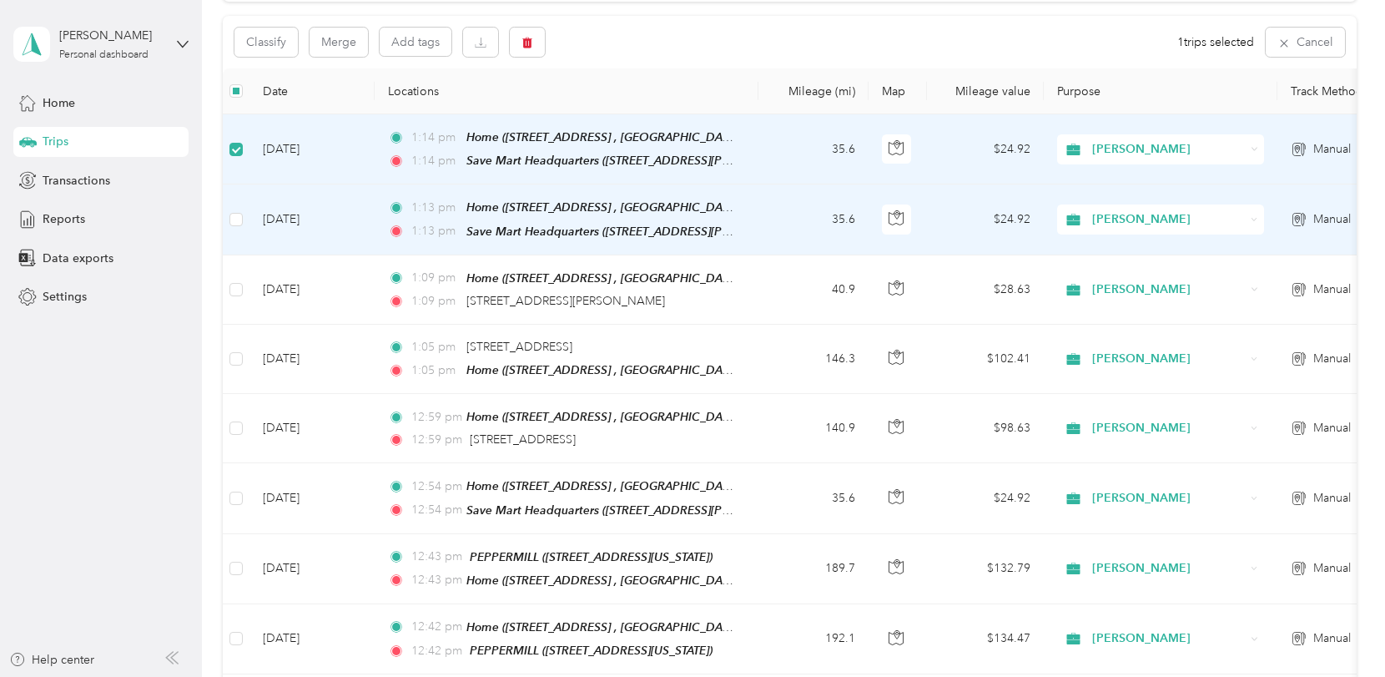
click at [224, 212] on td at bounding box center [236, 219] width 27 height 70
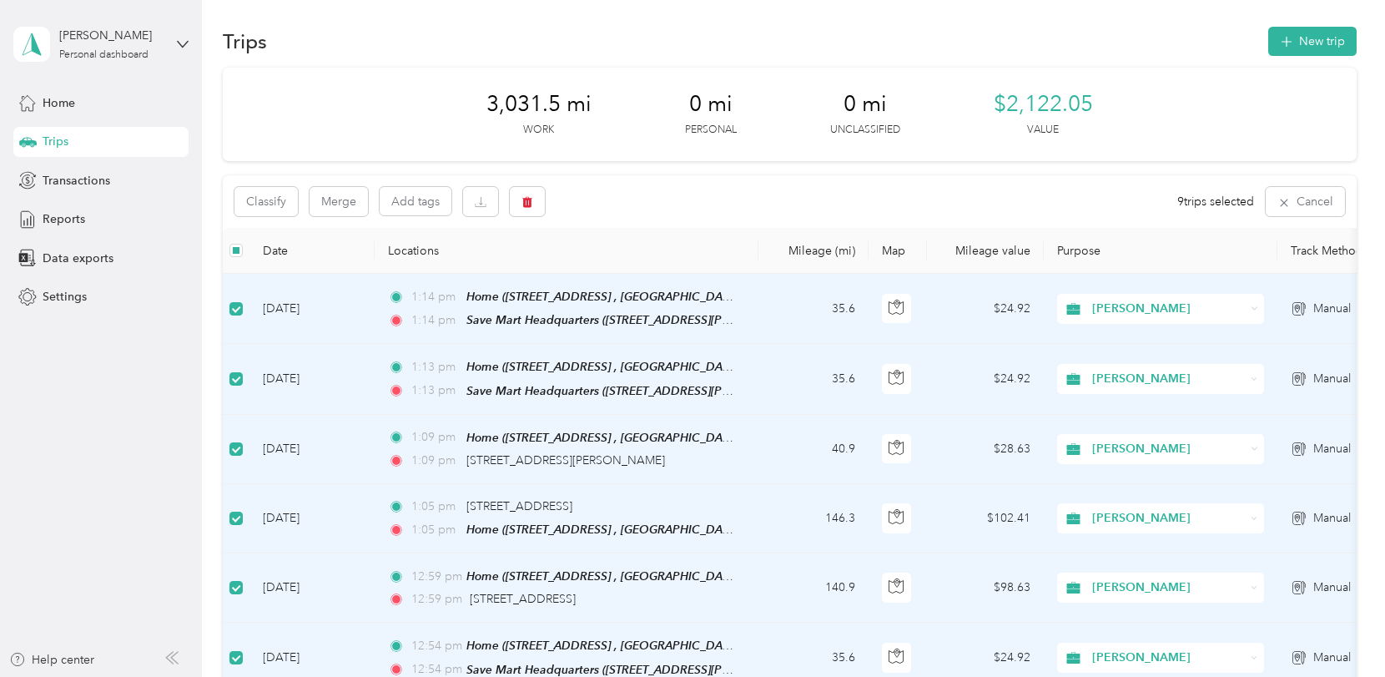
scroll to position [0, 0]
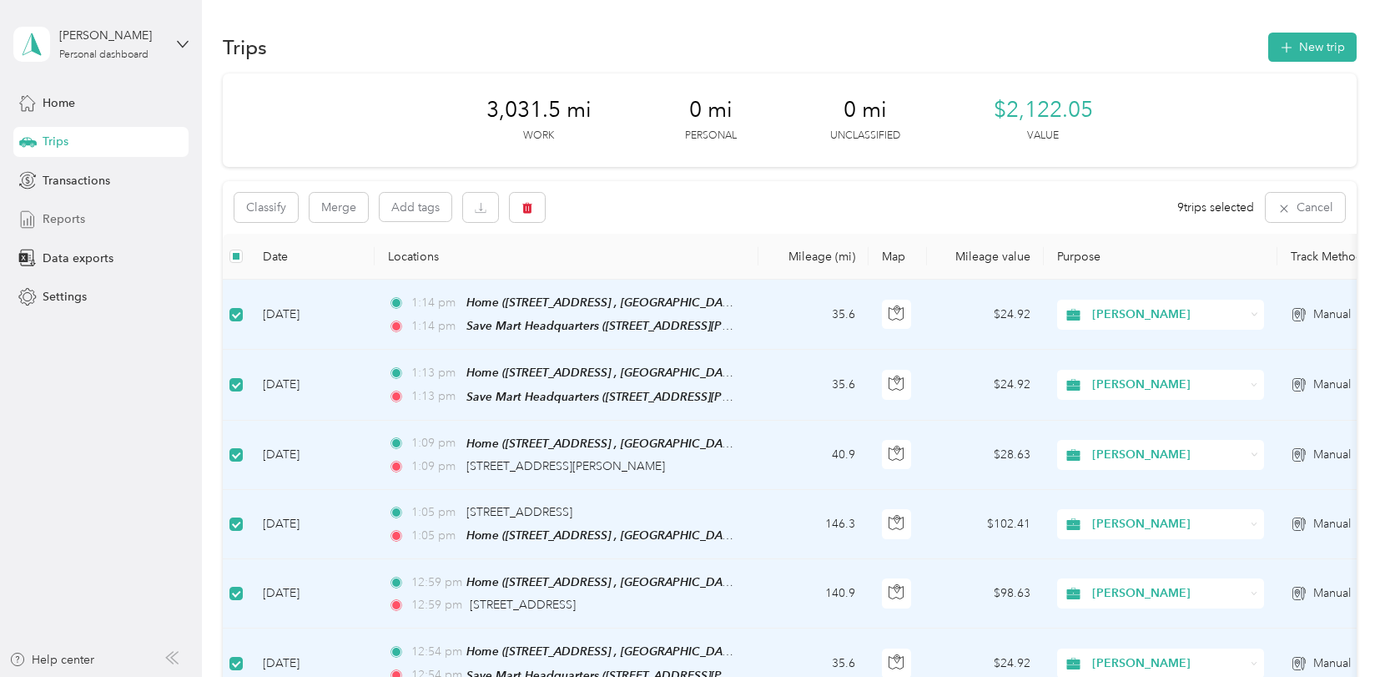
click at [68, 216] on span "Reports" at bounding box center [64, 219] width 43 height 18
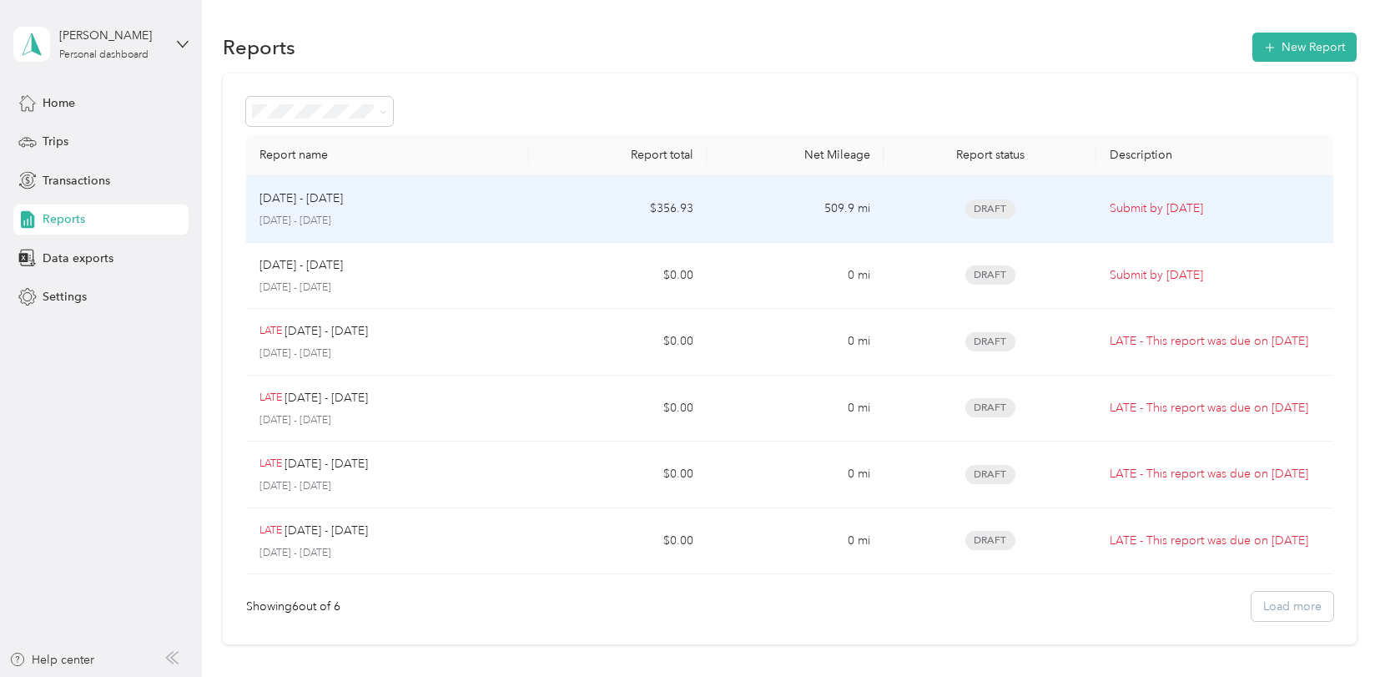
click at [980, 203] on span "Draft" at bounding box center [990, 208] width 50 height 19
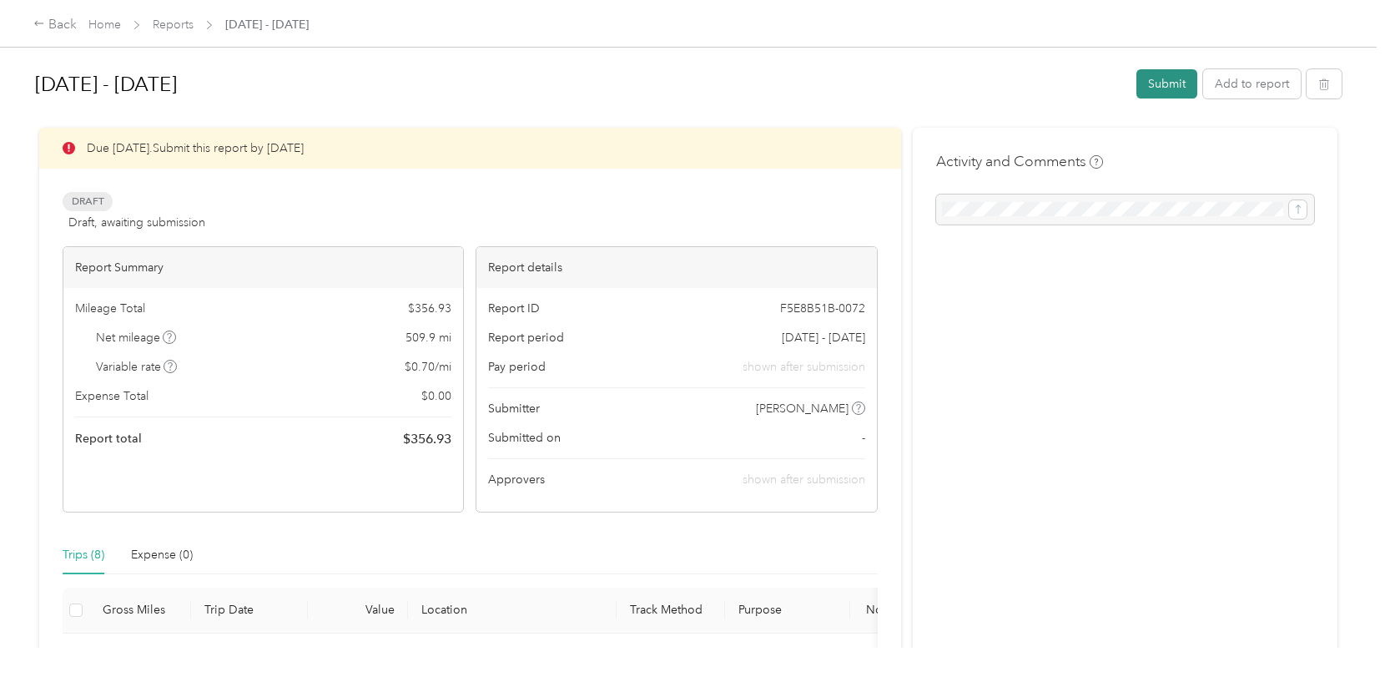
click at [1162, 82] on button "Submit" at bounding box center [1166, 83] width 61 height 29
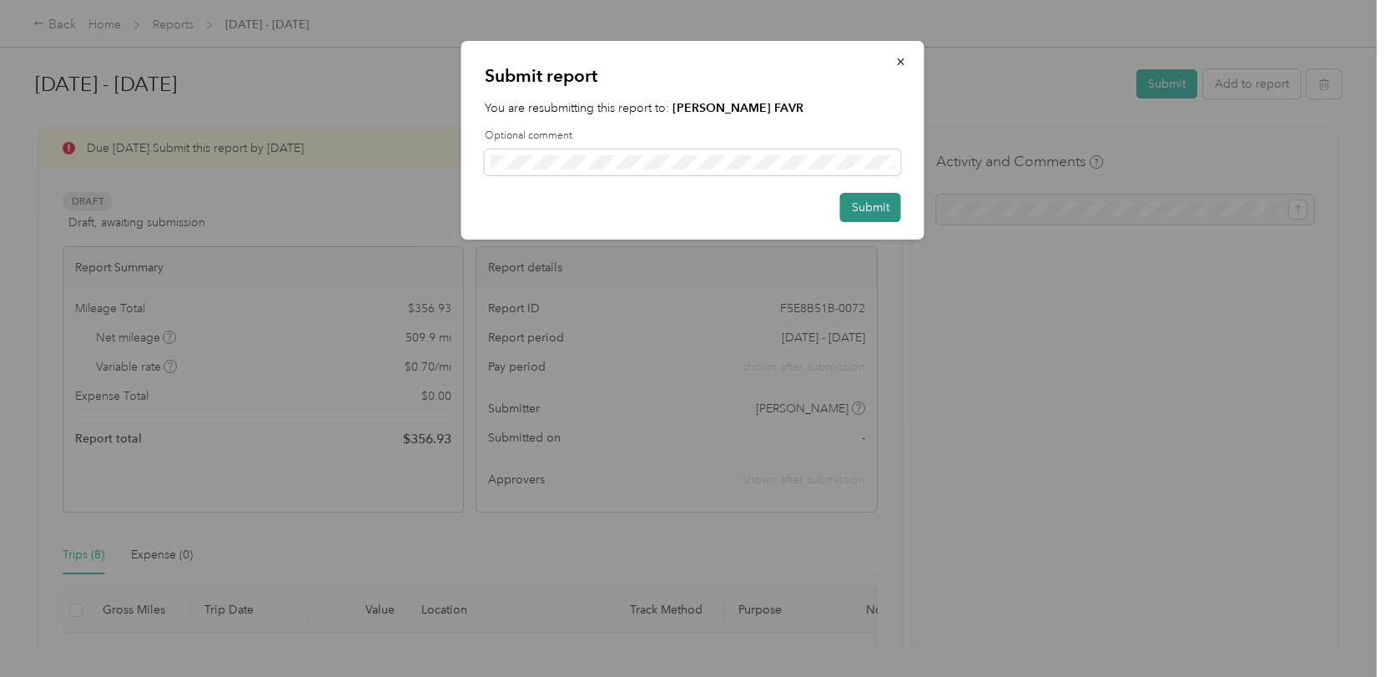
click at [868, 211] on button "Submit" at bounding box center [870, 207] width 61 height 29
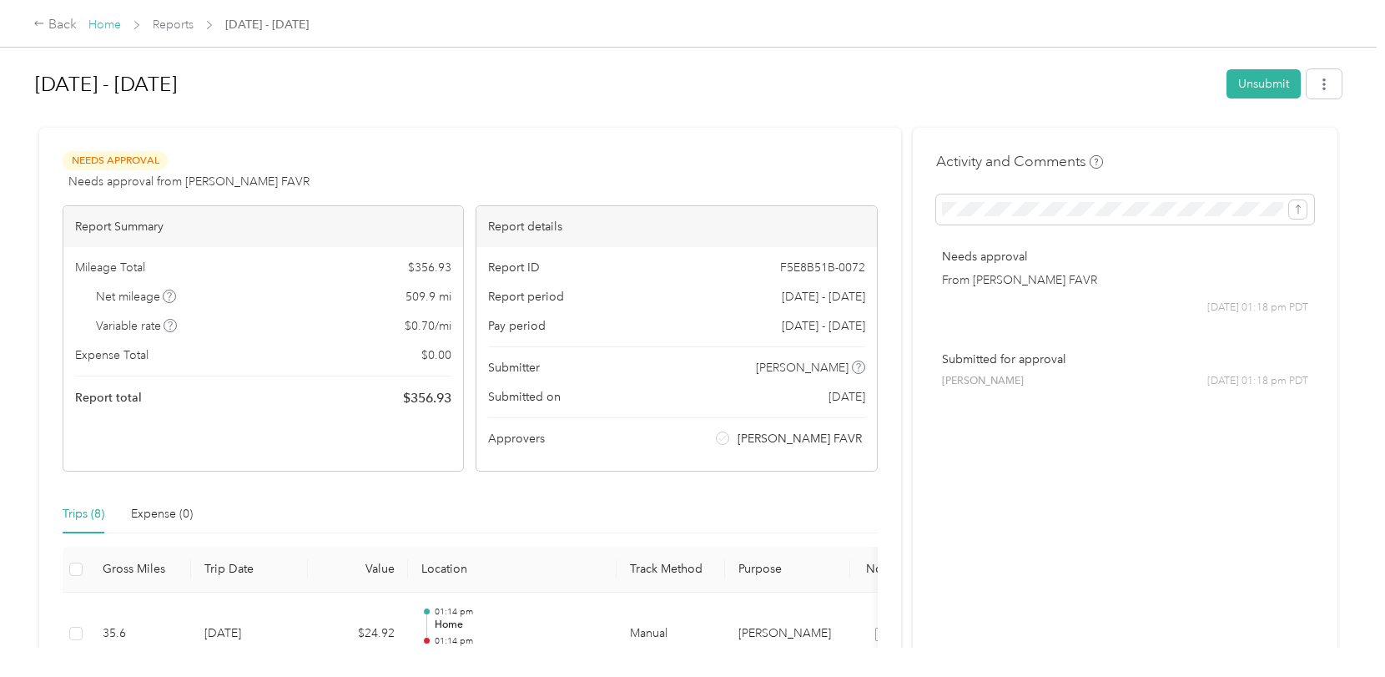
click at [116, 26] on link "Home" at bounding box center [104, 25] width 33 height 14
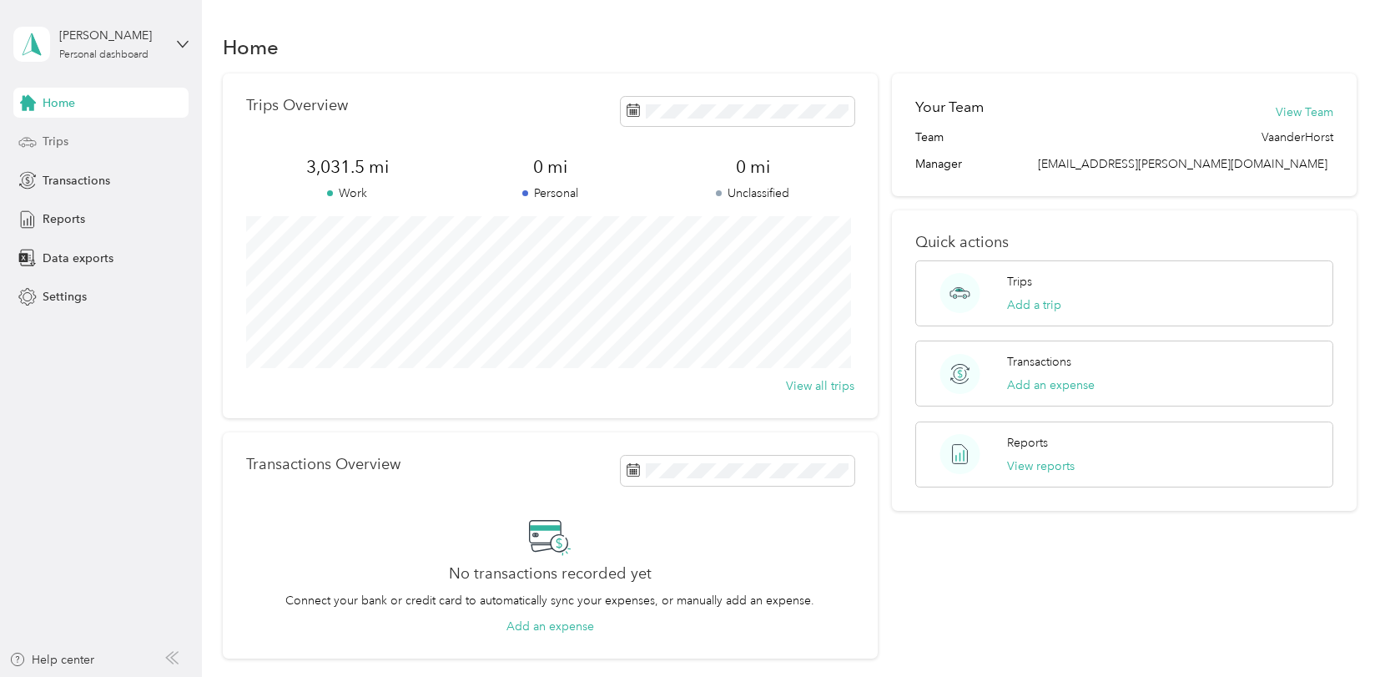
click at [61, 138] on span "Trips" at bounding box center [56, 142] width 26 height 18
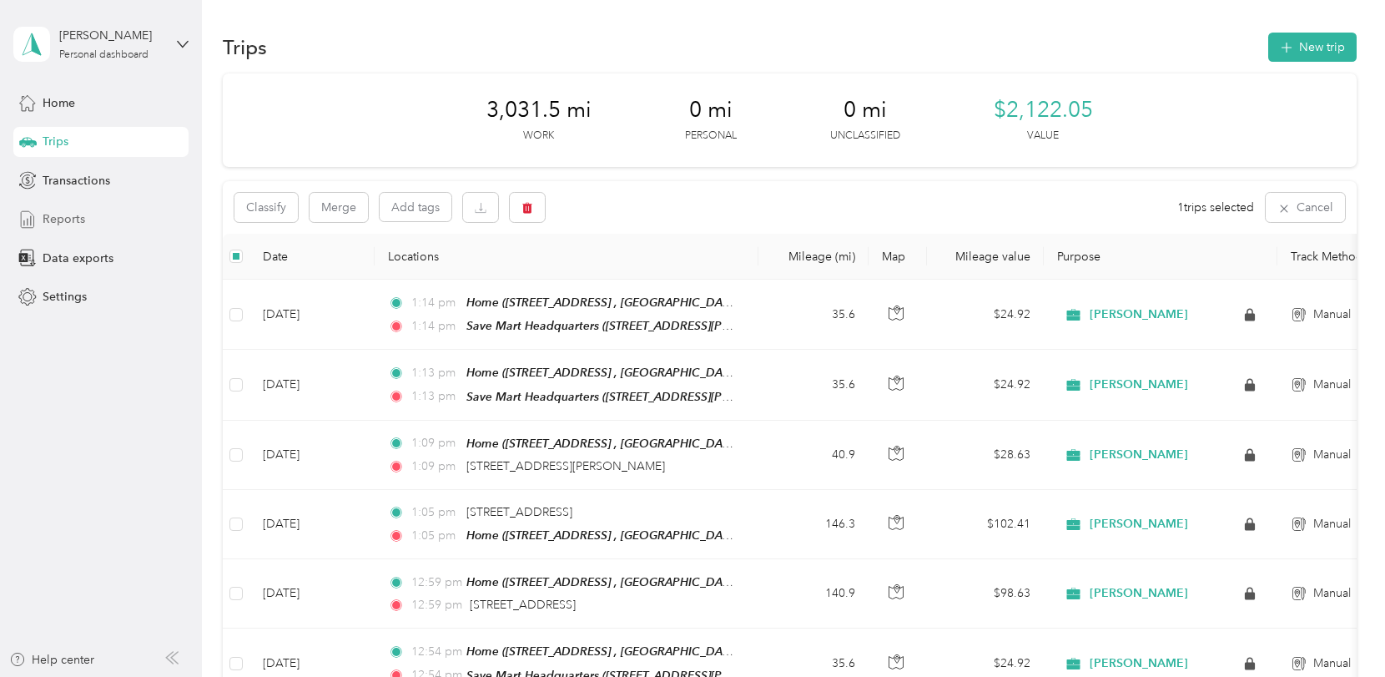
click at [75, 215] on span "Reports" at bounding box center [64, 219] width 43 height 18
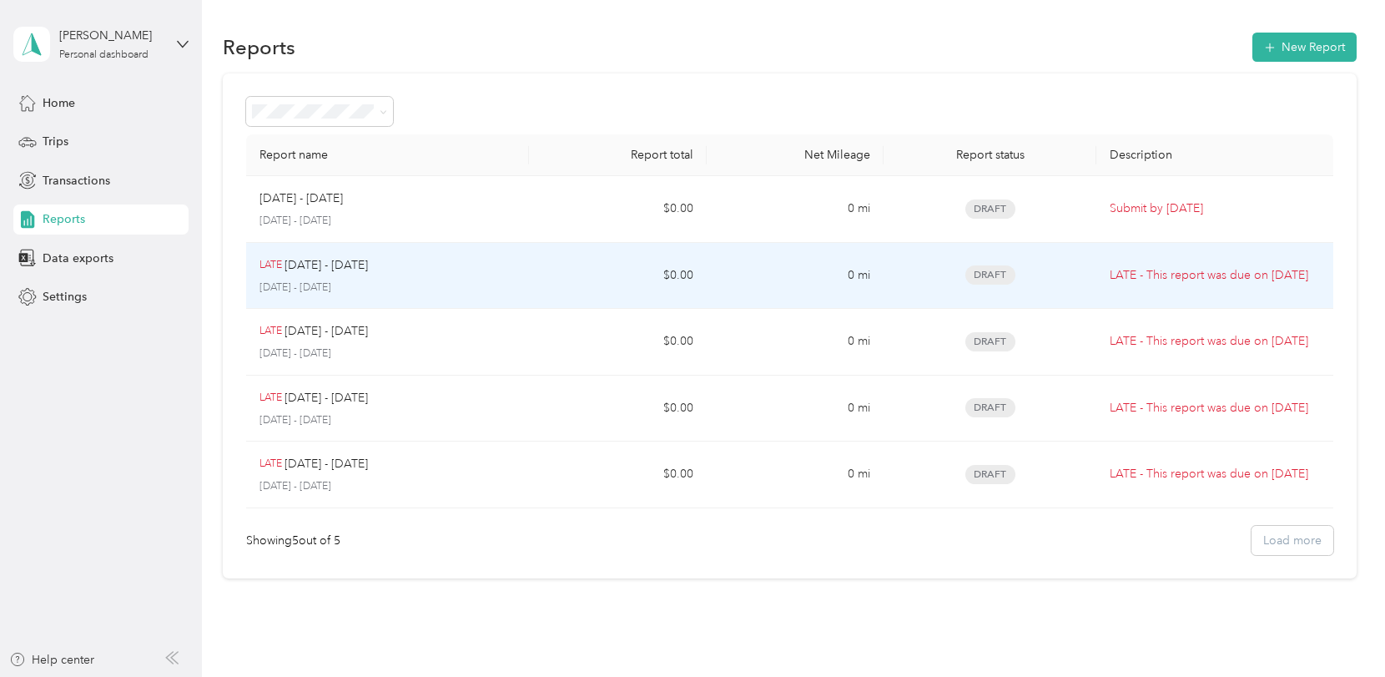
click at [1001, 273] on span "Draft" at bounding box center [990, 274] width 50 height 19
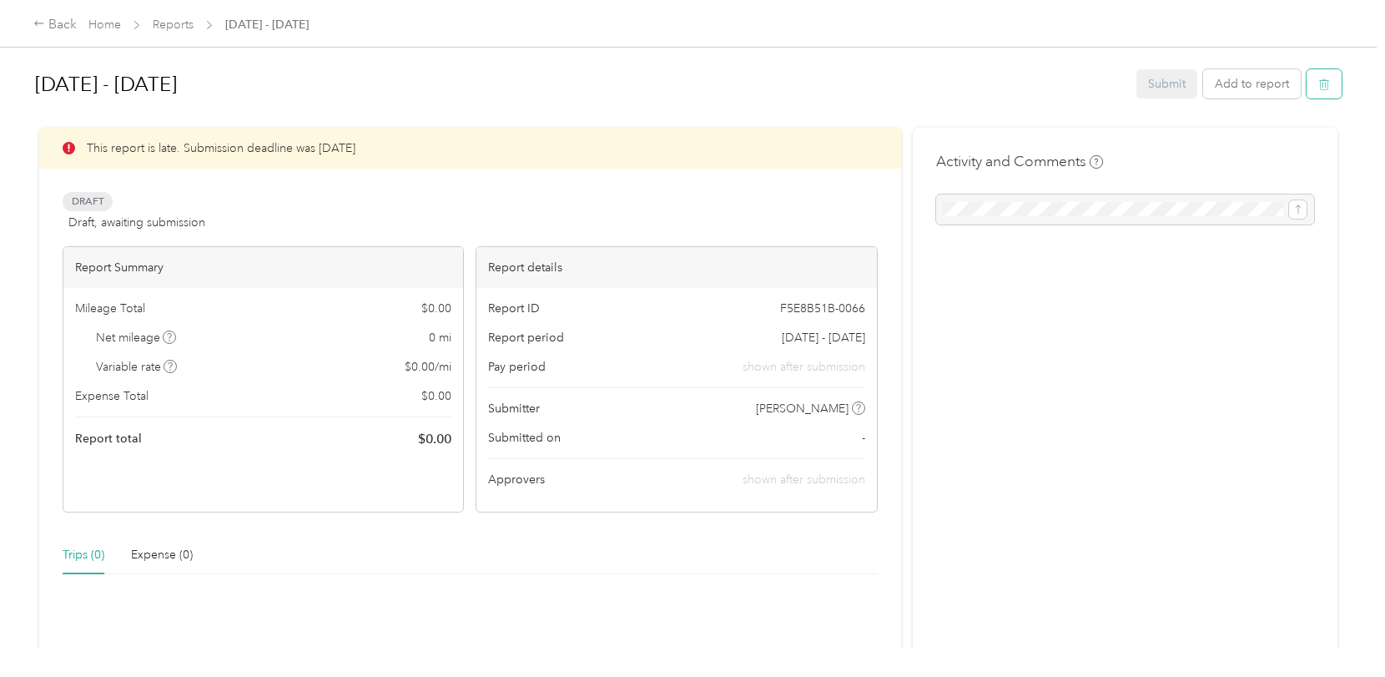
click at [1320, 82] on icon "button" at bounding box center [1324, 84] width 12 height 12
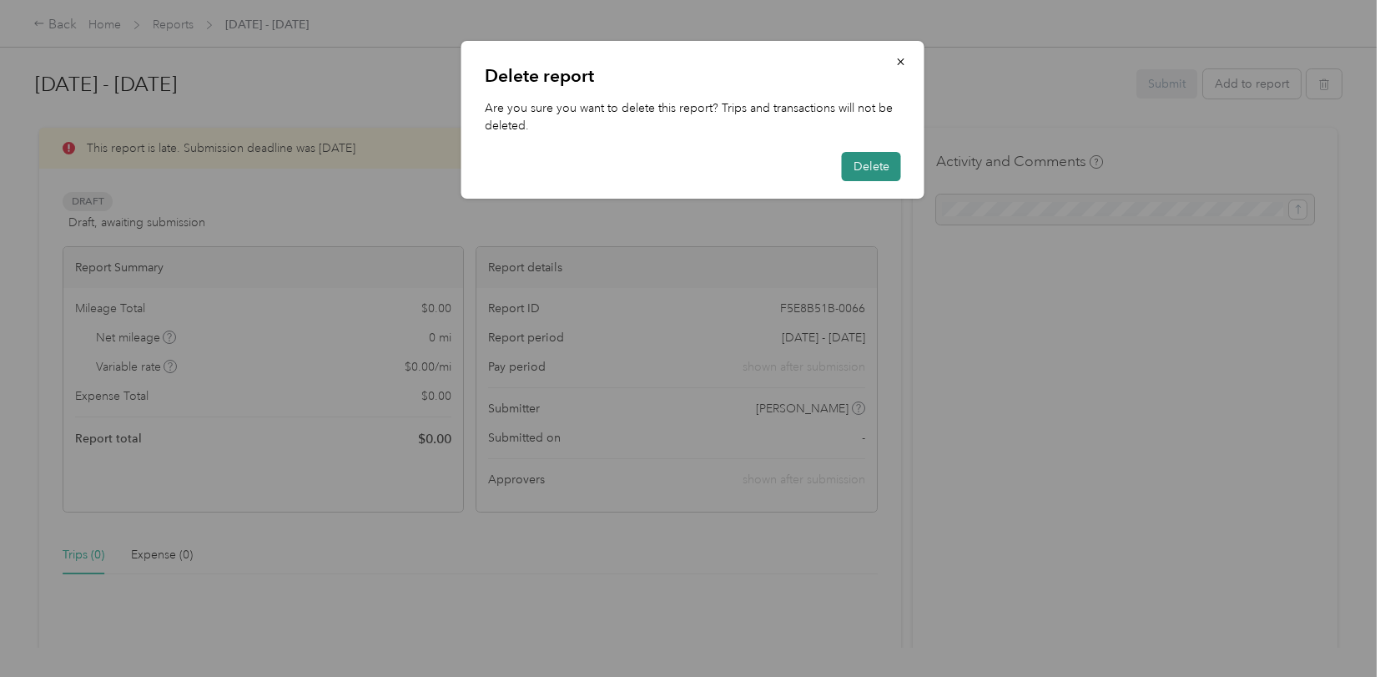
click at [871, 164] on button "Delete" at bounding box center [871, 166] width 59 height 29
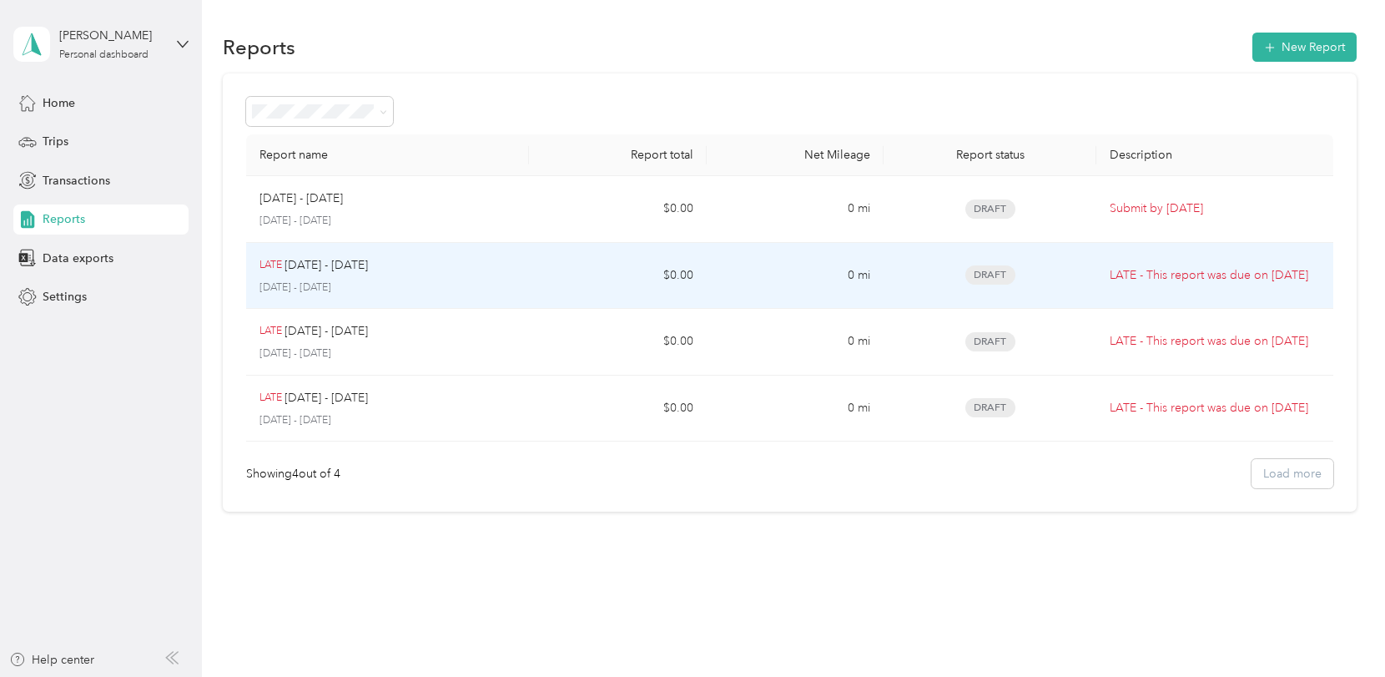
click at [989, 270] on span "Draft" at bounding box center [990, 274] width 50 height 19
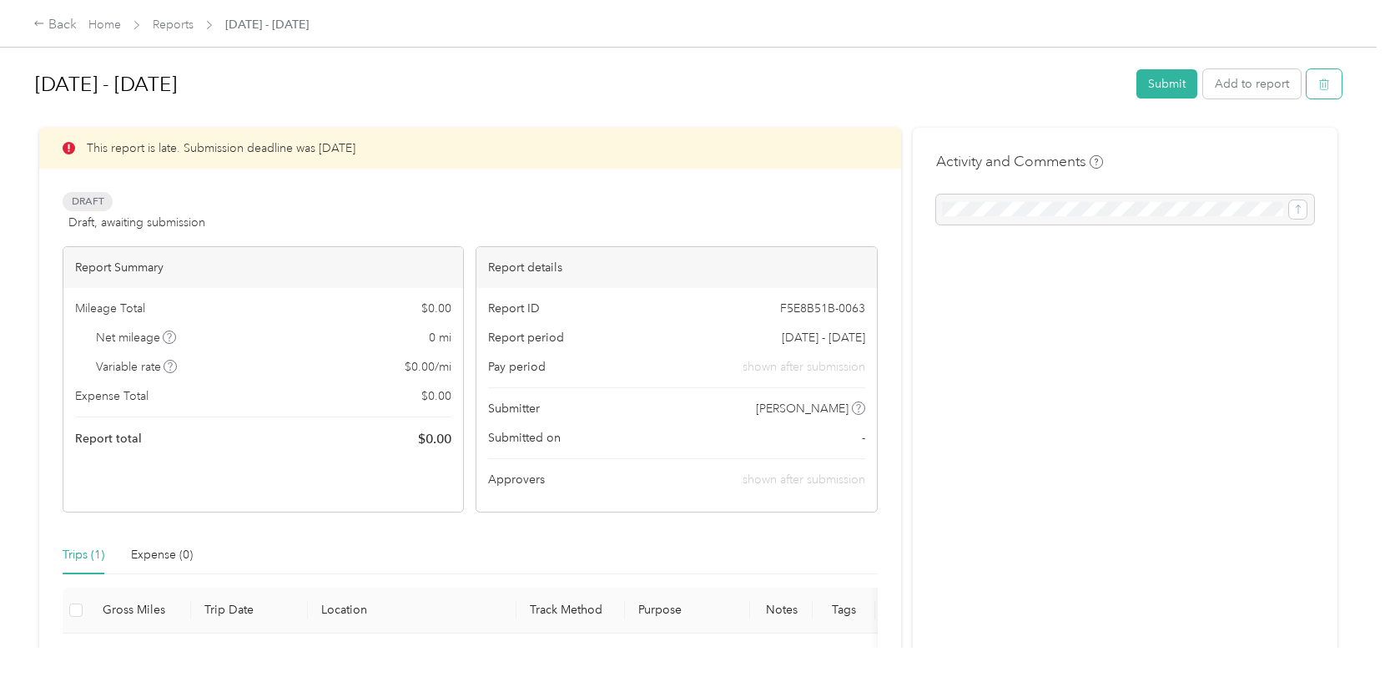
click at [1318, 83] on icon "button" at bounding box center [1324, 84] width 12 height 12
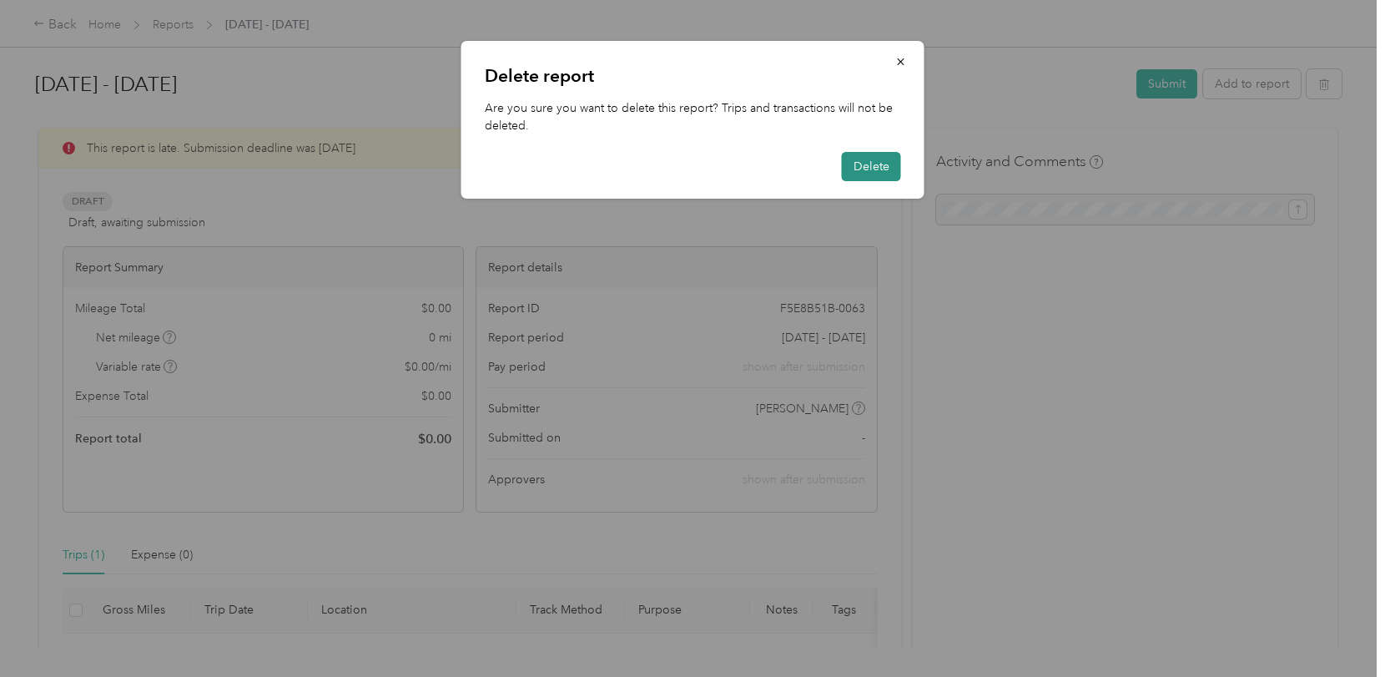
click at [884, 169] on button "Delete" at bounding box center [871, 166] width 59 height 29
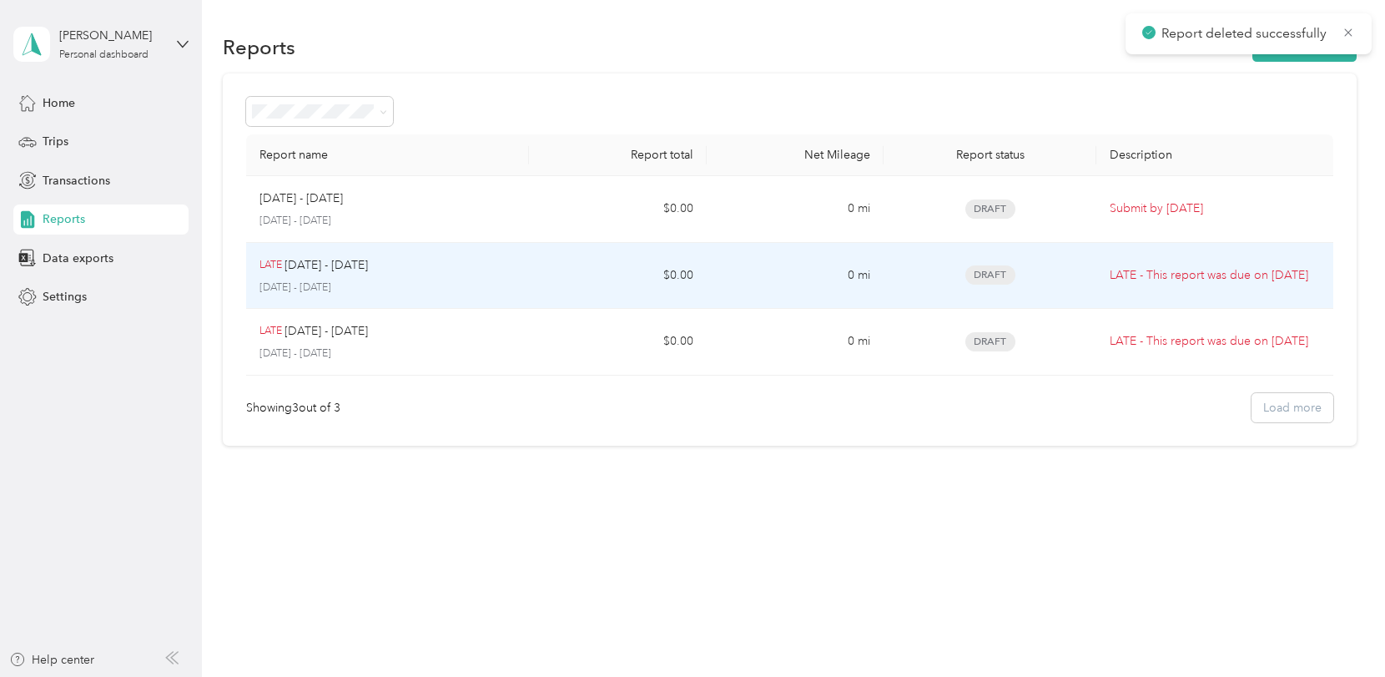
click at [990, 271] on span "Draft" at bounding box center [990, 274] width 50 height 19
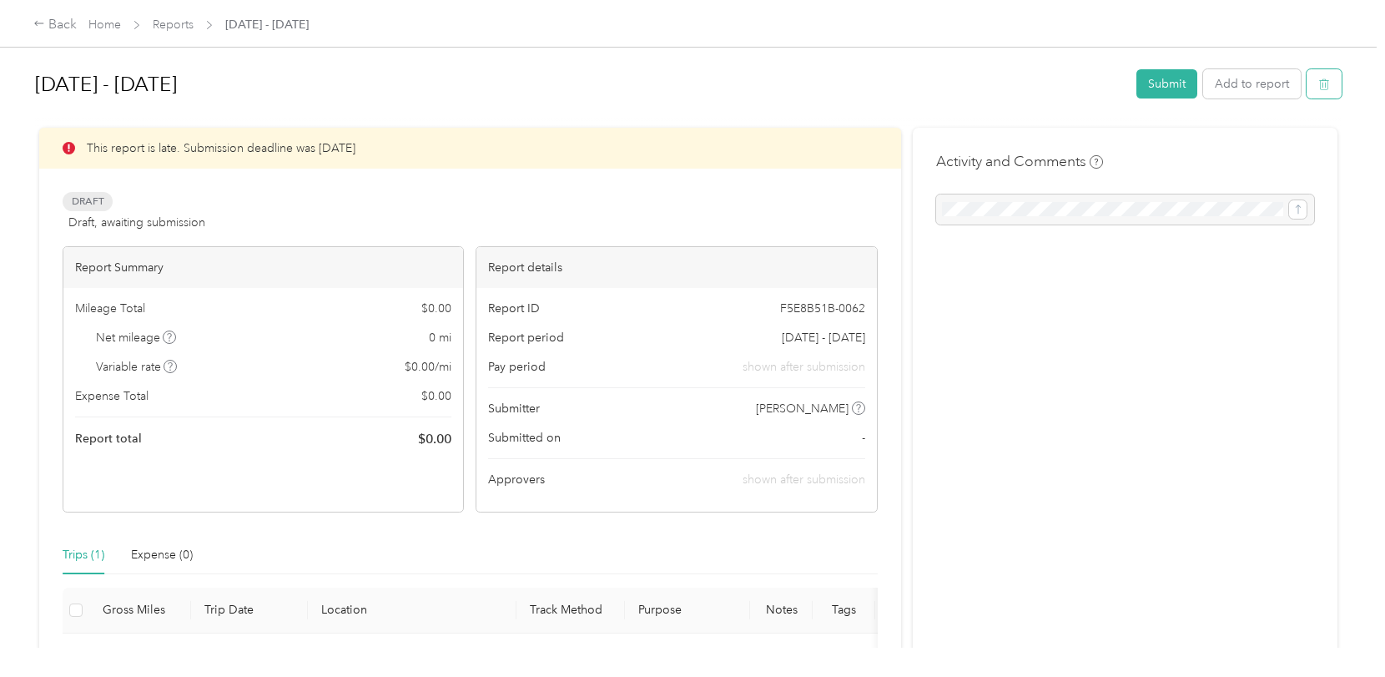
click at [1321, 82] on icon "button" at bounding box center [1324, 84] width 12 height 12
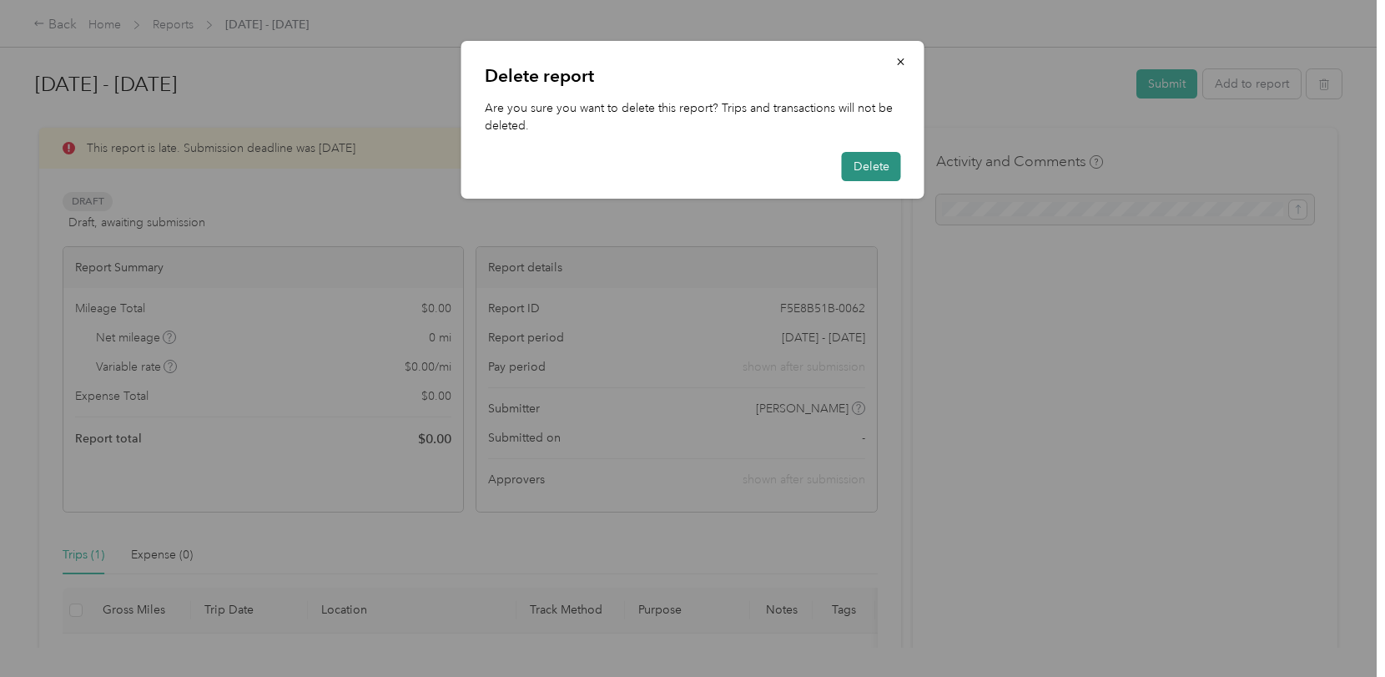
click at [884, 166] on button "Delete" at bounding box center [871, 166] width 59 height 29
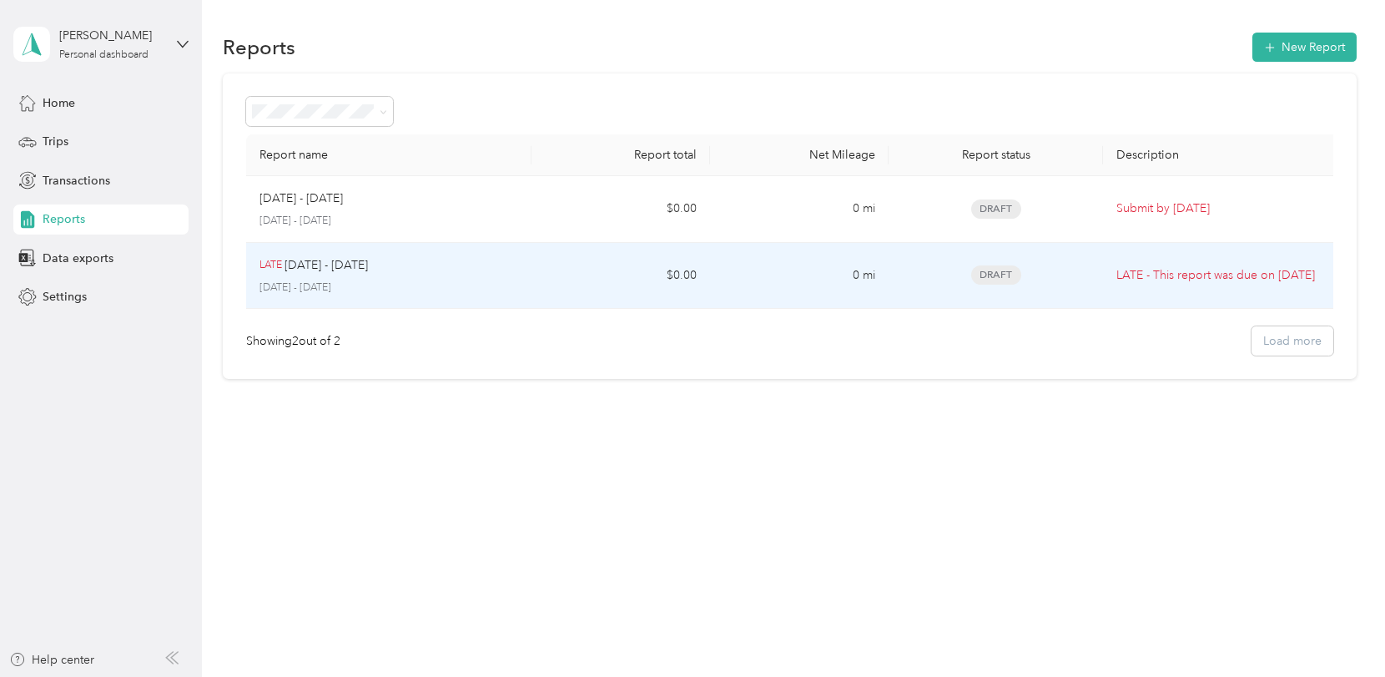
click at [1000, 275] on span "Draft" at bounding box center [996, 274] width 50 height 19
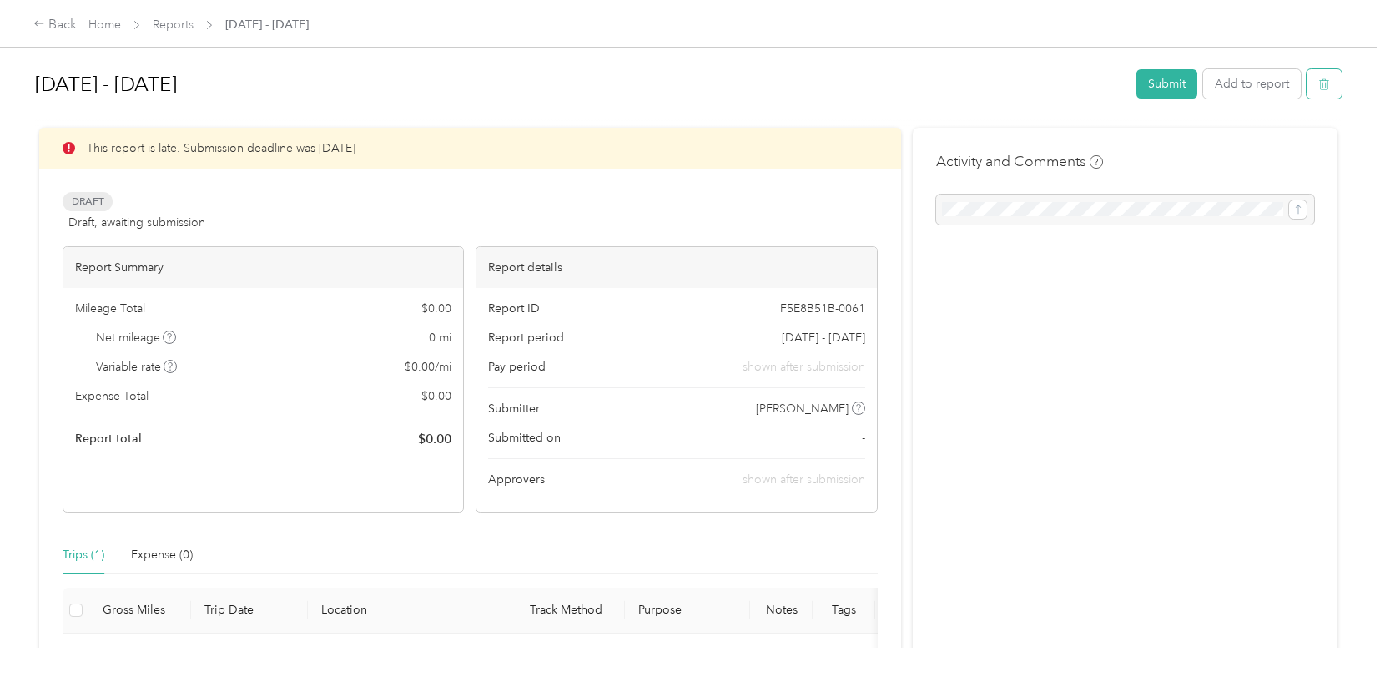
click at [1323, 83] on icon "button" at bounding box center [1324, 84] width 12 height 12
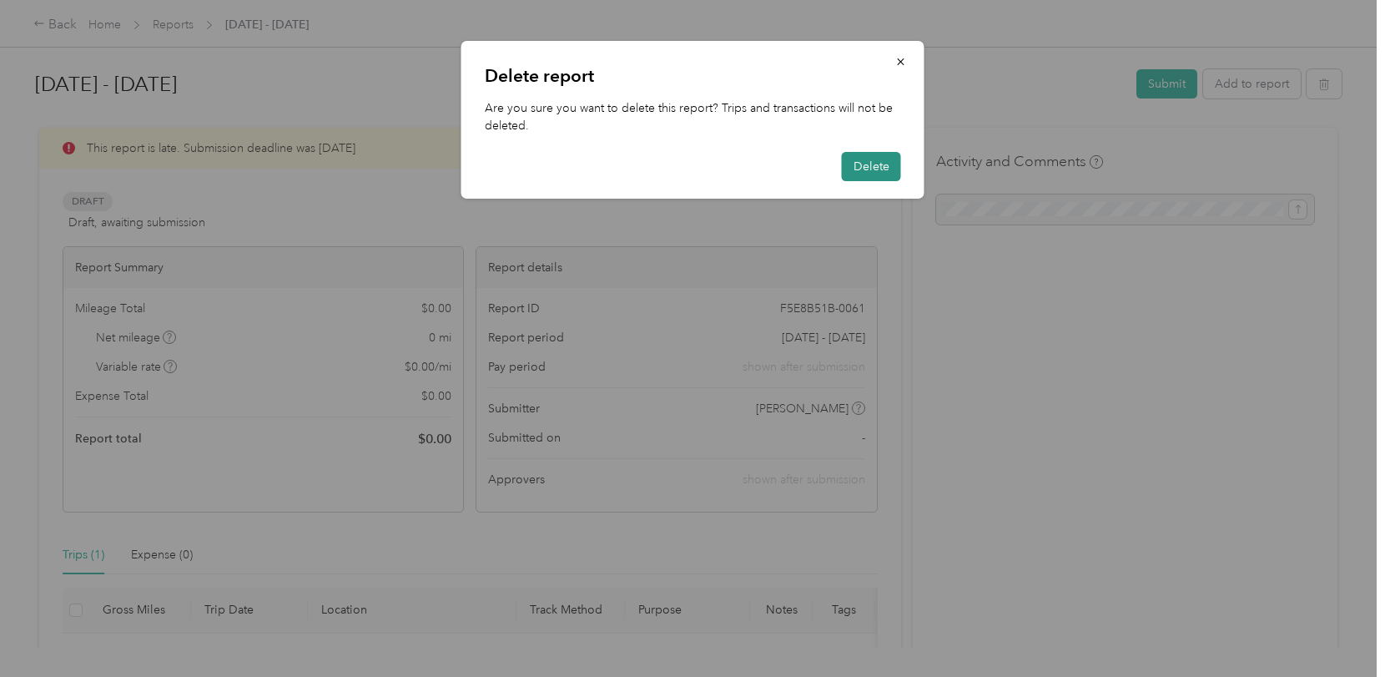
click at [883, 166] on button "Delete" at bounding box center [871, 166] width 59 height 29
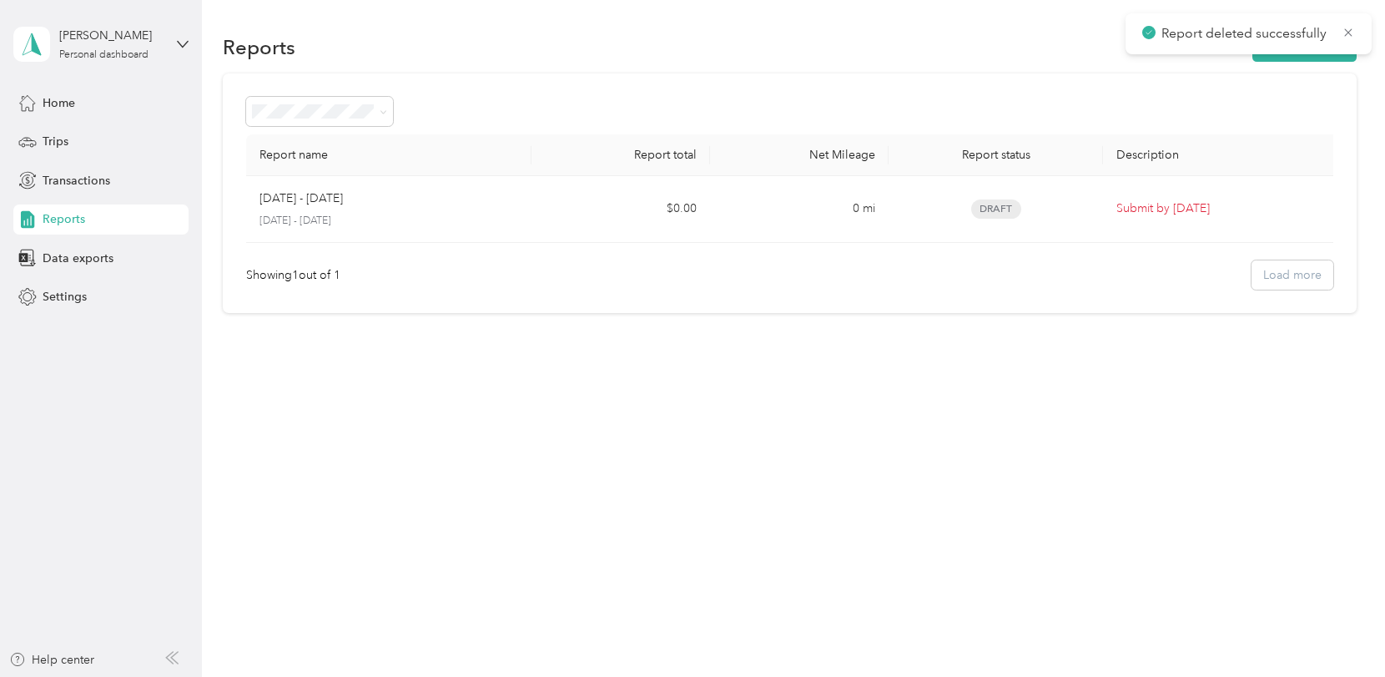
click at [939, 445] on div "Reports New Report Report name Report total Net Mileage Report status Descripti…" at bounding box center [789, 338] width 1175 height 677
click at [823, 472] on div "Reports New Report Report name Report total Net Mileage Report status Descripti…" at bounding box center [789, 338] width 1175 height 677
